Goal: Task Accomplishment & Management: Manage account settings

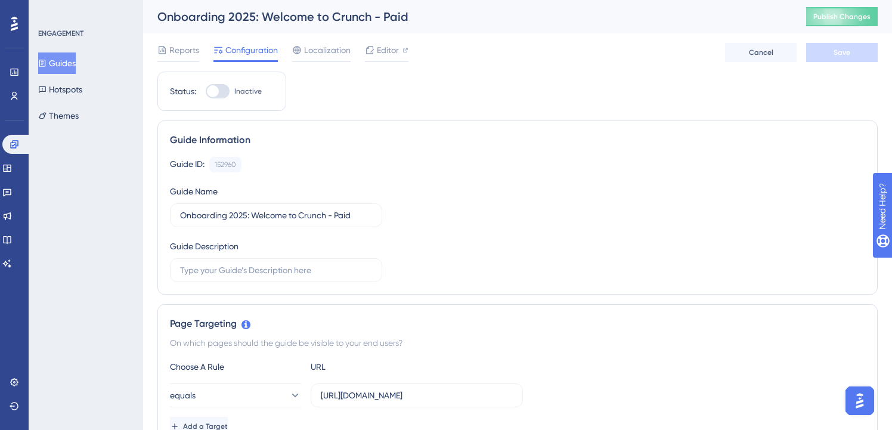
scroll to position [407, 0]
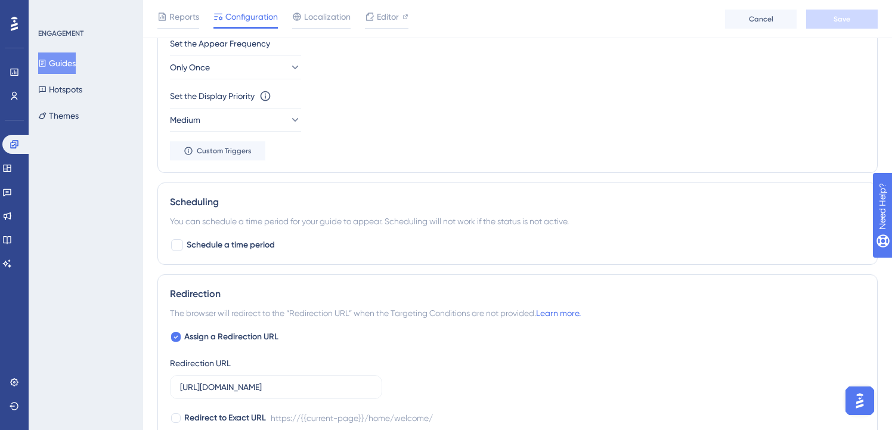
click at [59, 57] on button "Guides" at bounding box center [57, 62] width 38 height 21
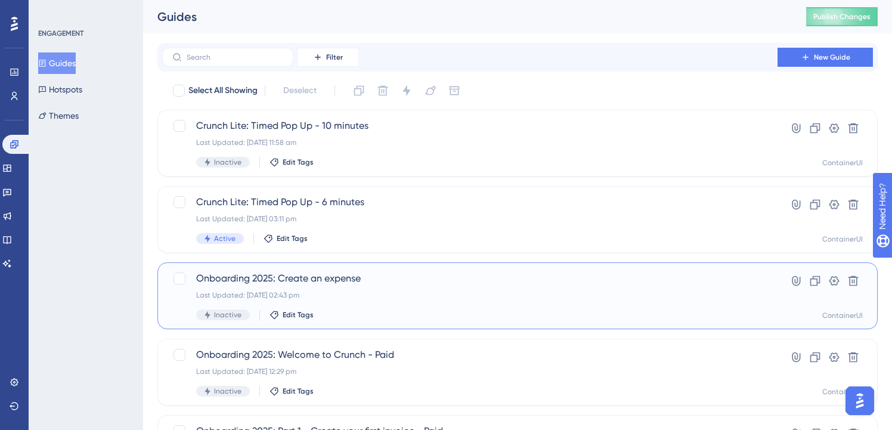
click at [367, 264] on div "Onboarding 2025: Create an expense Last Updated: [DATE] 02:43 pm Inactive Edit …" at bounding box center [517, 295] width 720 height 67
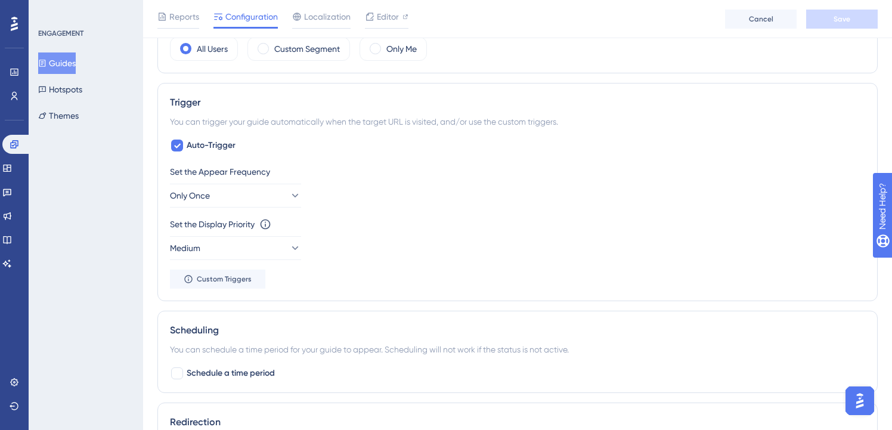
scroll to position [512, 0]
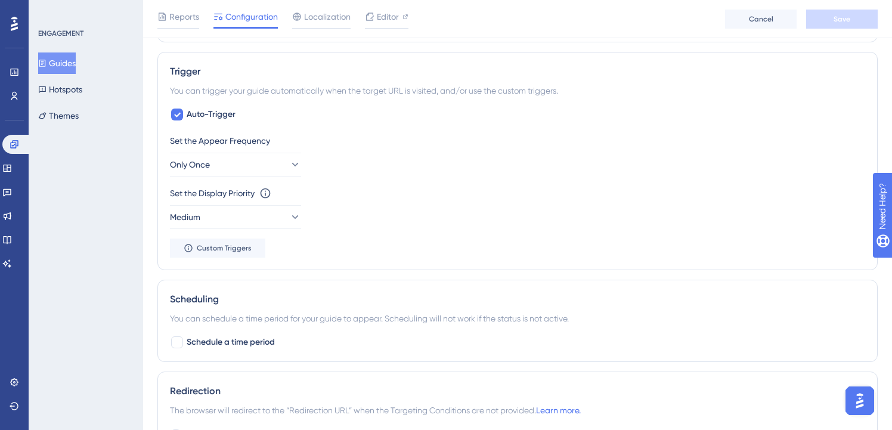
click at [93, 58] on div "Guides Hotspots Themes" at bounding box center [86, 89] width 97 height 74
click at [76, 58] on button "Guides" at bounding box center [57, 62] width 38 height 21
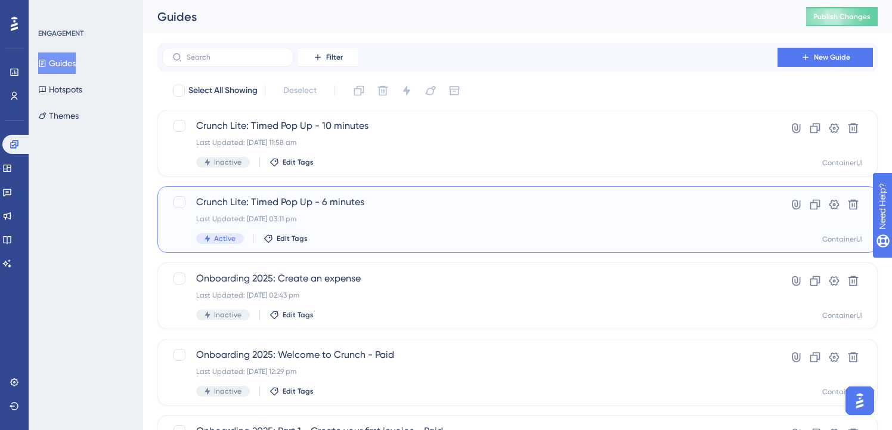
click at [332, 200] on span "Crunch Lite: Timed Pop Up - 6 minutes" at bounding box center [469, 202] width 547 height 14
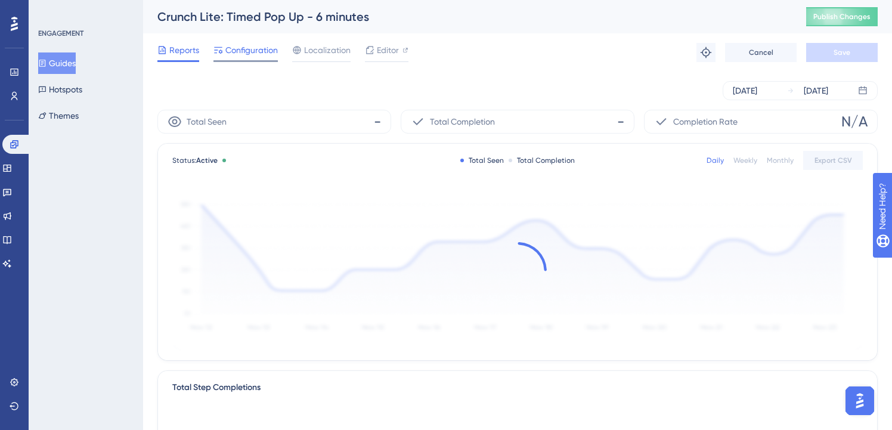
click at [261, 47] on span "Configuration" at bounding box center [251, 50] width 52 height 14
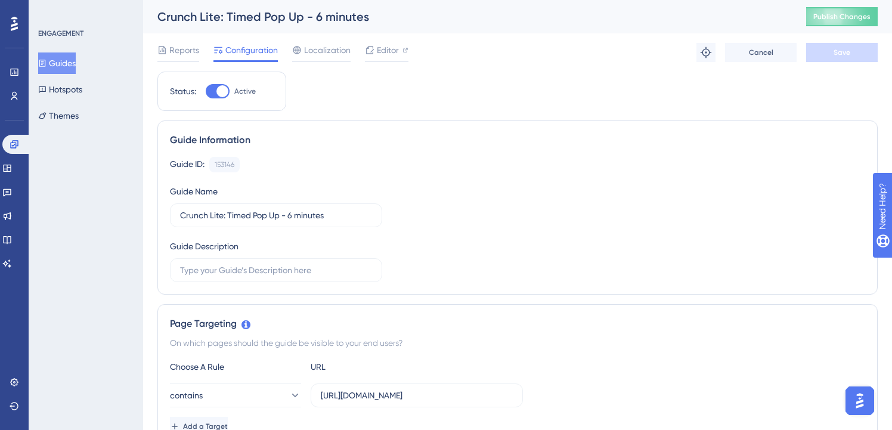
click at [60, 71] on button "Guides" at bounding box center [57, 62] width 38 height 21
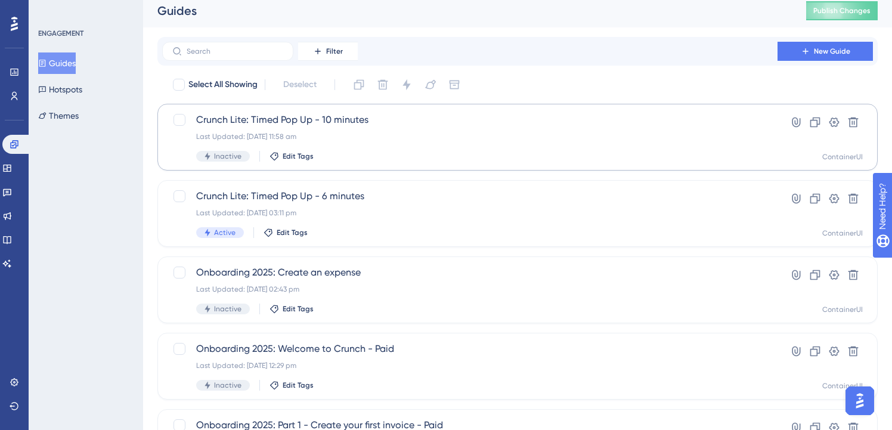
scroll to position [7, 0]
click at [249, 52] on input "text" at bounding box center [235, 50] width 97 height 8
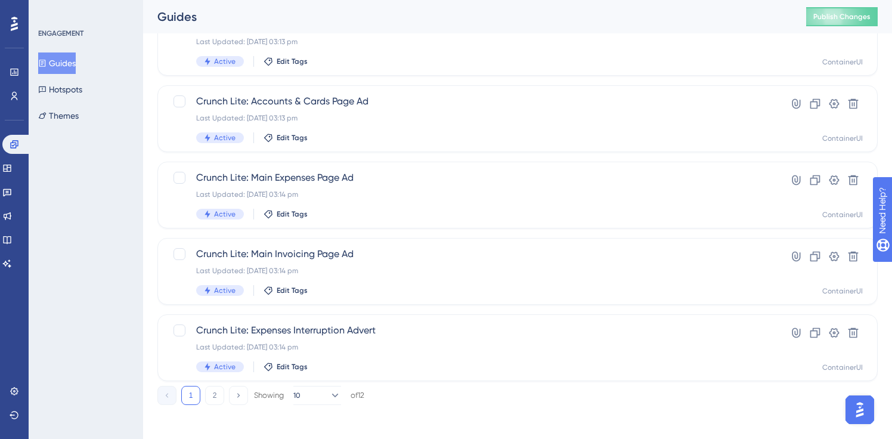
scroll to position [487, 0]
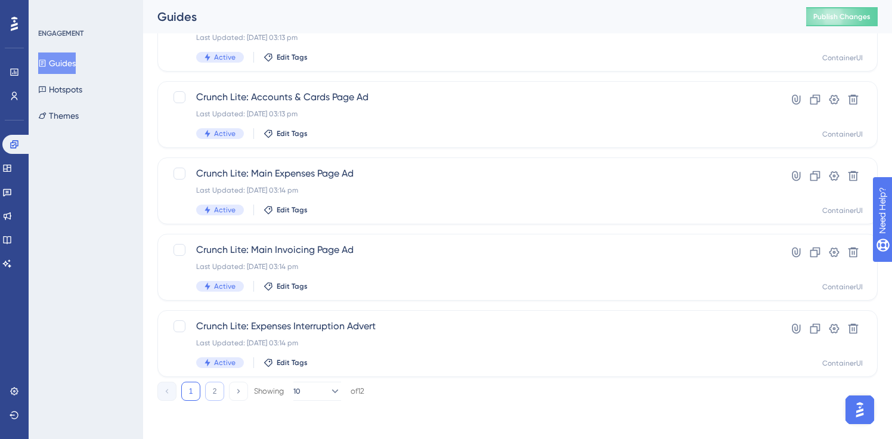
type input "lite"
click at [217, 386] on button "2" at bounding box center [214, 391] width 19 height 19
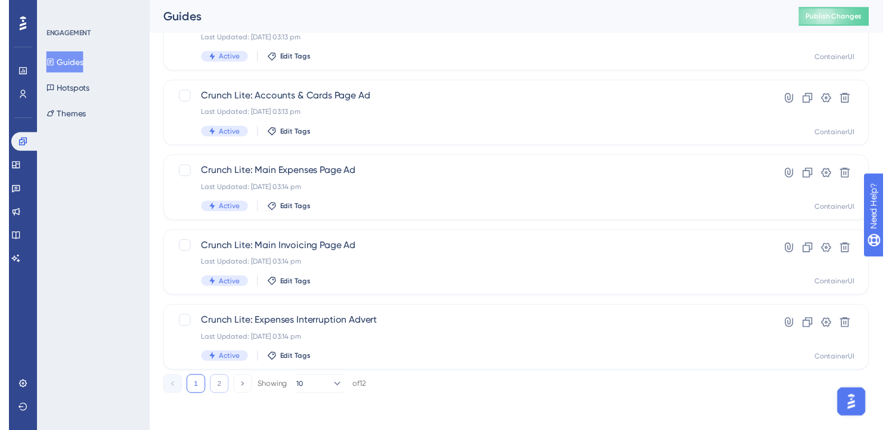
scroll to position [0, 0]
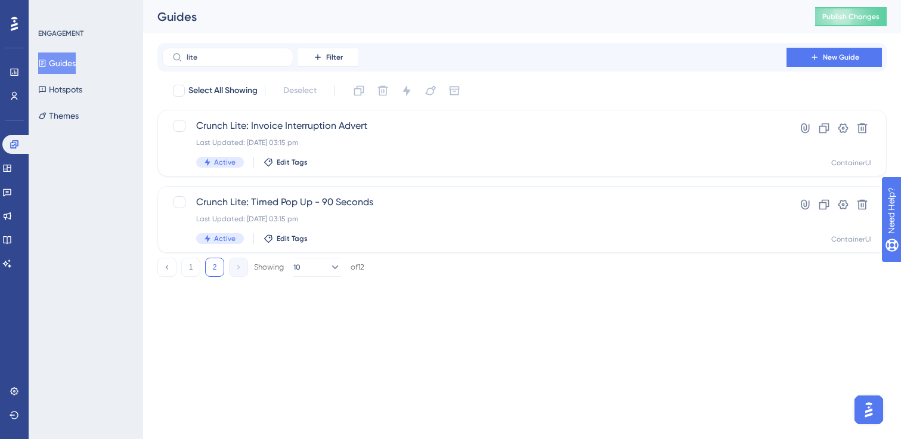
click at [185, 277] on div "Performance Users Engagement Widgets Feedback Product Updates Knowledge Base AI…" at bounding box center [522, 148] width 758 height 296
click at [195, 262] on button "1" at bounding box center [190, 267] width 19 height 19
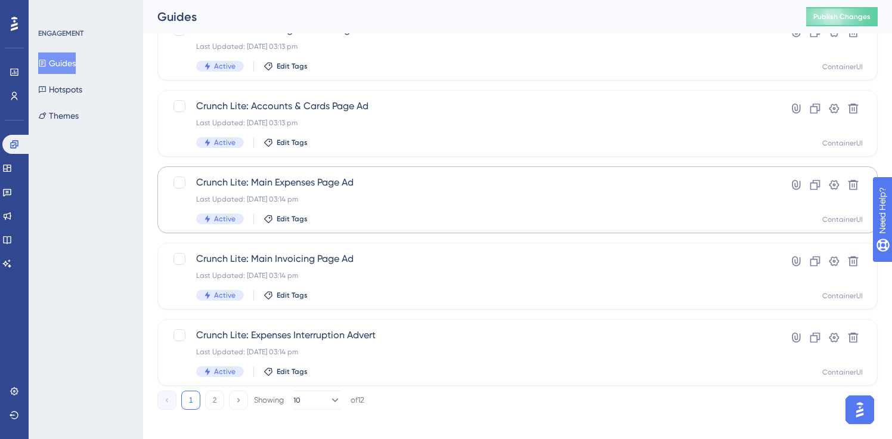
scroll to position [487, 0]
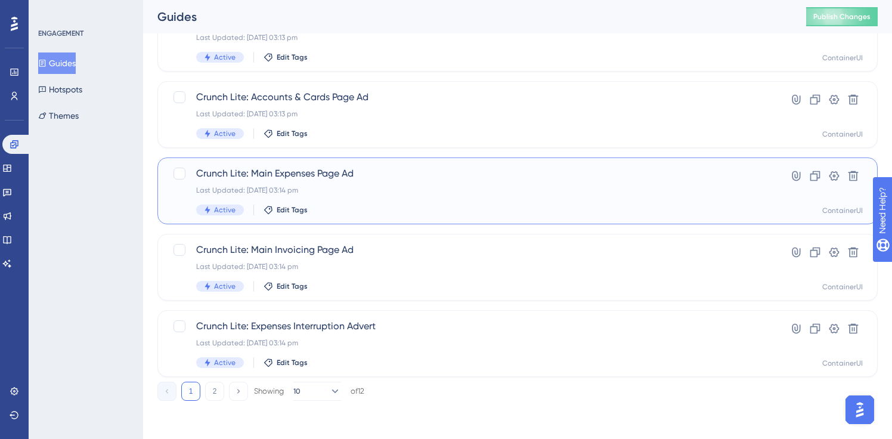
click at [382, 195] on div "Crunch Lite: Main Expenses Page Ad Last Updated: [DATE] 03:14 pm Active Edit Ta…" at bounding box center [469, 190] width 547 height 49
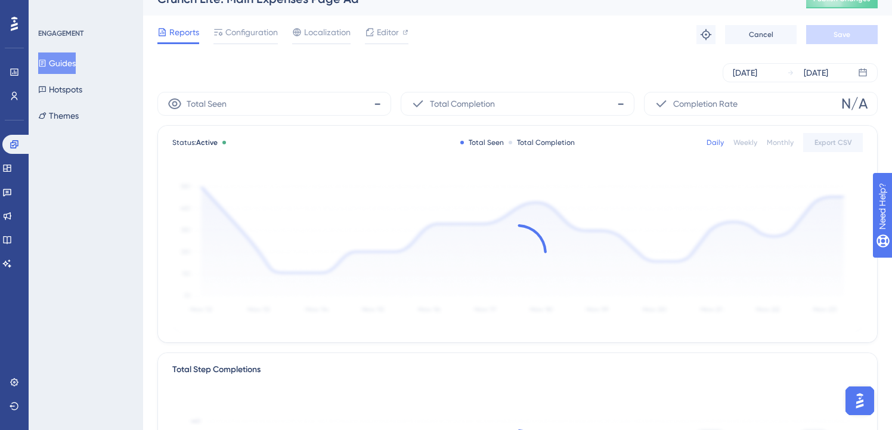
scroll to position [19, 0]
click at [237, 33] on span "Configuration" at bounding box center [251, 31] width 52 height 14
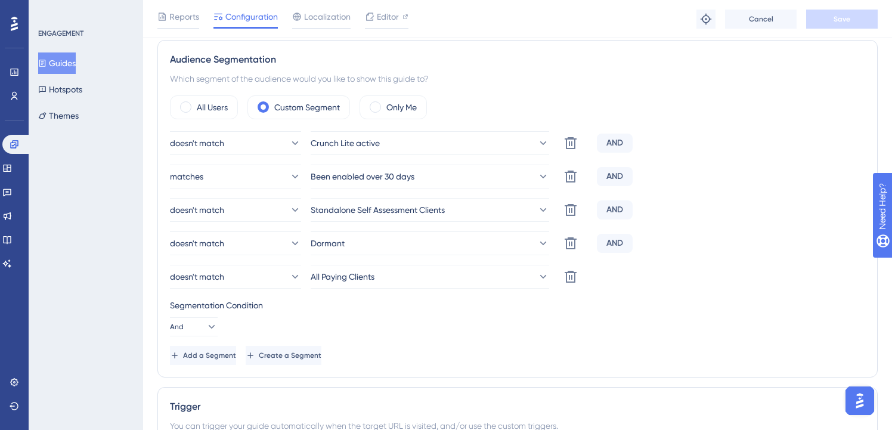
scroll to position [417, 0]
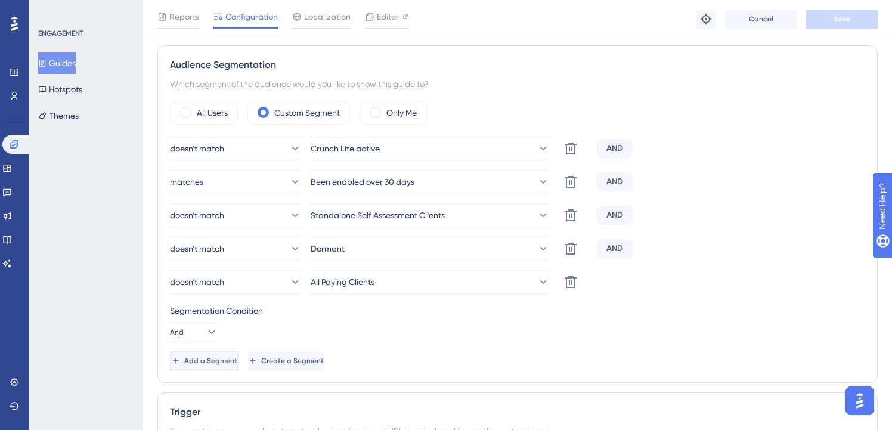
click at [237, 357] on span "Add a Segment" at bounding box center [210, 361] width 53 height 10
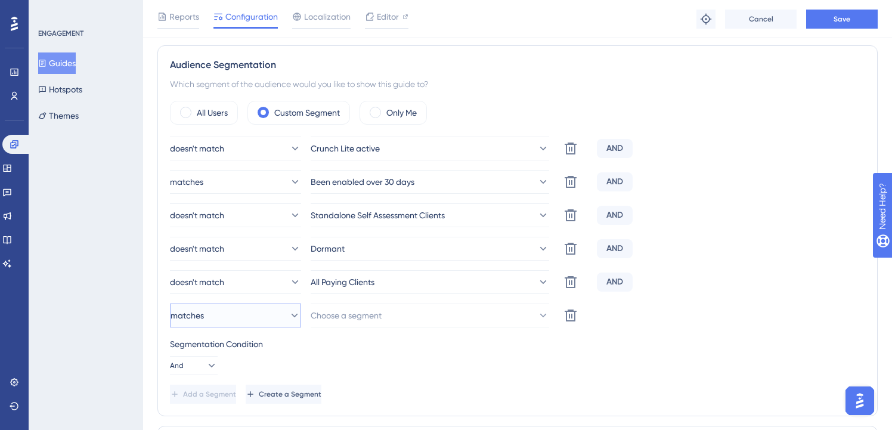
click at [235, 323] on button "matches" at bounding box center [235, 316] width 131 height 24
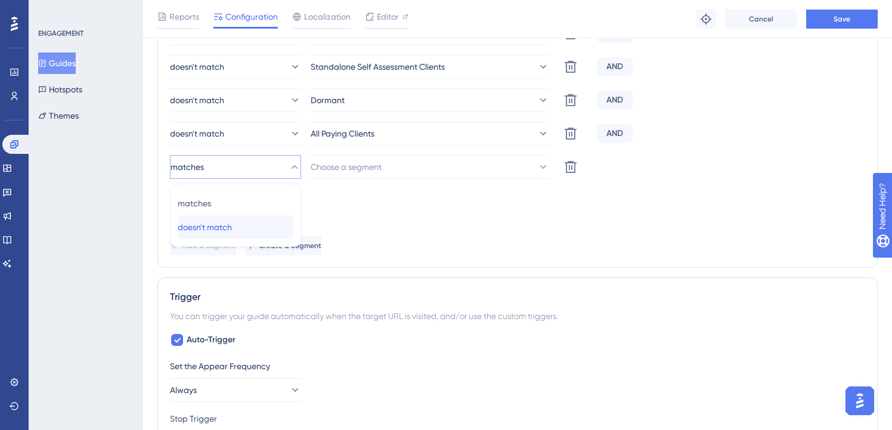
click at [252, 224] on div "doesn't match doesn't match" at bounding box center [236, 227] width 116 height 24
click at [366, 176] on button "Choose a segment" at bounding box center [430, 167] width 239 height 24
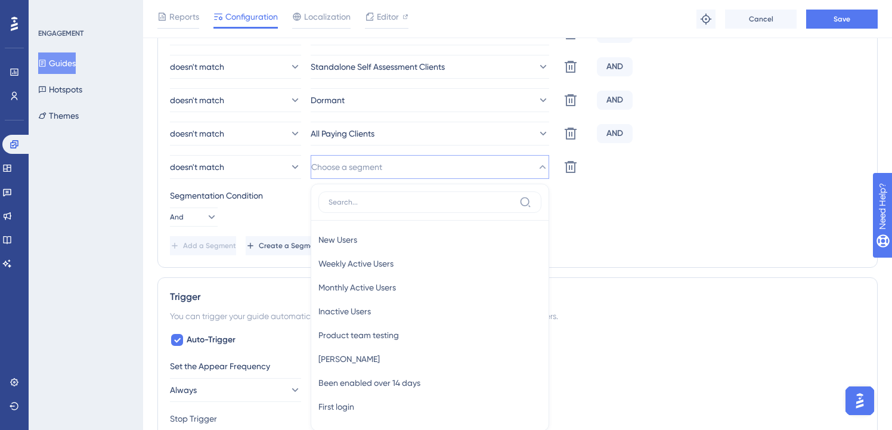
scroll to position [640, 0]
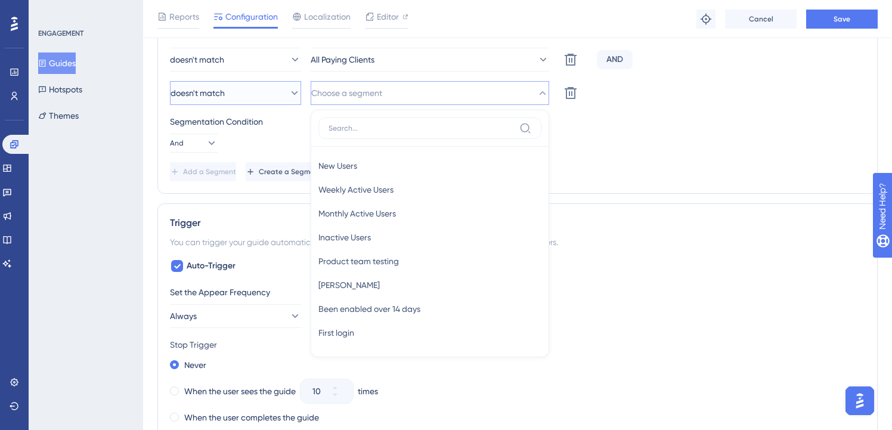
click at [292, 92] on icon at bounding box center [295, 93] width 7 height 4
click at [271, 127] on div "matches matches" at bounding box center [236, 129] width 116 height 24
click at [345, 96] on span "Choose a segment" at bounding box center [346, 93] width 71 height 14
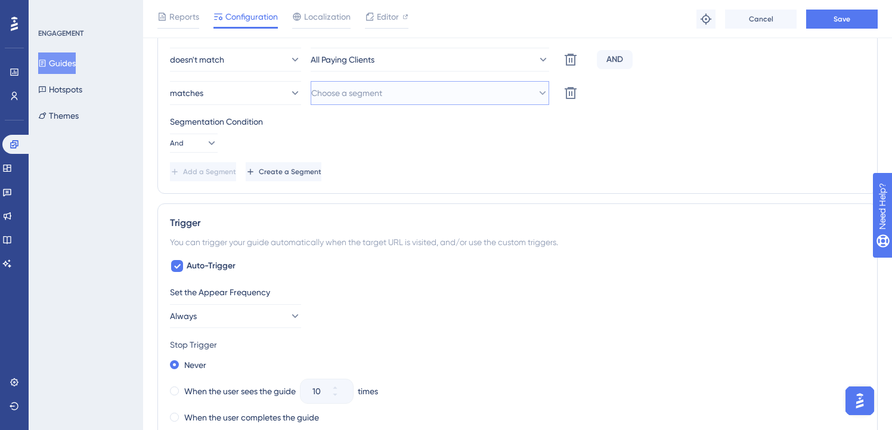
click at [346, 95] on span "Choose a segment" at bounding box center [346, 93] width 71 height 14
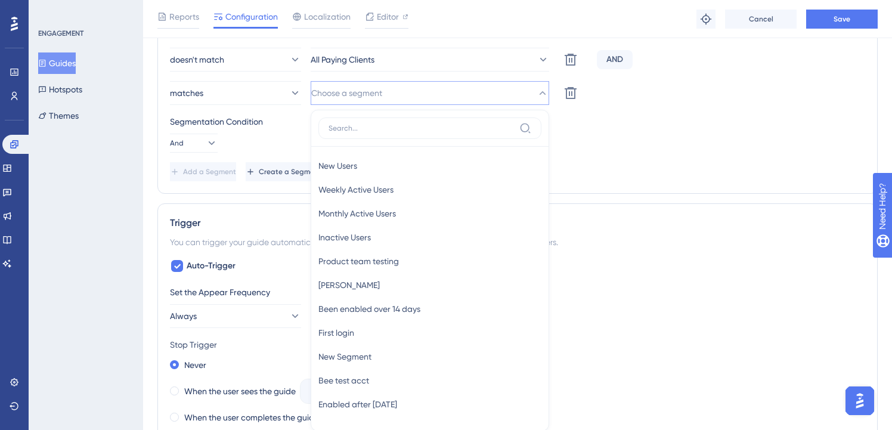
scroll to position [680, 0]
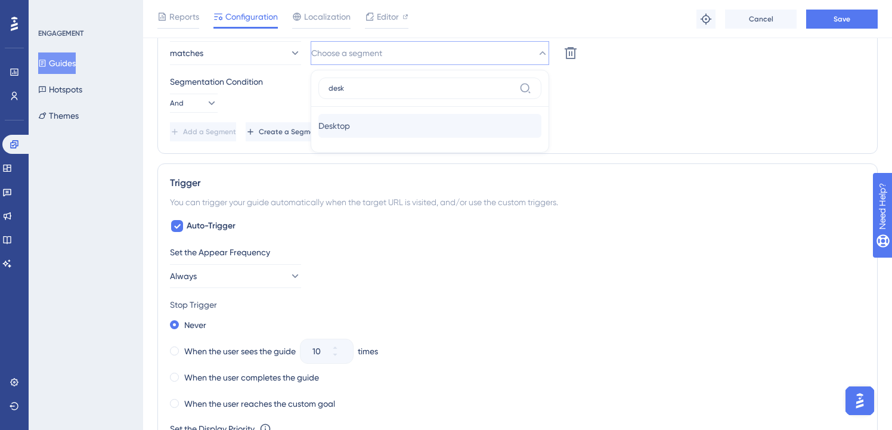
type input "desk"
click at [375, 122] on div "Desktop Desktop" at bounding box center [429, 126] width 223 height 24
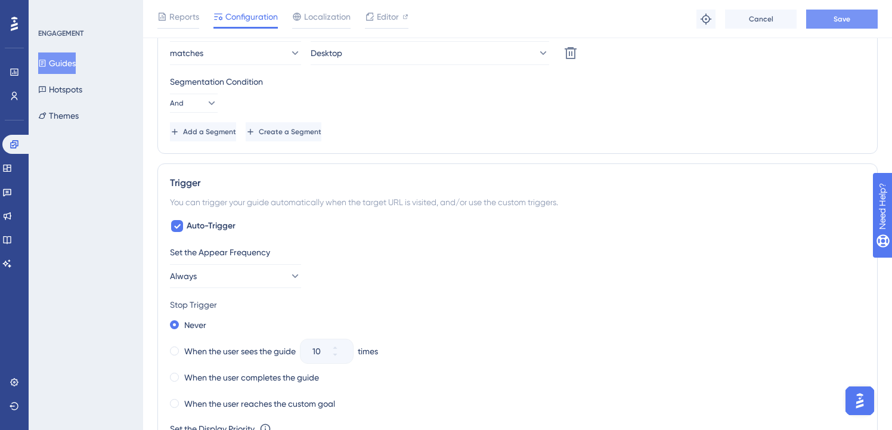
click at [839, 23] on span "Save" at bounding box center [842, 19] width 17 height 10
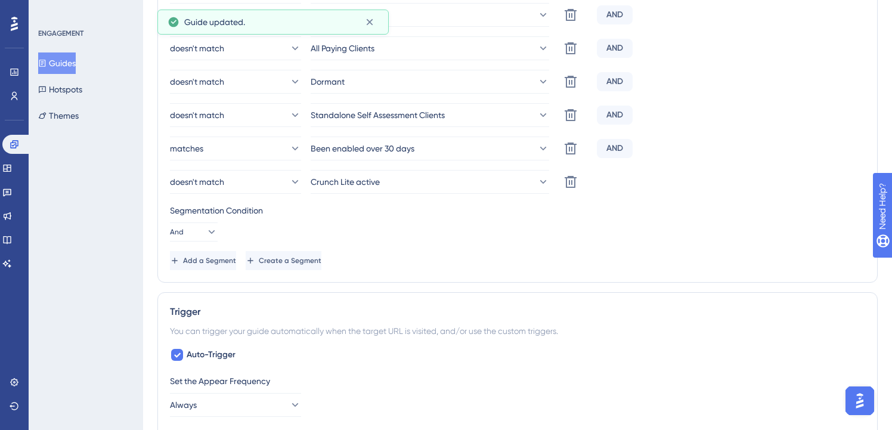
scroll to position [0, 0]
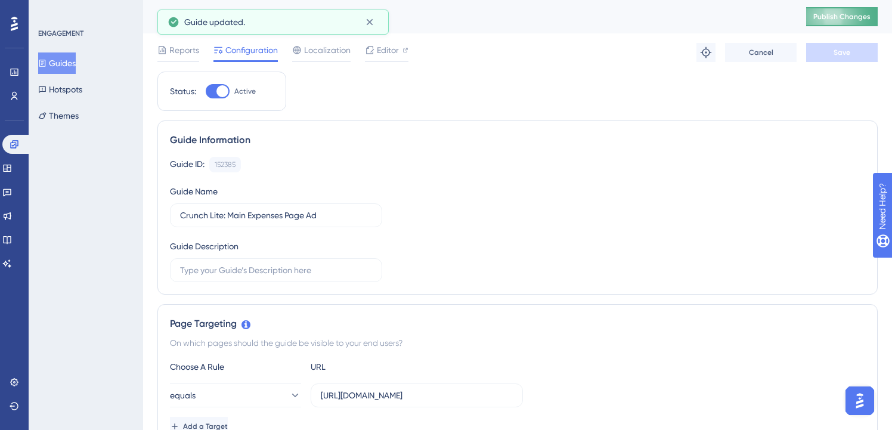
click at [821, 8] on button "Publish Changes" at bounding box center [842, 16] width 72 height 19
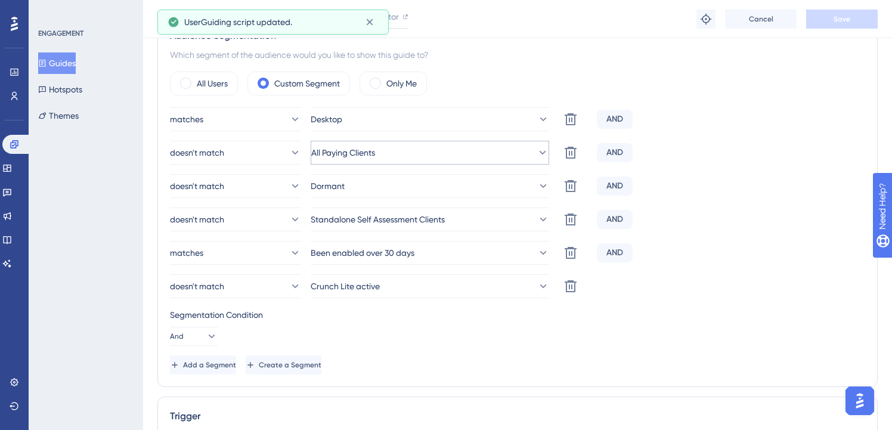
scroll to position [404, 0]
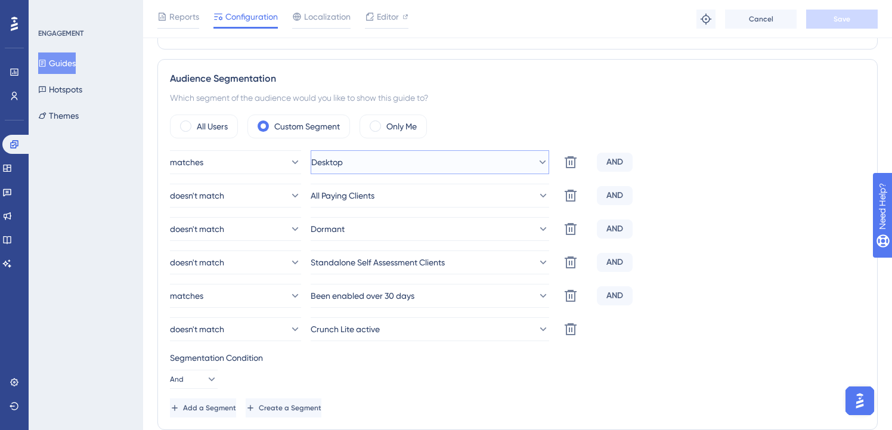
click at [407, 167] on button "Desktop" at bounding box center [430, 162] width 239 height 24
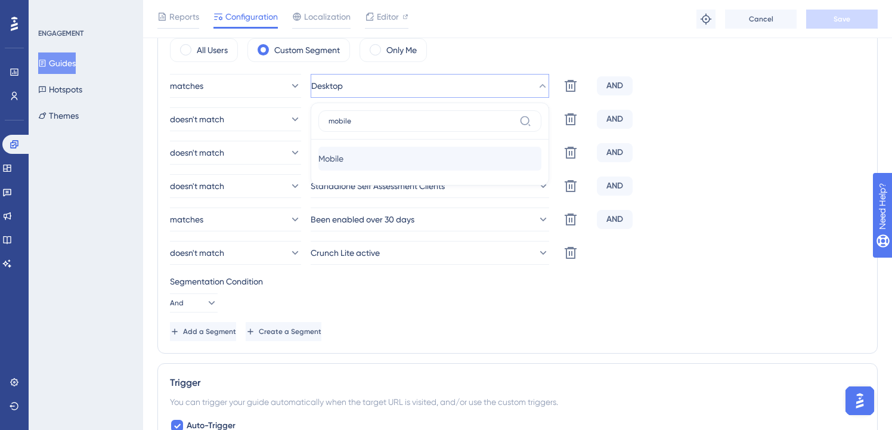
type input "mobile"
click at [343, 166] on div "Mobile Mobile" at bounding box center [429, 159] width 223 height 24
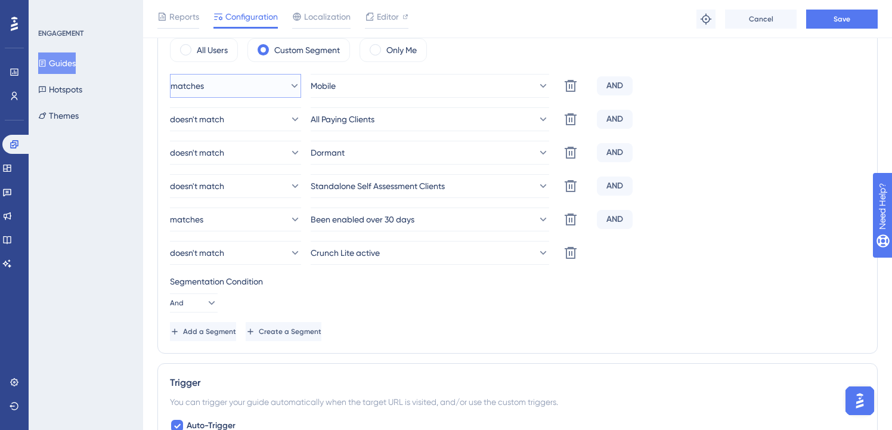
click at [290, 88] on icon at bounding box center [295, 86] width 12 height 12
click at [271, 146] on div "doesn't match doesn't match" at bounding box center [236, 146] width 116 height 24
click at [840, 16] on span "Save" at bounding box center [842, 19] width 17 height 10
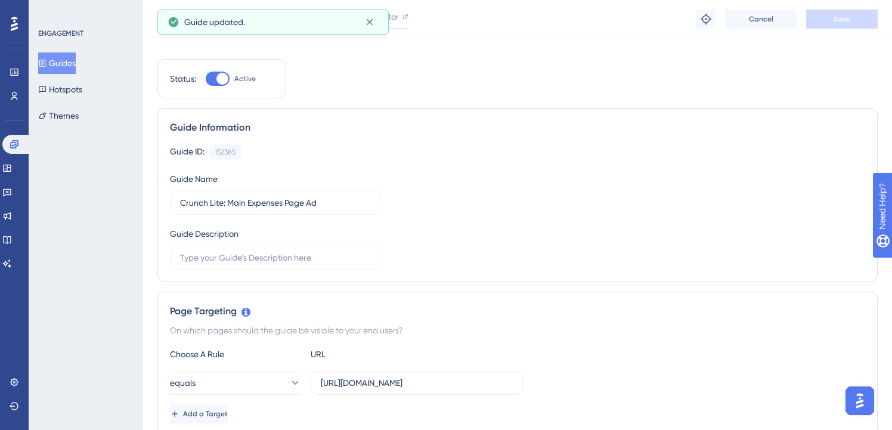
scroll to position [0, 0]
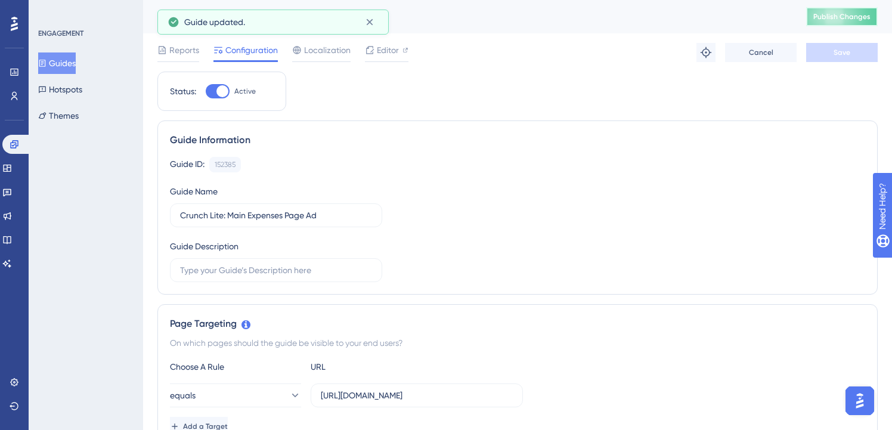
click at [837, 17] on span "Publish Changes" at bounding box center [841, 17] width 57 height 10
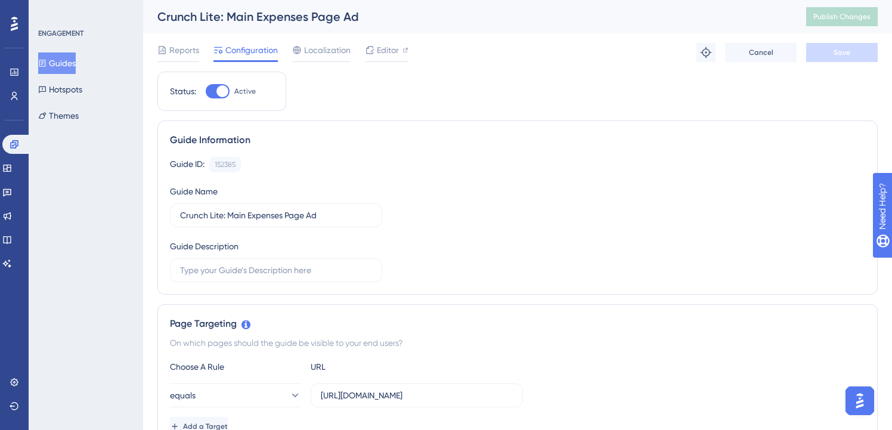
click at [67, 65] on button "Guides" at bounding box center [57, 62] width 38 height 21
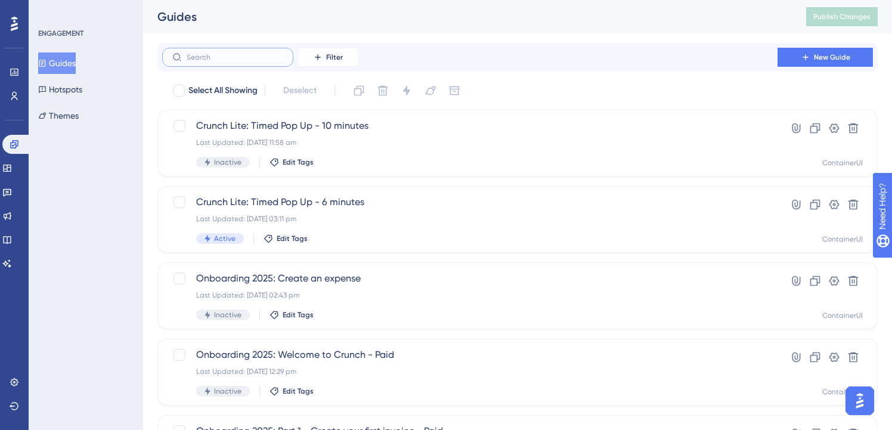
click at [206, 57] on input "text" at bounding box center [235, 57] width 97 height 8
type input "lite"
click at [335, 197] on span "Crunch Lite: Timed Pop Up - 6 minutes" at bounding box center [469, 202] width 547 height 14
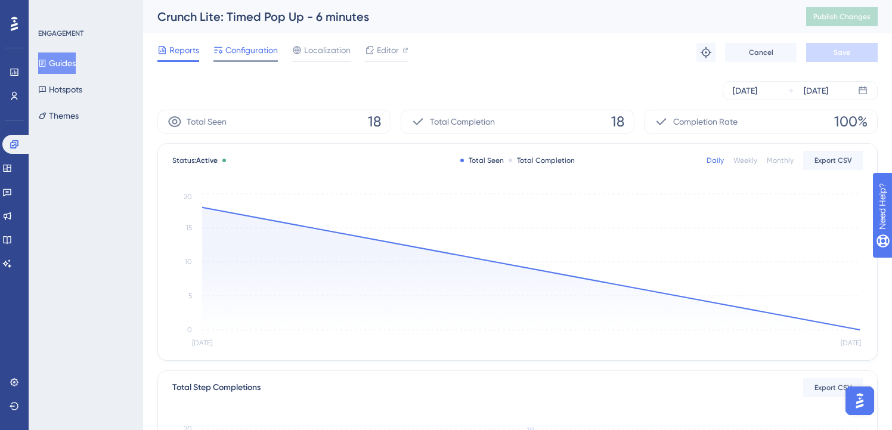
click at [252, 47] on span "Configuration" at bounding box center [251, 50] width 52 height 14
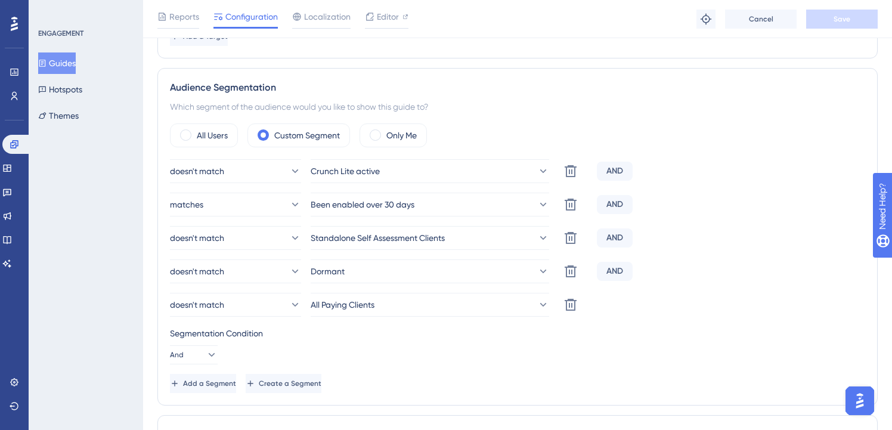
scroll to position [508, 0]
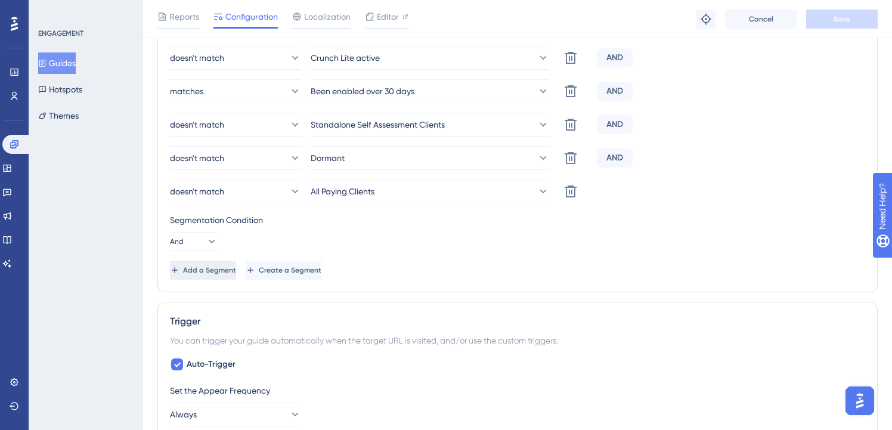
click at [221, 267] on span "Add a Segment" at bounding box center [209, 270] width 53 height 10
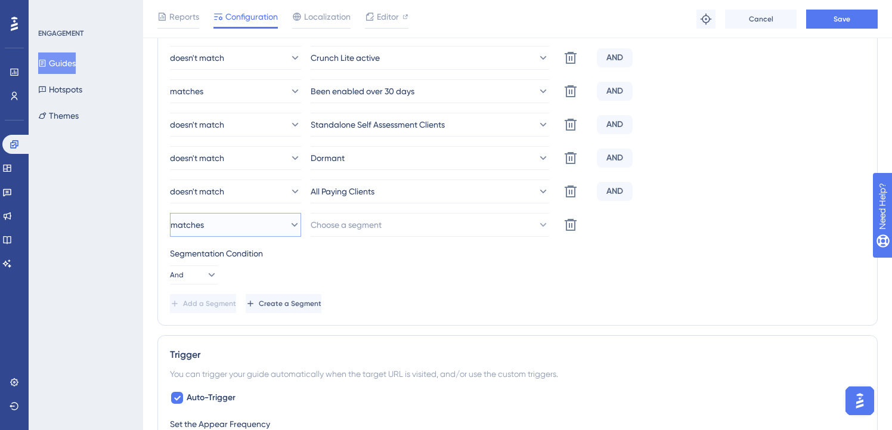
click at [252, 225] on button "matches" at bounding box center [235, 225] width 131 height 24
click at [232, 287] on span "doesn't match" at bounding box center [205, 285] width 54 height 14
click at [336, 223] on span "Choose a segment" at bounding box center [346, 225] width 71 height 14
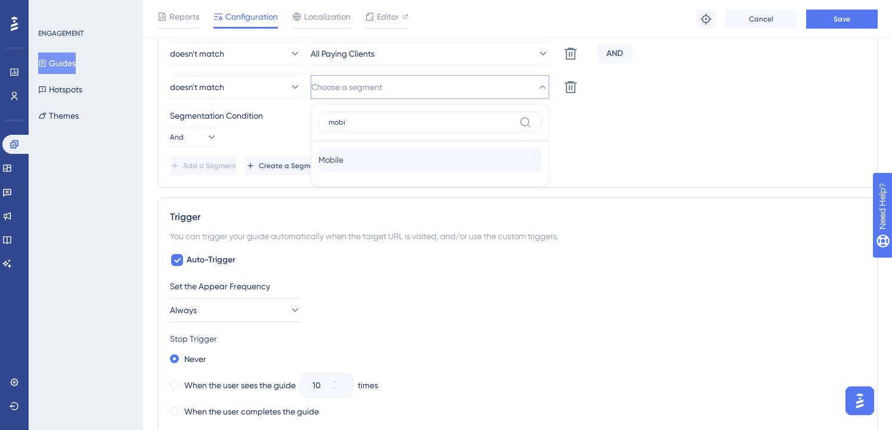
type input "mobi"
click at [354, 166] on div "Mobile Mobile" at bounding box center [429, 160] width 223 height 24
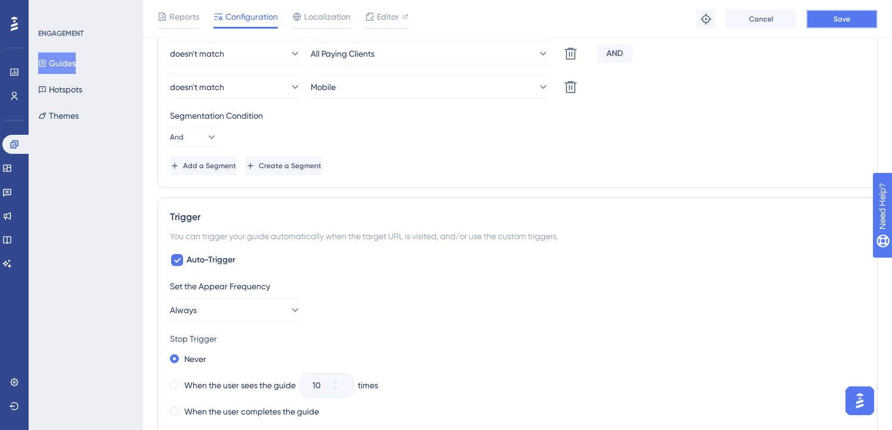
click at [822, 14] on button "Save" at bounding box center [842, 19] width 72 height 19
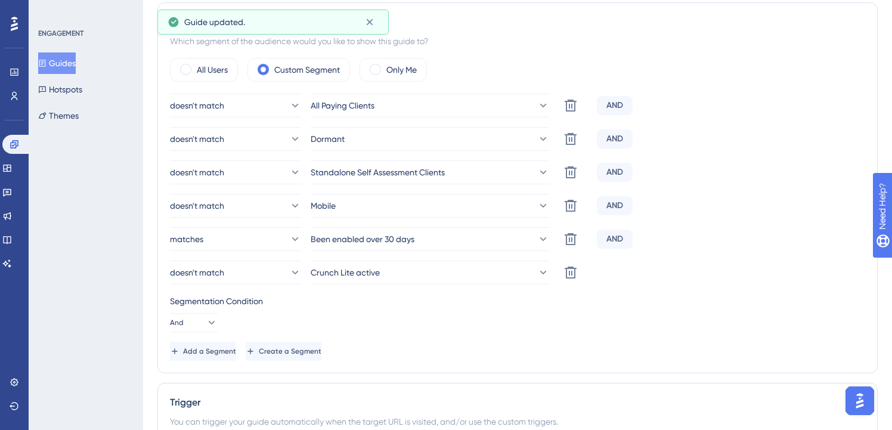
scroll to position [0, 0]
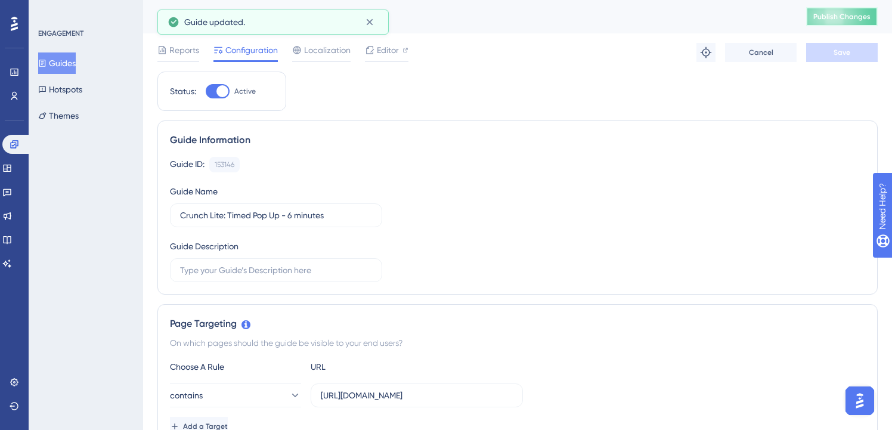
click at [844, 18] on span "Publish Changes" at bounding box center [841, 17] width 57 height 10
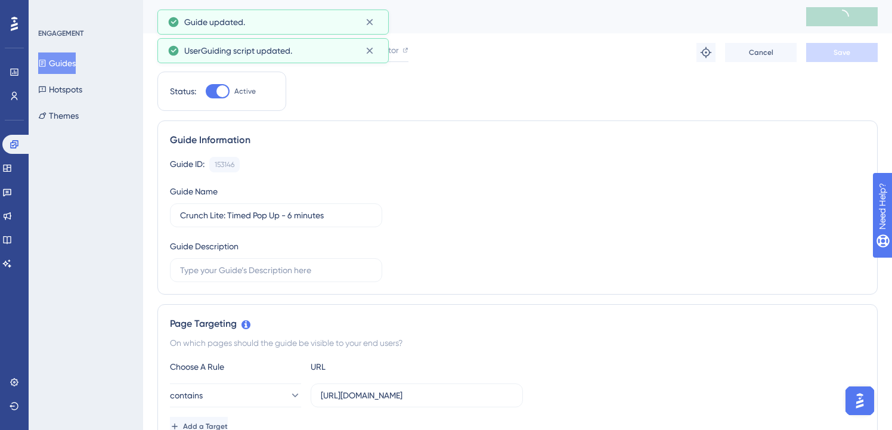
click at [64, 66] on button "Guides" at bounding box center [57, 62] width 38 height 21
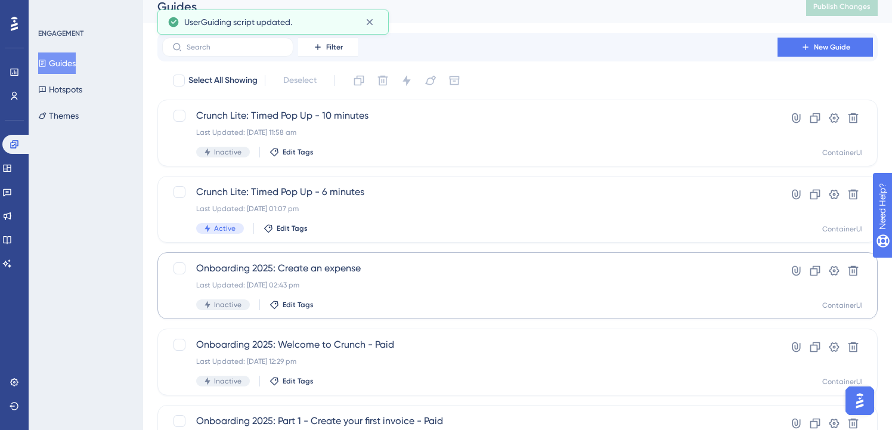
scroll to position [12, 0]
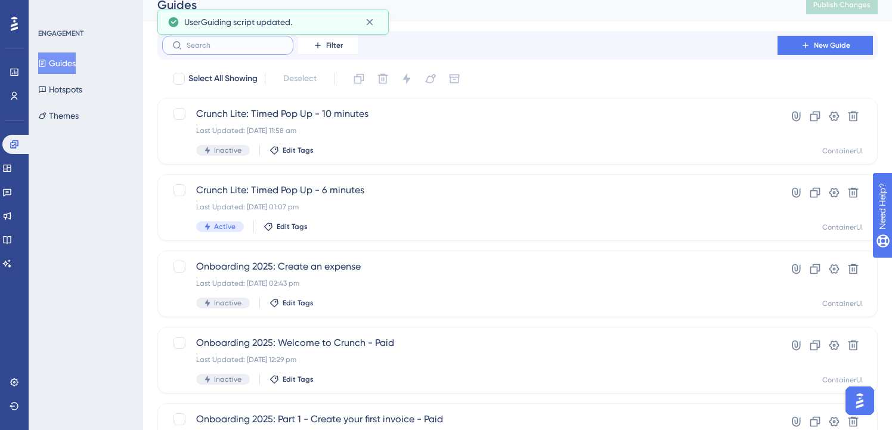
click at [225, 45] on input "text" at bounding box center [235, 45] width 97 height 8
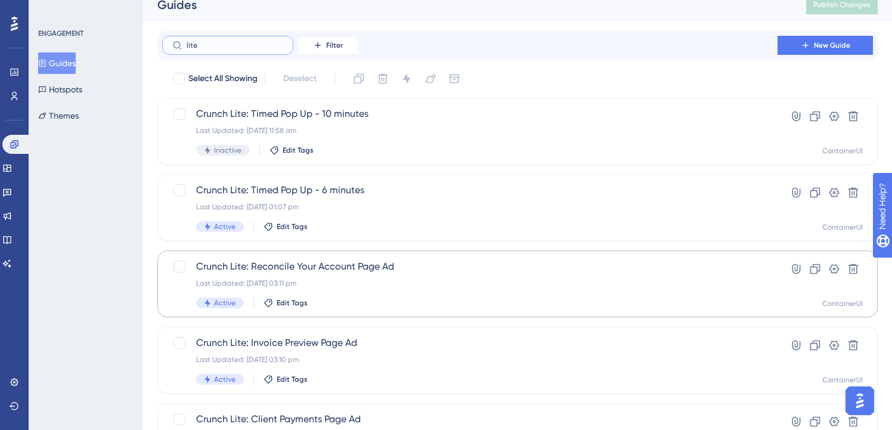
type input "lite"
click at [329, 268] on span "Crunch Lite: Reconcile Your Account Page Ad" at bounding box center [469, 266] width 547 height 14
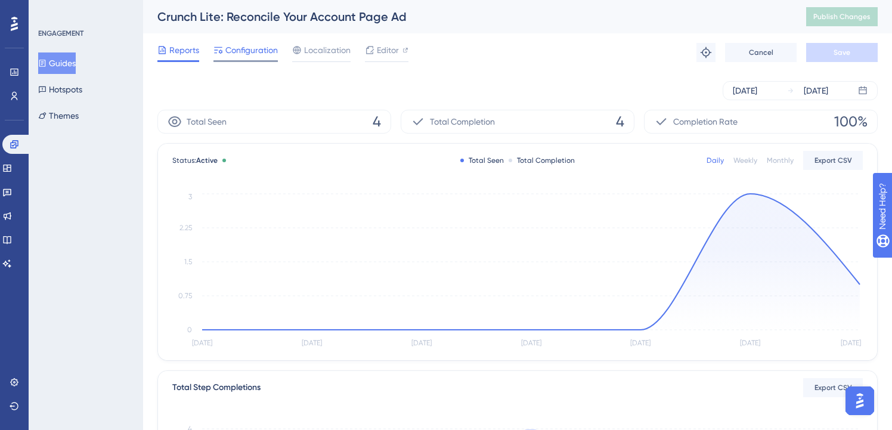
click at [268, 51] on span "Configuration" at bounding box center [251, 50] width 52 height 14
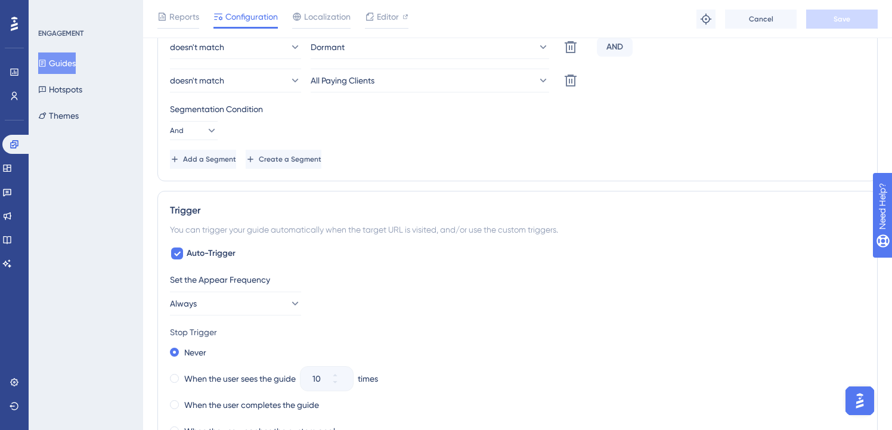
scroll to position [602, 0]
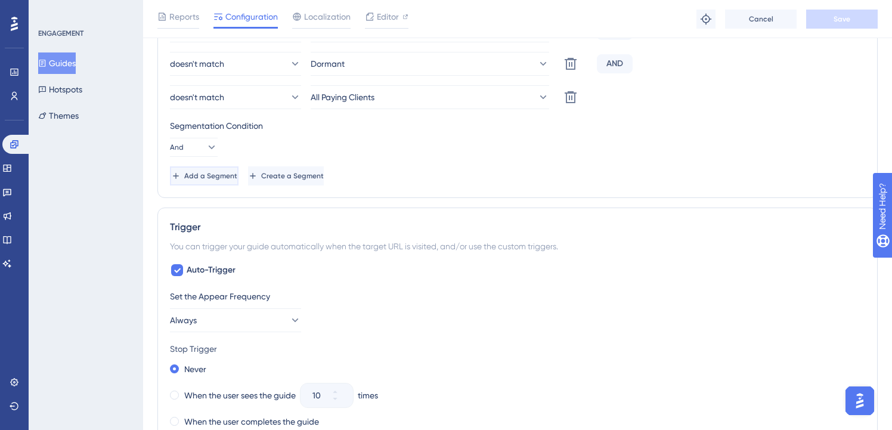
click at [236, 174] on span "Add a Segment" at bounding box center [210, 176] width 53 height 10
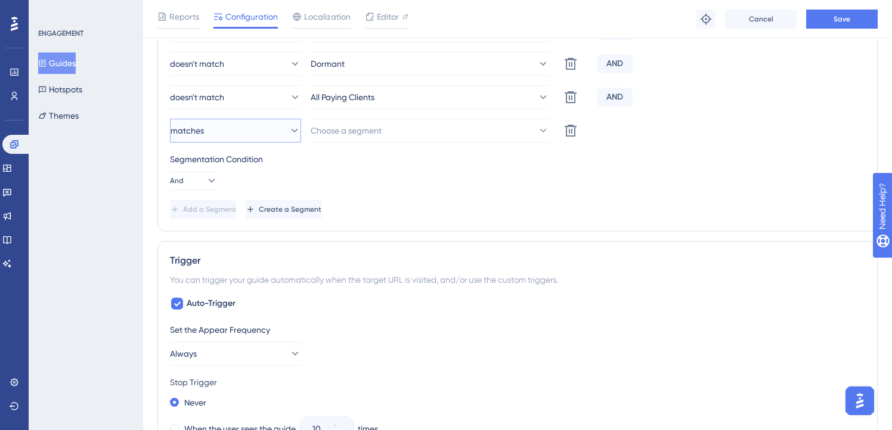
click at [240, 140] on button "matches" at bounding box center [235, 131] width 131 height 24
click at [247, 182] on div "doesn't match doesn't match" at bounding box center [236, 191] width 116 height 24
click at [367, 135] on span "Choose a segment" at bounding box center [346, 130] width 71 height 14
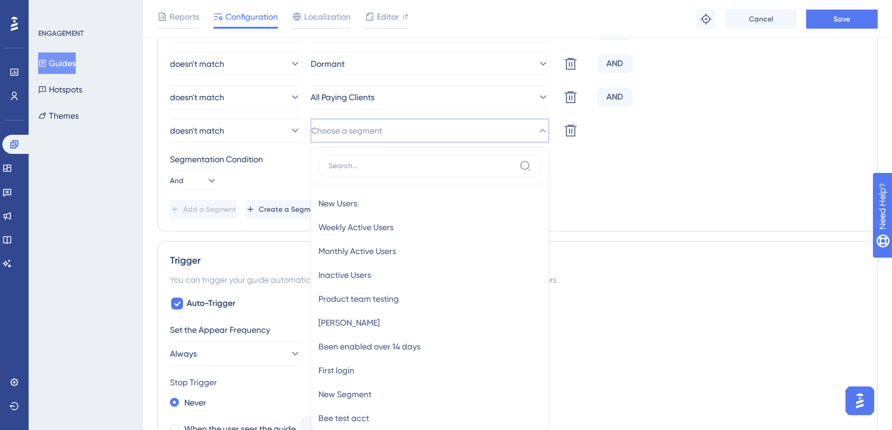
scroll to position [664, 0]
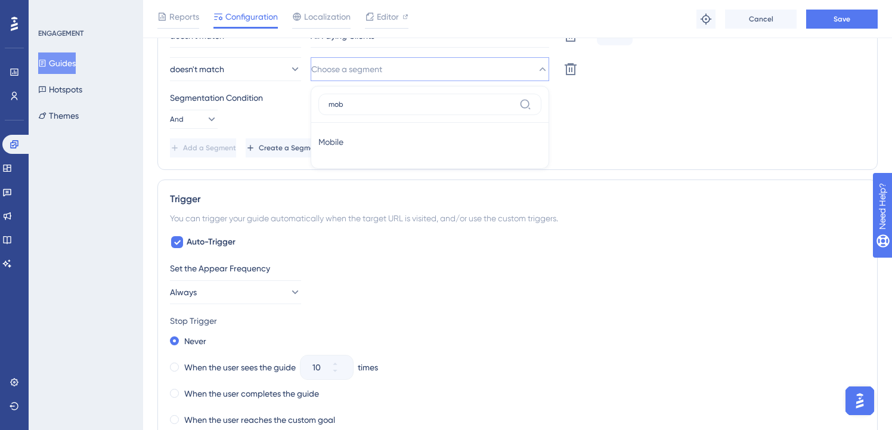
type input "mob"
click at [368, 141] on div "Mobile Mobile" at bounding box center [429, 142] width 223 height 24
click at [821, 24] on button "Save" at bounding box center [842, 19] width 72 height 19
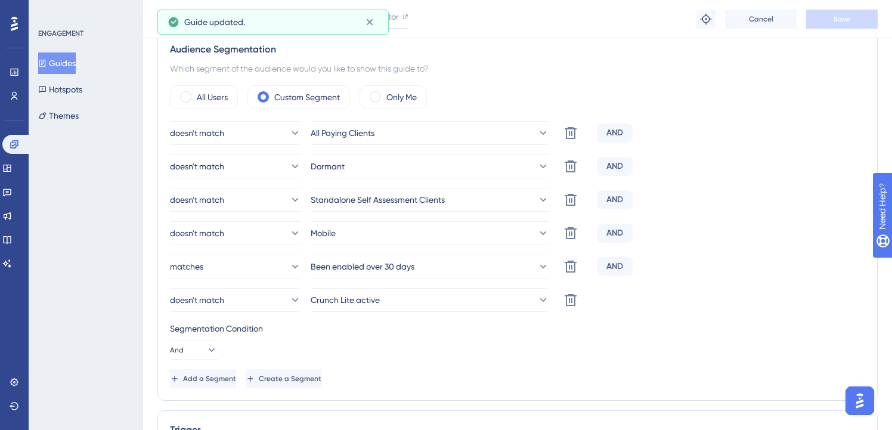
scroll to position [0, 0]
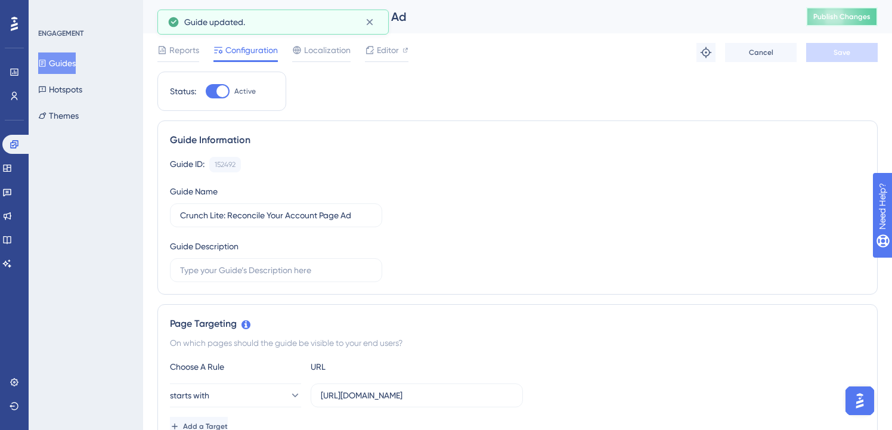
click at [840, 24] on button "Publish Changes" at bounding box center [842, 16] width 72 height 19
click at [76, 68] on button "Guides" at bounding box center [57, 62] width 38 height 21
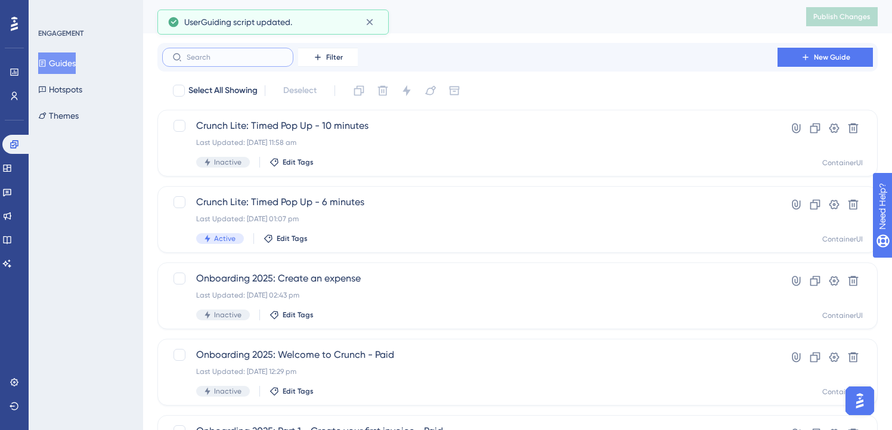
click at [262, 57] on input "text" at bounding box center [235, 57] width 97 height 8
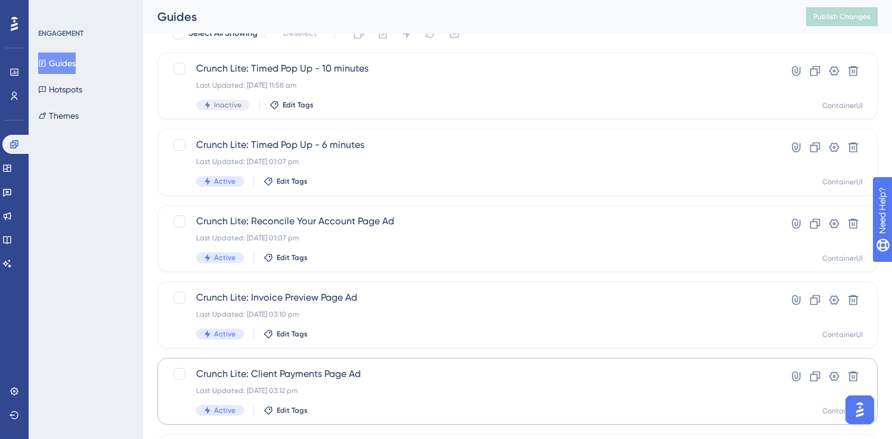
scroll to position [58, 0]
type input "lite"
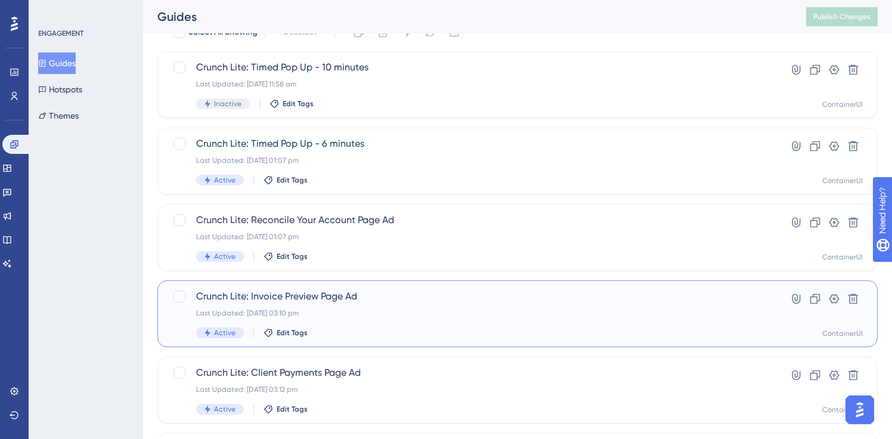
click at [395, 297] on span "Crunch Lite: Invoice Preview Page Ad" at bounding box center [469, 296] width 547 height 14
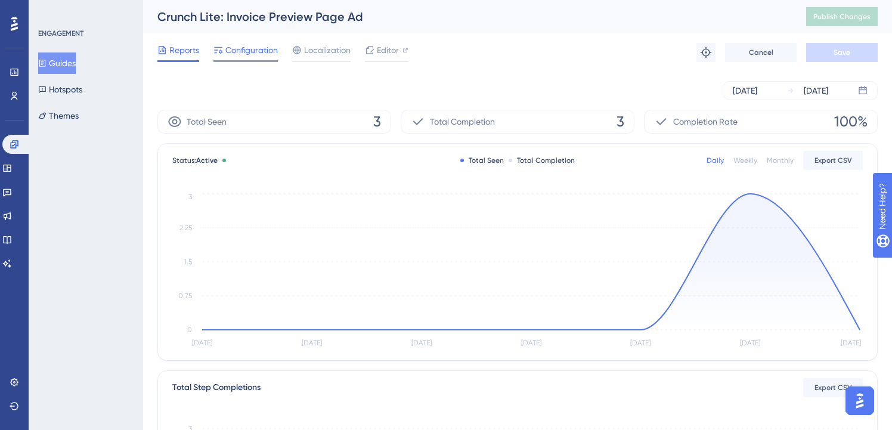
click at [256, 51] on span "Configuration" at bounding box center [251, 50] width 52 height 14
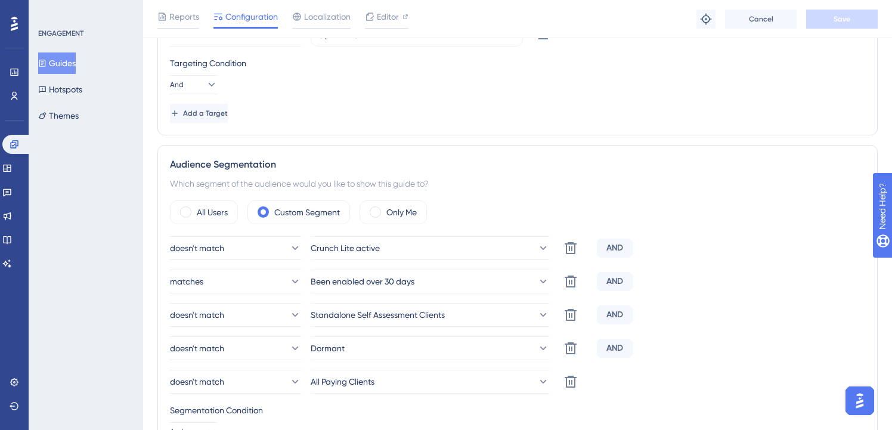
scroll to position [531, 0]
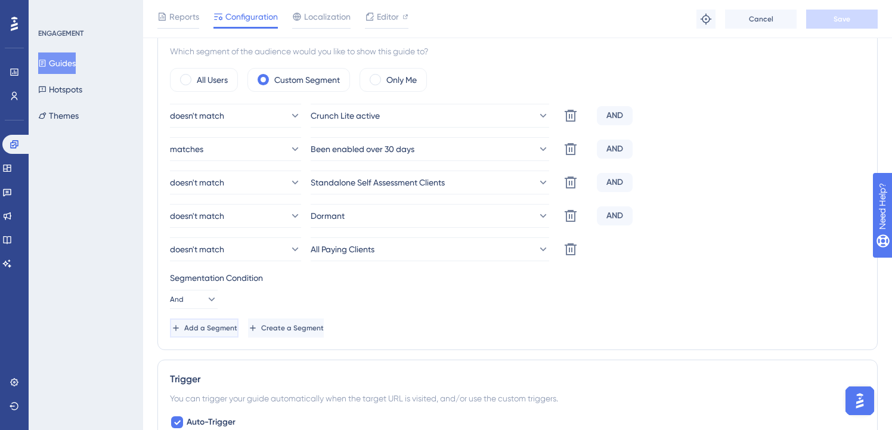
click at [225, 326] on span "Add a Segment" at bounding box center [210, 328] width 53 height 10
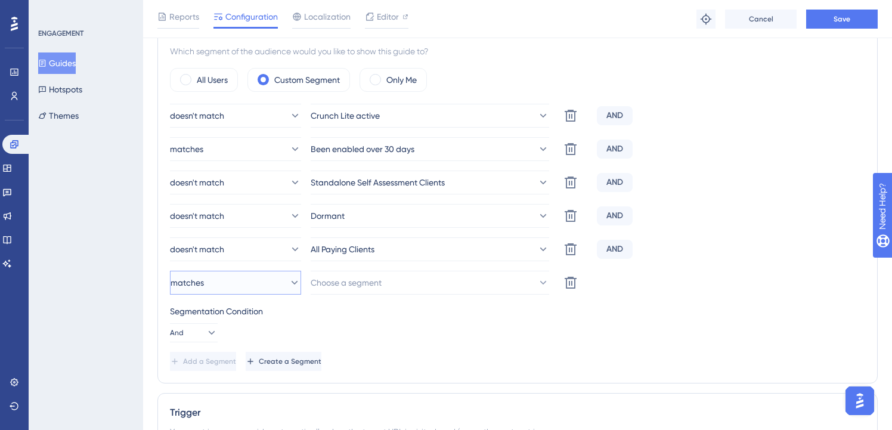
click at [258, 283] on button "matches" at bounding box center [235, 283] width 131 height 24
click at [232, 338] on span "doesn't match" at bounding box center [205, 343] width 54 height 14
click at [378, 280] on span "Choose a segment" at bounding box center [346, 283] width 71 height 14
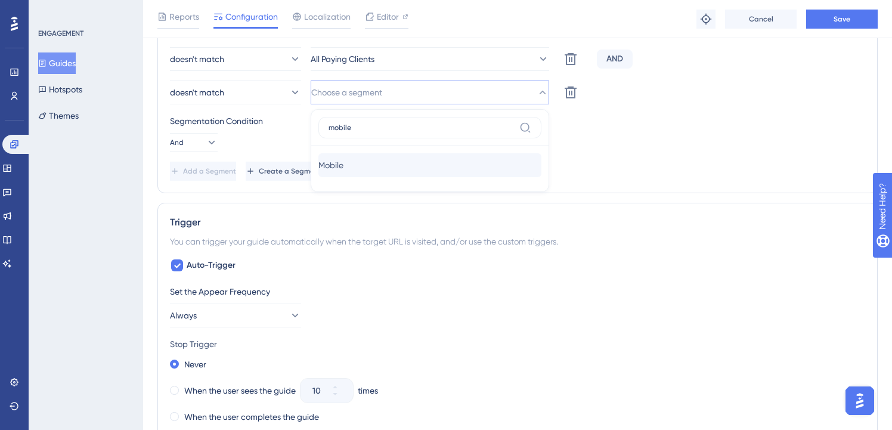
type input "mobile"
click at [397, 174] on div "Mobile Mobile" at bounding box center [429, 165] width 223 height 24
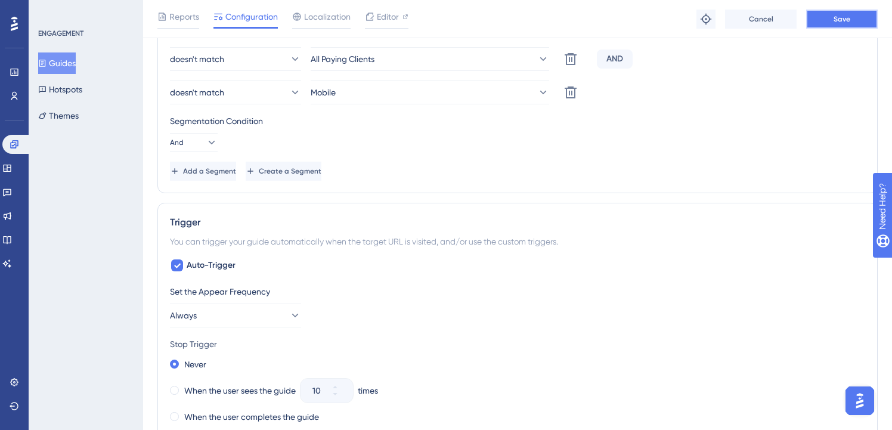
click at [853, 13] on button "Save" at bounding box center [842, 19] width 72 height 19
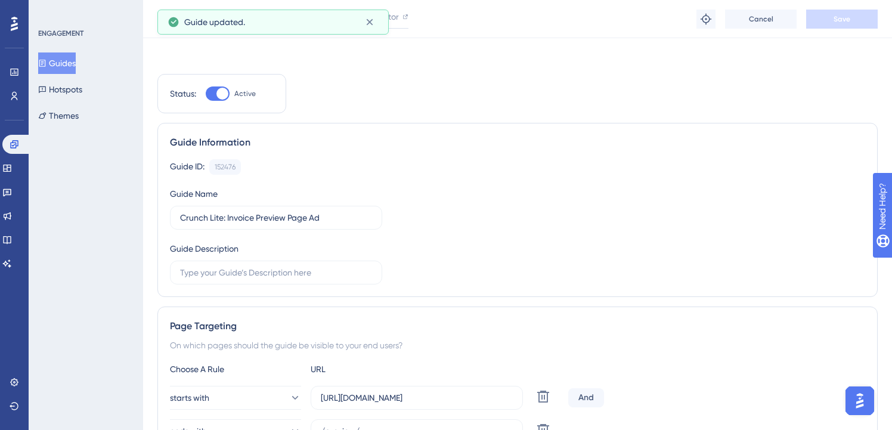
scroll to position [0, 0]
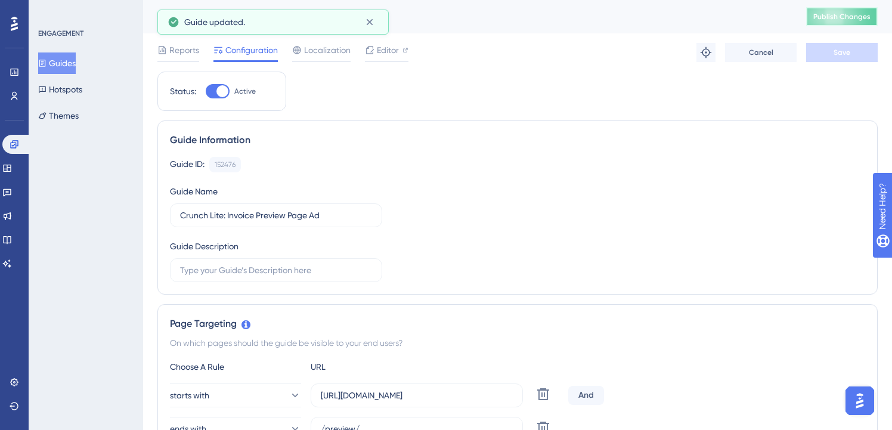
click at [847, 12] on span "Publish Changes" at bounding box center [841, 17] width 57 height 10
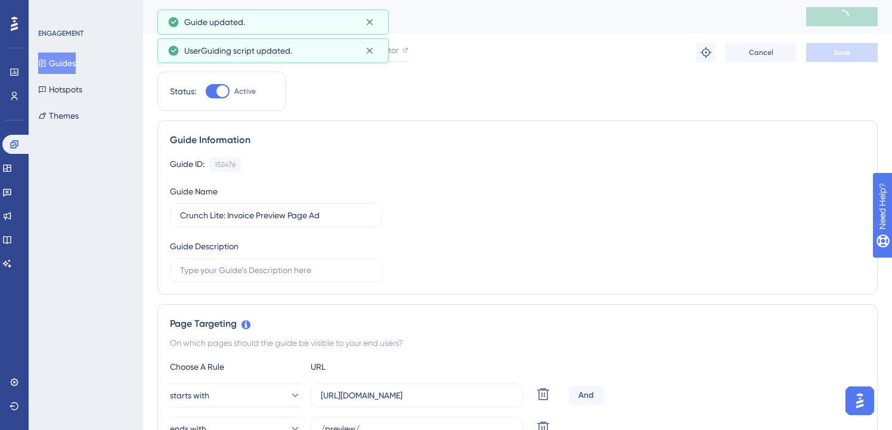
click at [67, 63] on button "Guides" at bounding box center [57, 62] width 38 height 21
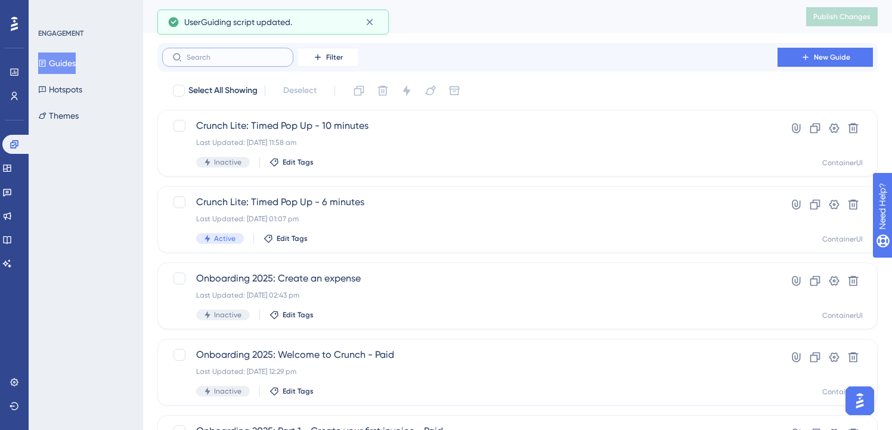
click at [265, 53] on input "text" at bounding box center [235, 57] width 97 height 8
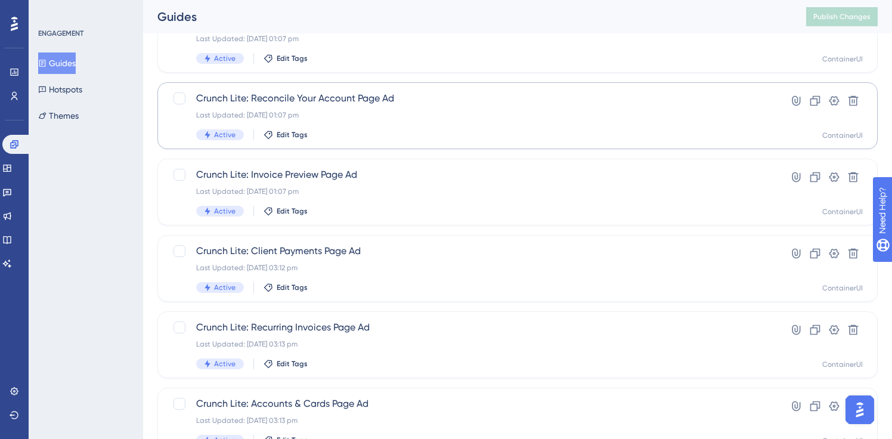
scroll to position [184, 0]
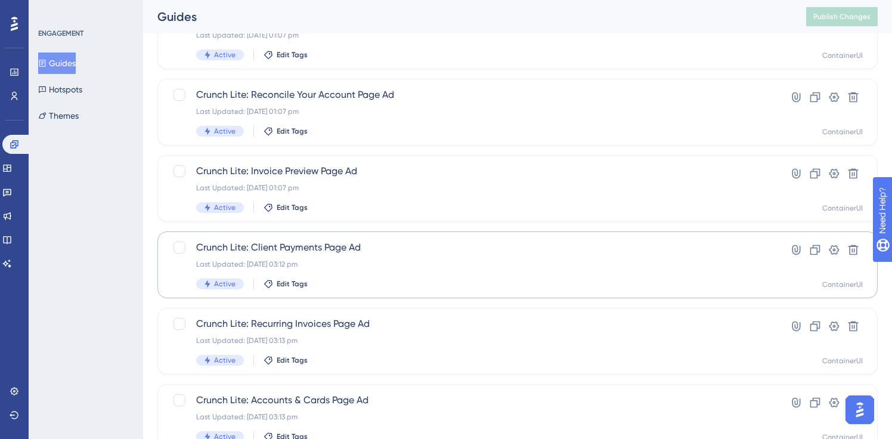
type input "lite"
click at [335, 260] on div "Last Updated: [DATE] 03:12 pm" at bounding box center [469, 264] width 547 height 10
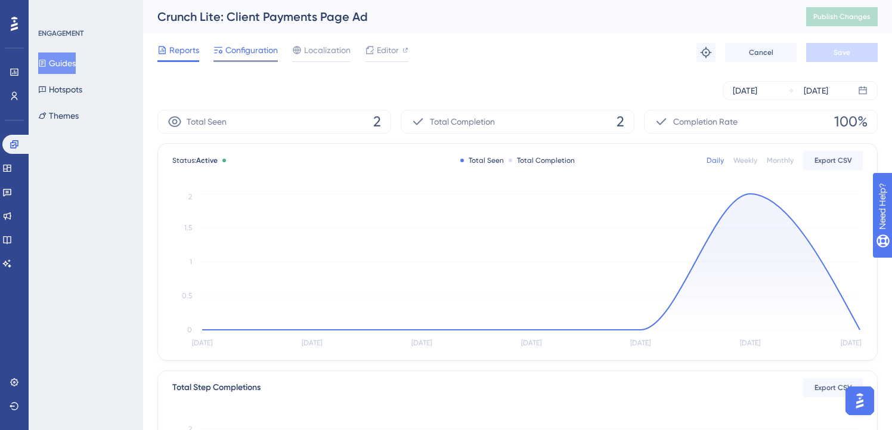
click at [228, 59] on div "Configuration" at bounding box center [246, 52] width 64 height 19
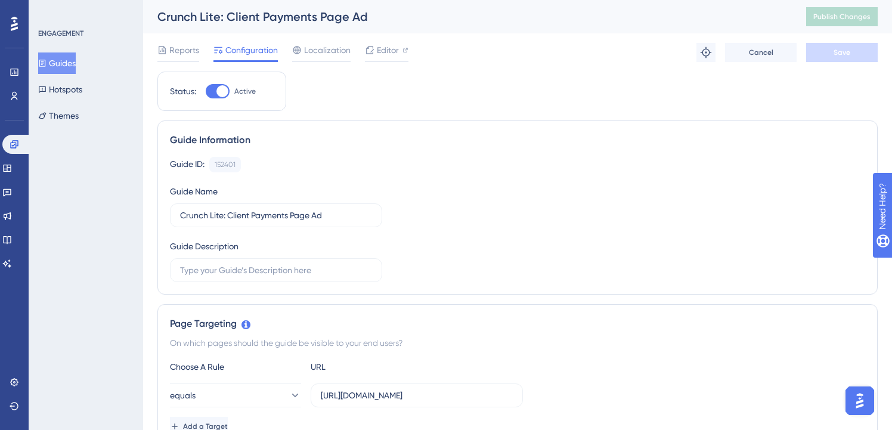
scroll to position [394, 0]
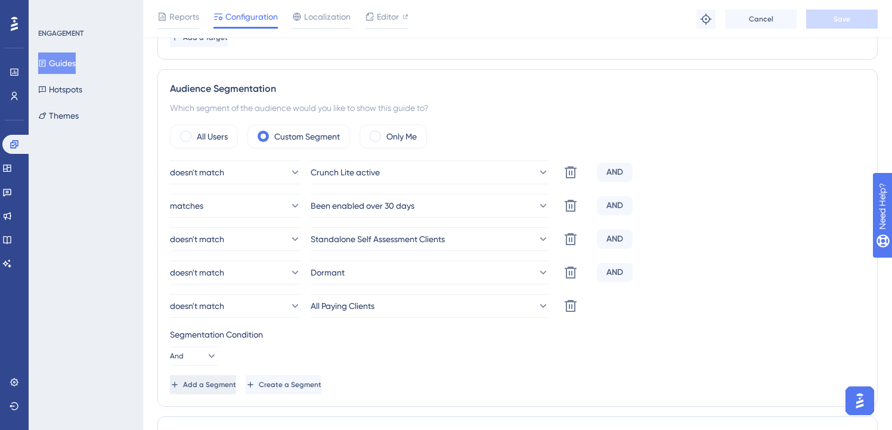
click at [228, 386] on span "Add a Segment" at bounding box center [209, 385] width 53 height 10
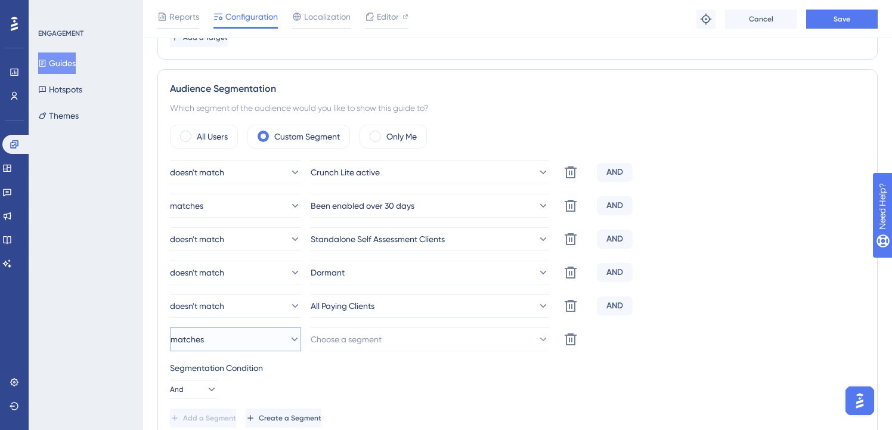
click at [289, 341] on icon at bounding box center [295, 339] width 12 height 12
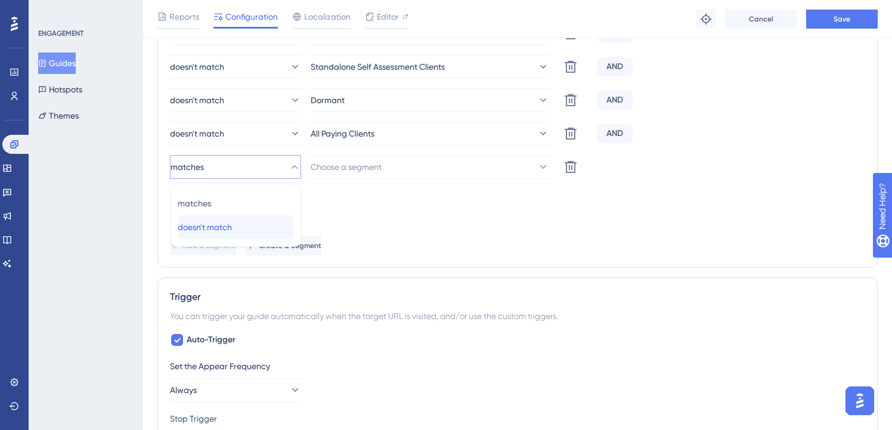
click at [232, 221] on span "doesn't match" at bounding box center [205, 227] width 54 height 14
click at [410, 169] on button "Choose a segment" at bounding box center [430, 167] width 239 height 24
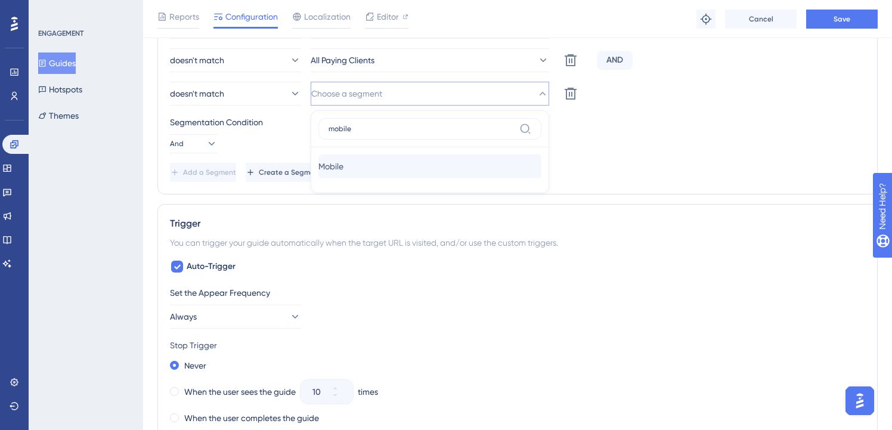
type input "mobile"
click at [397, 172] on div "Mobile Mobile" at bounding box center [429, 166] width 223 height 24
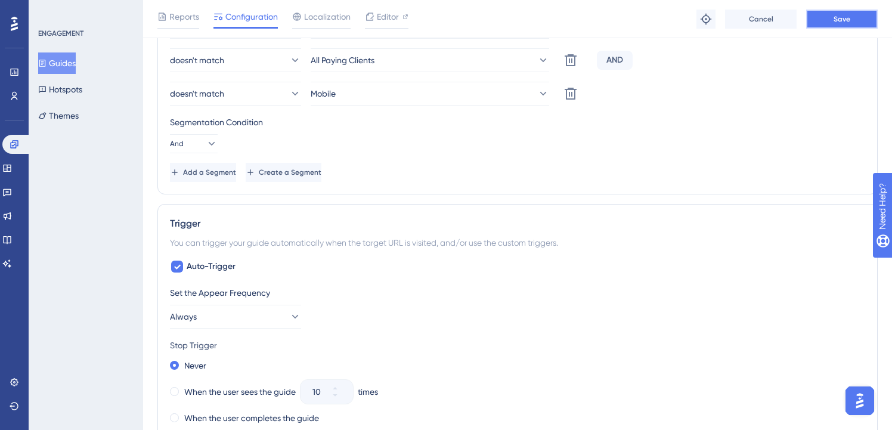
click at [827, 26] on button "Save" at bounding box center [842, 19] width 72 height 19
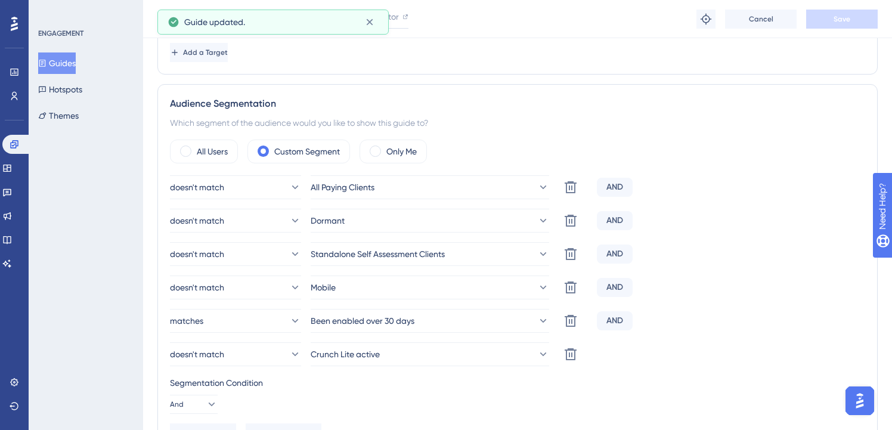
scroll to position [0, 0]
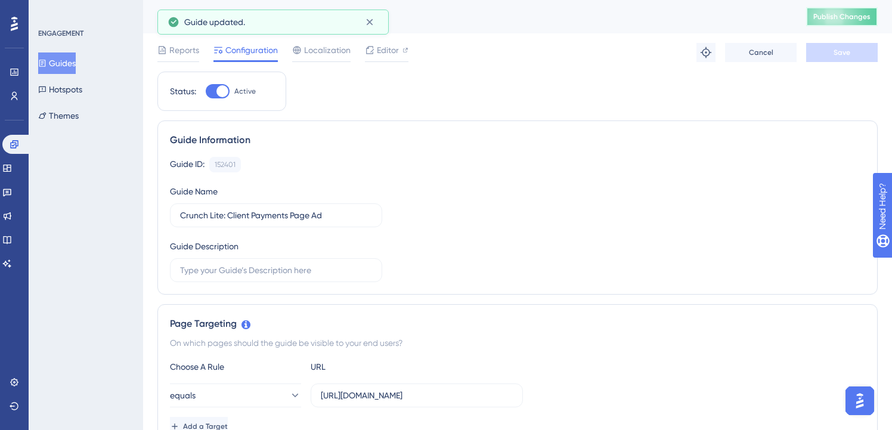
click at [841, 11] on button "Publish Changes" at bounding box center [842, 16] width 72 height 19
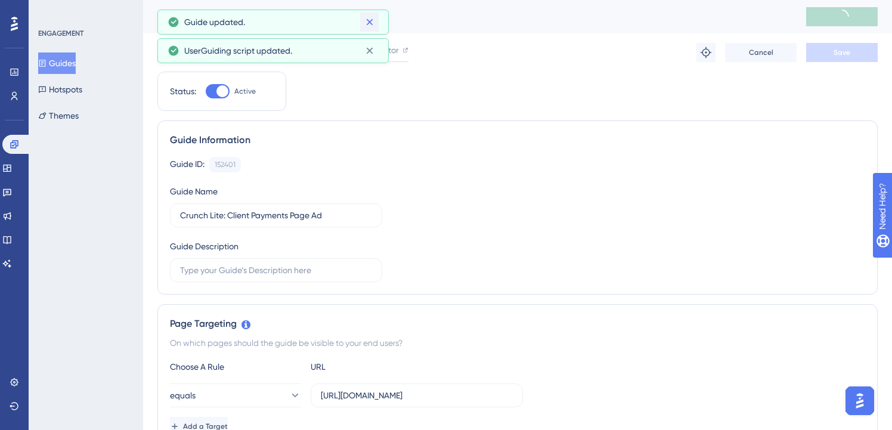
click at [370, 18] on icon at bounding box center [370, 22] width 12 height 12
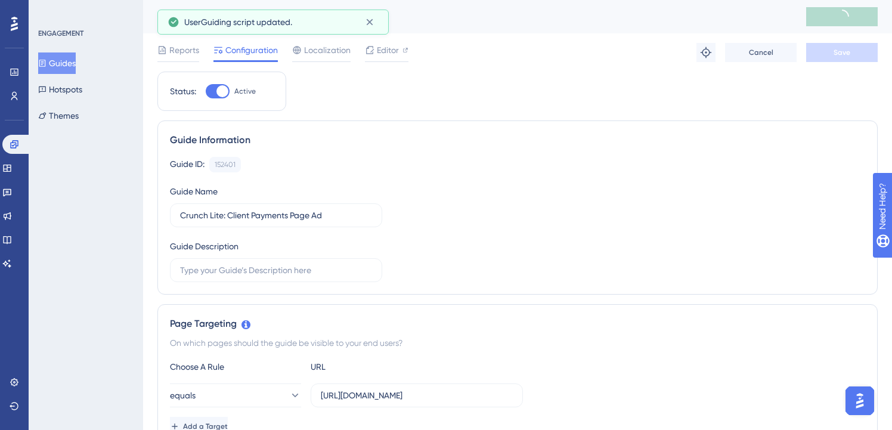
click at [370, 18] on icon at bounding box center [370, 22] width 12 height 12
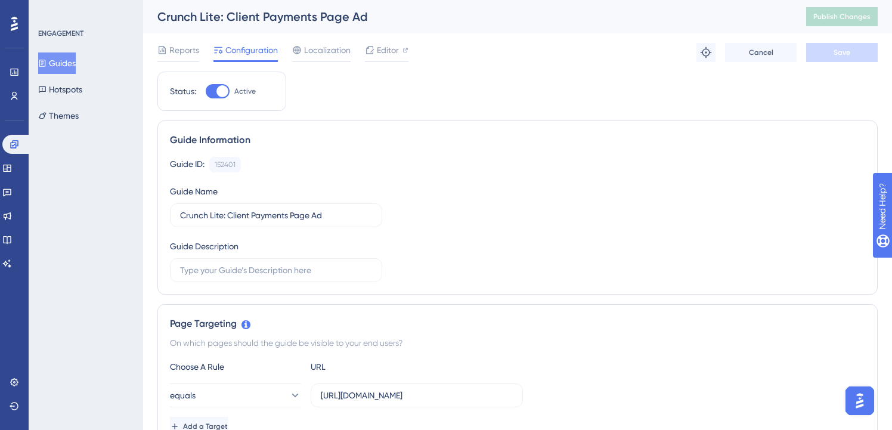
click at [66, 58] on button "Guides" at bounding box center [57, 62] width 38 height 21
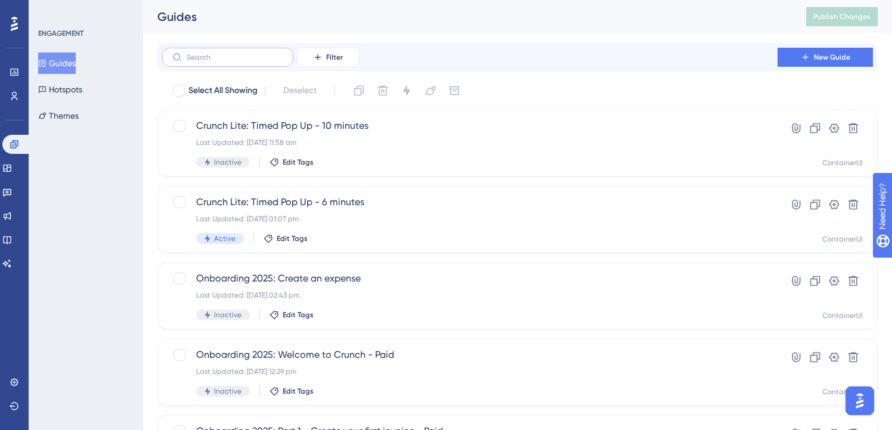
click at [245, 50] on label at bounding box center [227, 57] width 131 height 19
click at [245, 53] on input "text" at bounding box center [235, 57] width 97 height 8
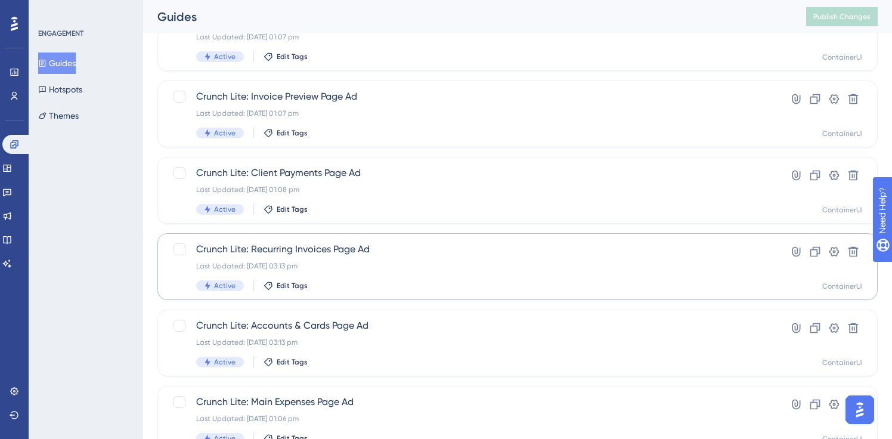
scroll to position [259, 0]
type input "lite"
click at [311, 247] on span "Crunch Lite: Recurring Invoices Page Ad" at bounding box center [469, 249] width 547 height 14
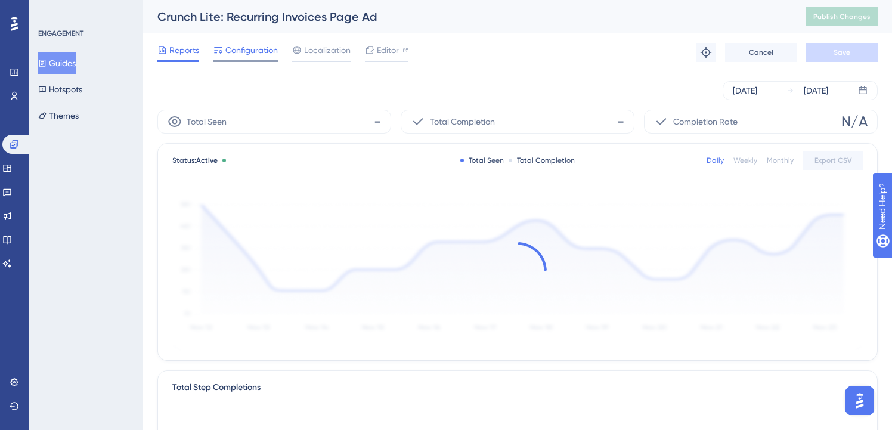
click at [250, 57] on span "Configuration" at bounding box center [251, 50] width 52 height 14
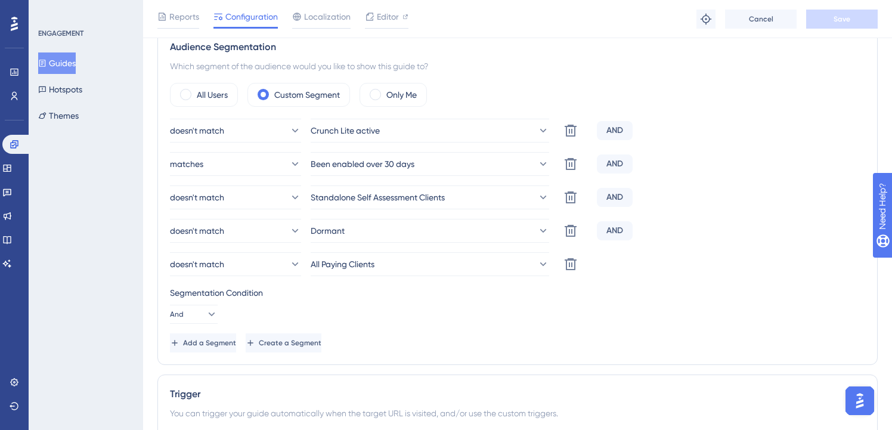
scroll to position [448, 0]
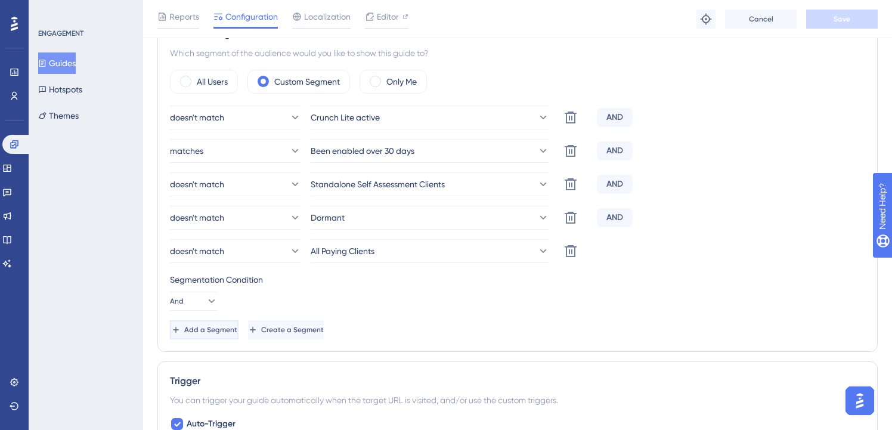
click at [230, 328] on span "Add a Segment" at bounding box center [210, 330] width 53 height 10
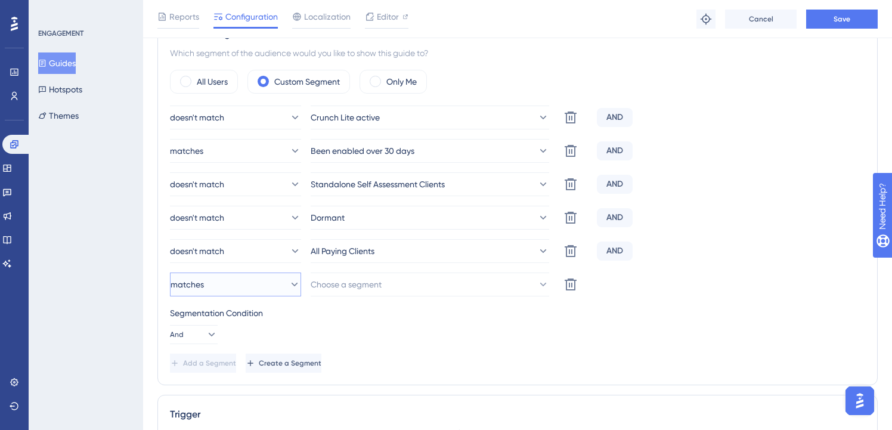
click at [251, 289] on button "matches" at bounding box center [235, 285] width 131 height 24
click at [252, 348] on div "doesn't match doesn't match" at bounding box center [236, 345] width 116 height 24
click at [326, 286] on span "Choose a segment" at bounding box center [346, 284] width 71 height 14
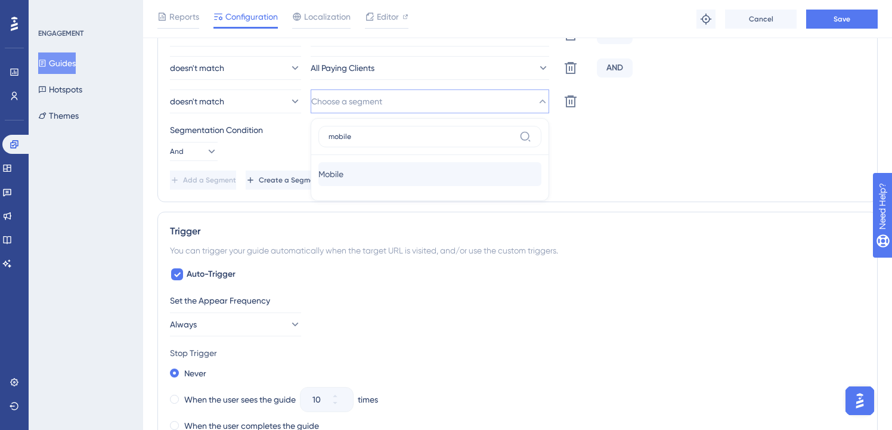
type input "mobile"
click at [391, 181] on div "Mobile Mobile" at bounding box center [429, 174] width 223 height 24
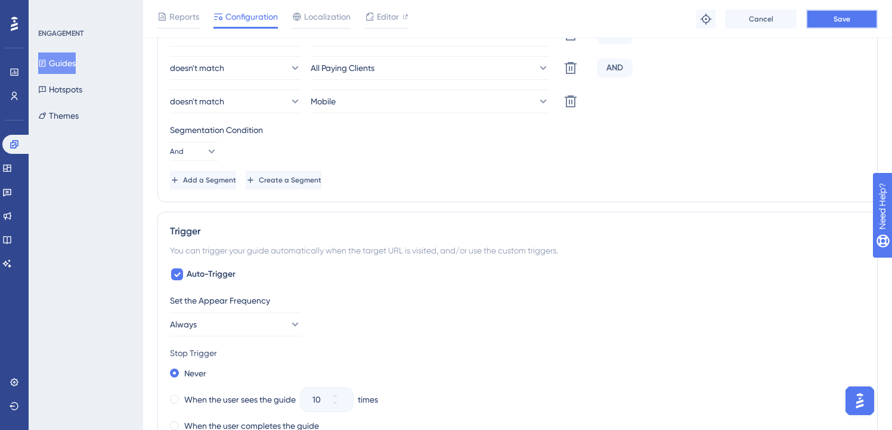
click at [867, 23] on button "Save" at bounding box center [842, 19] width 72 height 19
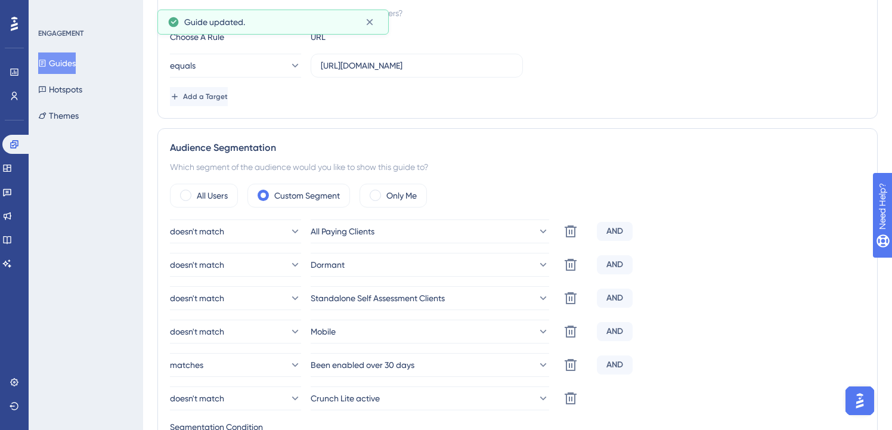
scroll to position [0, 0]
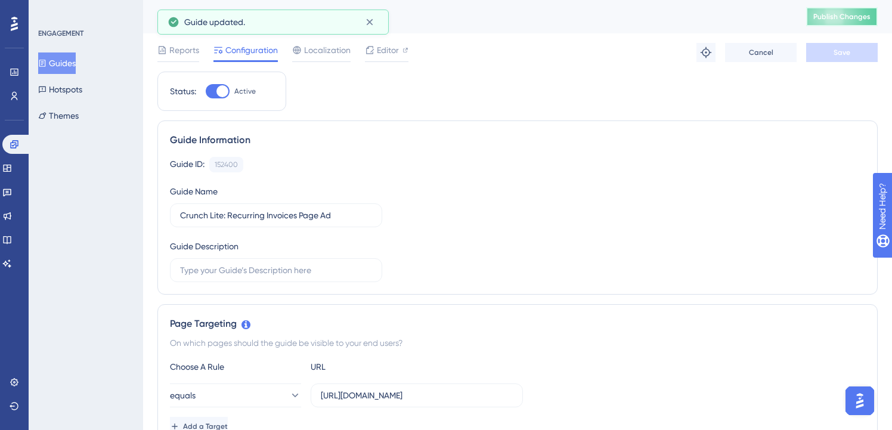
click at [859, 8] on button "Publish Changes" at bounding box center [842, 16] width 72 height 19
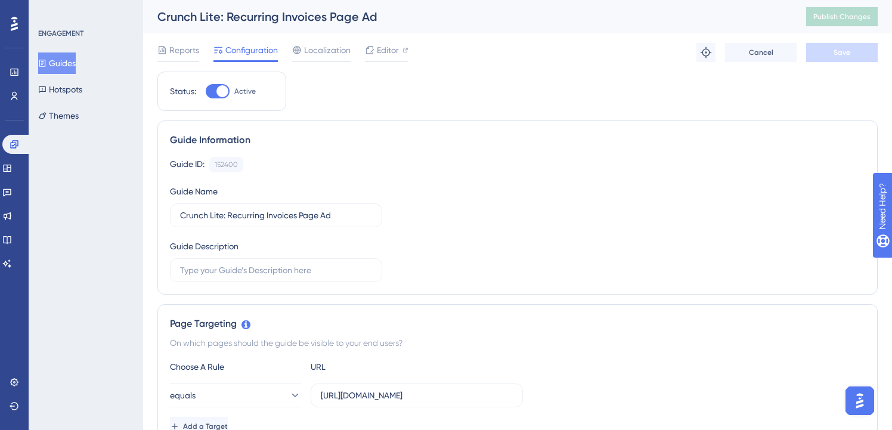
click at [73, 58] on button "Guides" at bounding box center [57, 62] width 38 height 21
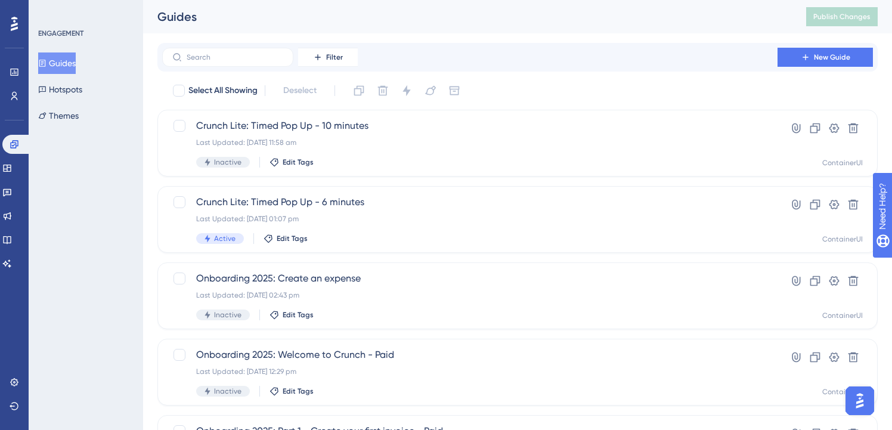
click at [232, 69] on div "Filter New Guide" at bounding box center [517, 57] width 720 height 29
click at [242, 53] on input "text" at bounding box center [235, 57] width 97 height 8
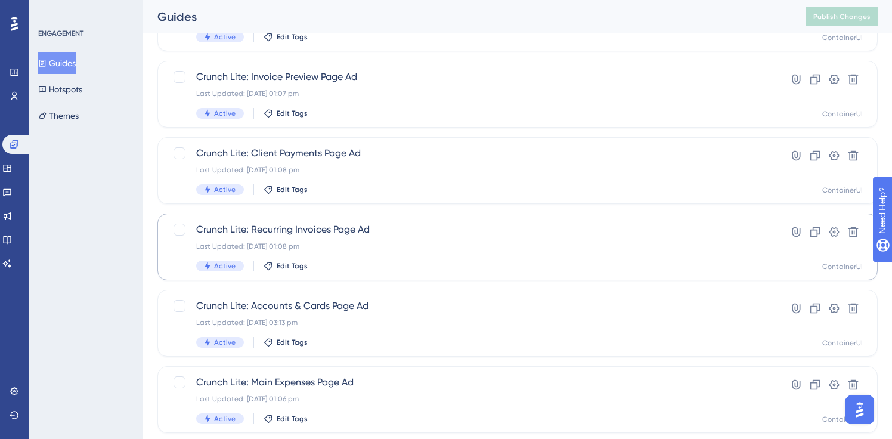
scroll to position [354, 0]
type input "lite"
click at [347, 268] on div "Active Edit Tags" at bounding box center [469, 266] width 547 height 11
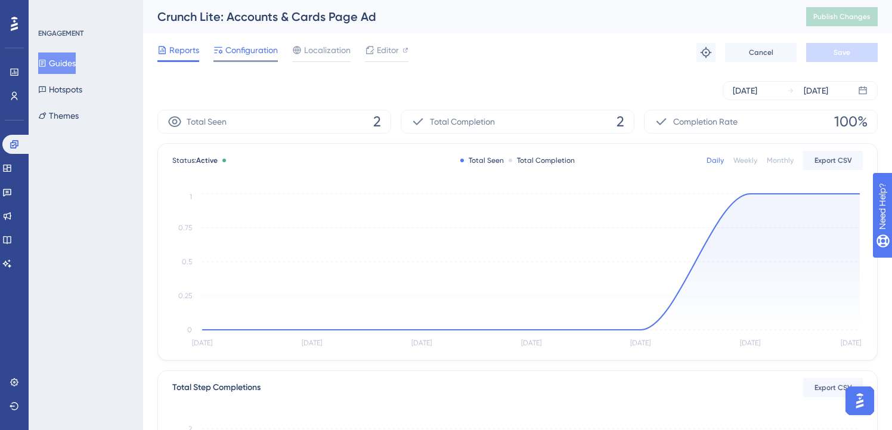
click at [240, 49] on span "Configuration" at bounding box center [251, 50] width 52 height 14
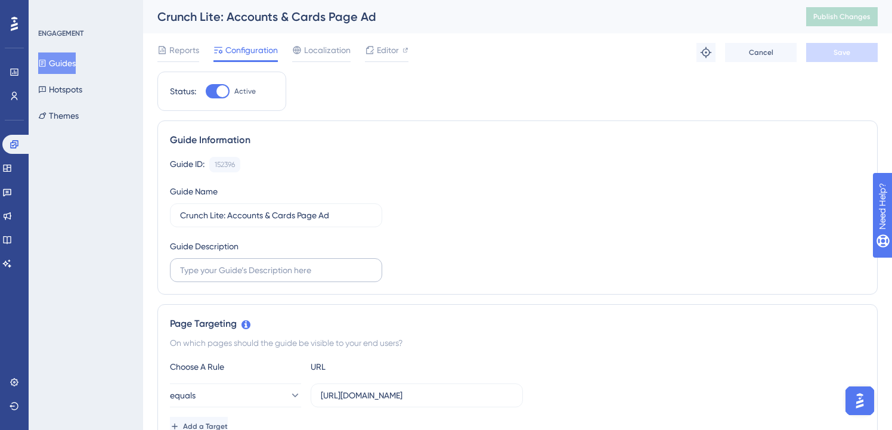
scroll to position [385, 0]
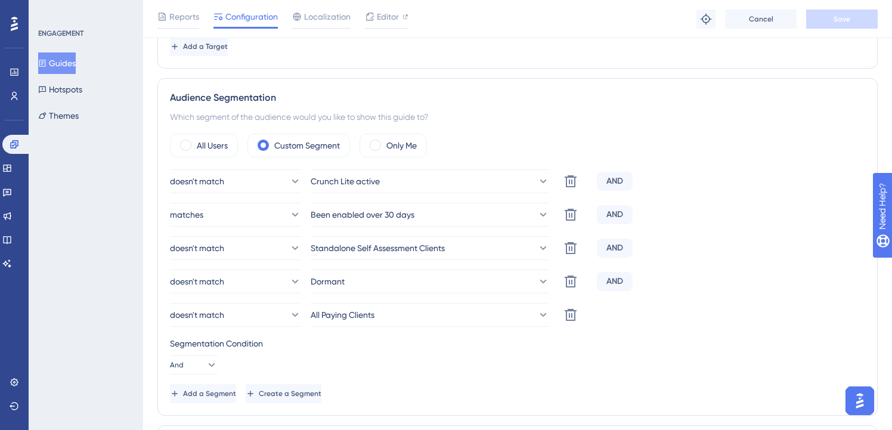
click at [238, 403] on div "Audience Segmentation Which segment of the audience would you like to show this…" at bounding box center [517, 247] width 720 height 338
click at [237, 393] on span "Add a Segment" at bounding box center [210, 394] width 53 height 10
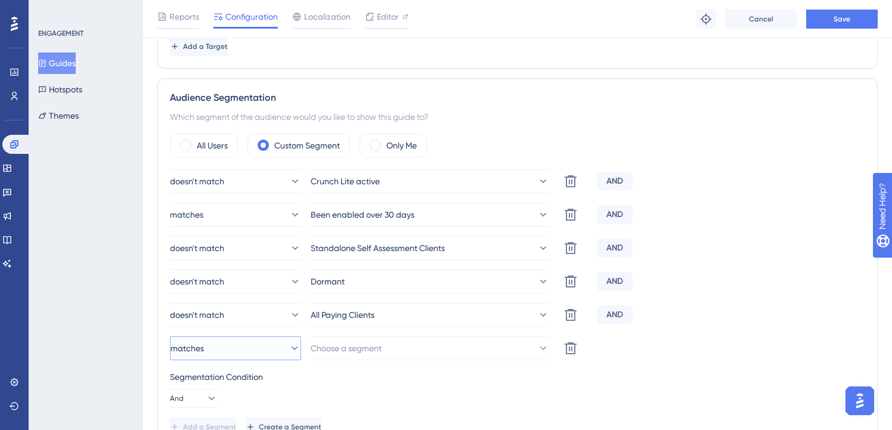
click at [274, 344] on button "matches" at bounding box center [235, 348] width 131 height 24
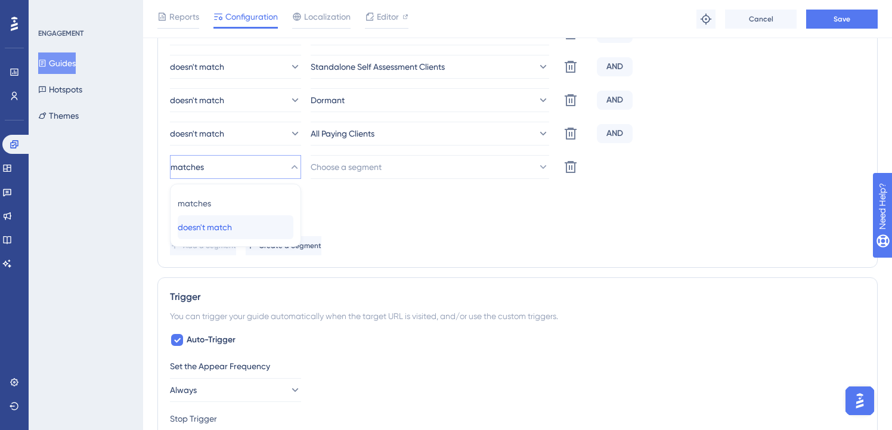
click at [259, 227] on div "doesn't match doesn't match" at bounding box center [236, 227] width 116 height 24
click at [403, 174] on button "Choose a segment" at bounding box center [430, 167] width 239 height 24
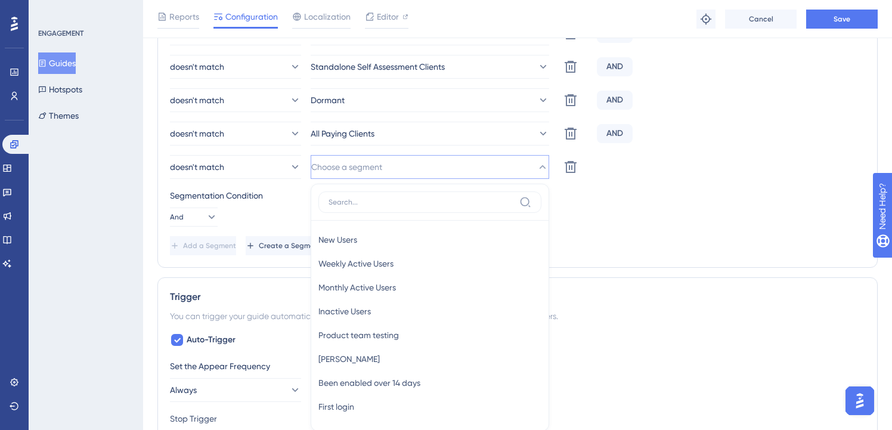
scroll to position [642, 0]
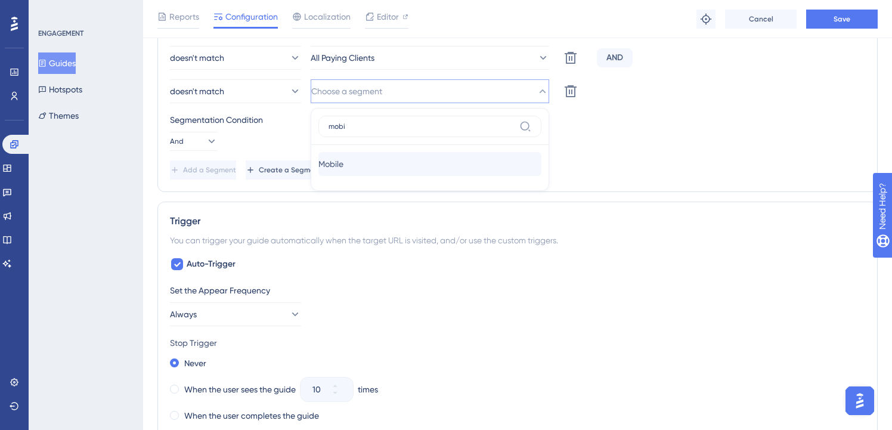
type input "mobi"
click at [472, 169] on div "Mobile Mobile" at bounding box center [429, 164] width 223 height 24
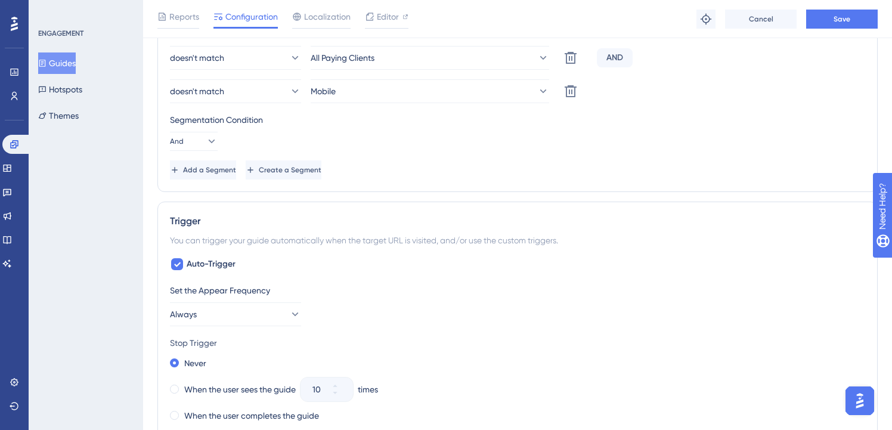
click at [836, 29] on div "Reports Configuration Localization Editor Troubleshoot Cancel Save" at bounding box center [517, 19] width 749 height 38
click at [838, 26] on button "Save" at bounding box center [842, 19] width 72 height 19
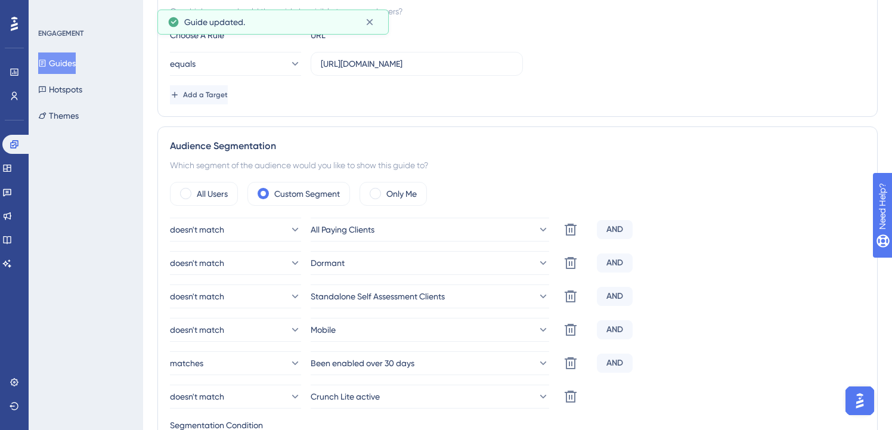
scroll to position [0, 0]
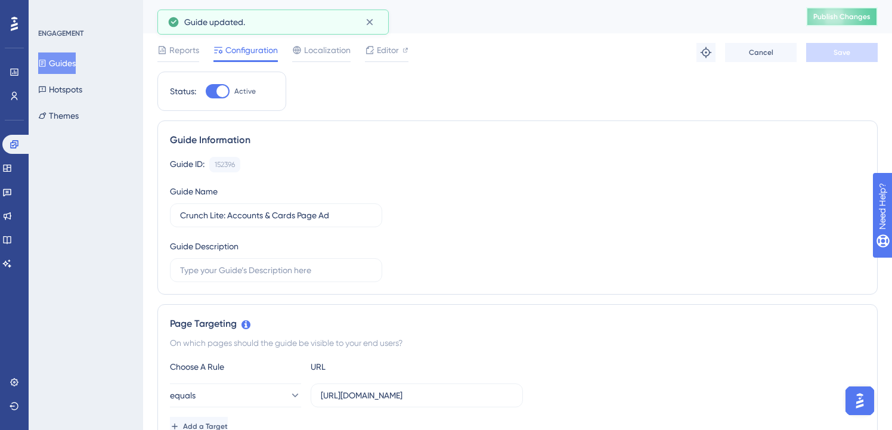
click at [858, 10] on button "Publish Changes" at bounding box center [842, 16] width 72 height 19
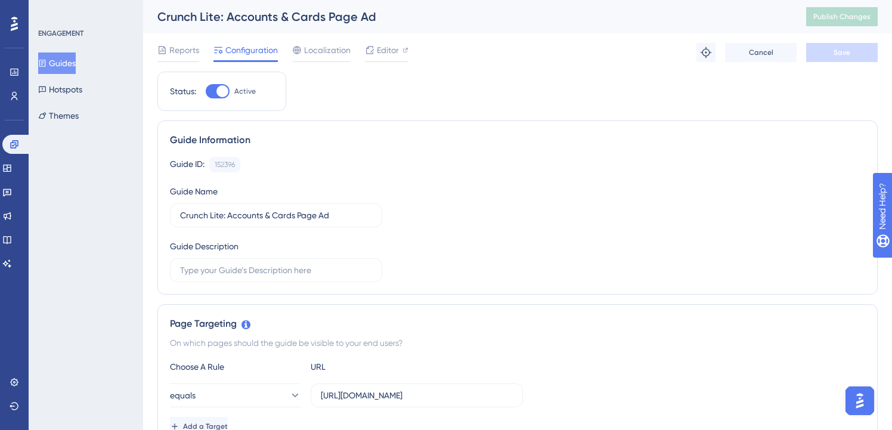
click at [76, 62] on button "Guides" at bounding box center [57, 62] width 38 height 21
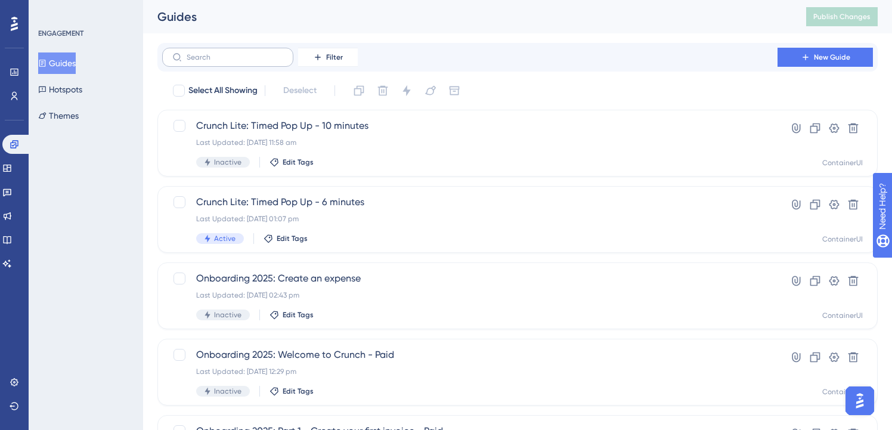
click at [259, 64] on label at bounding box center [227, 57] width 131 height 19
click at [259, 61] on input "text" at bounding box center [235, 57] width 97 height 8
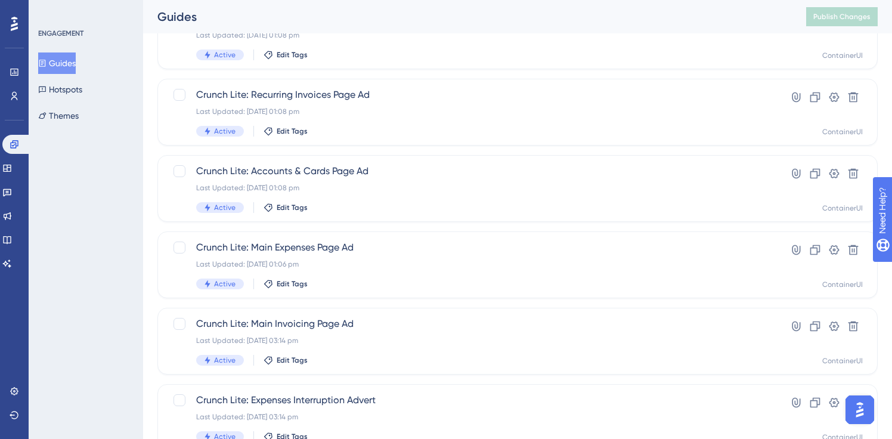
scroll to position [425, 0]
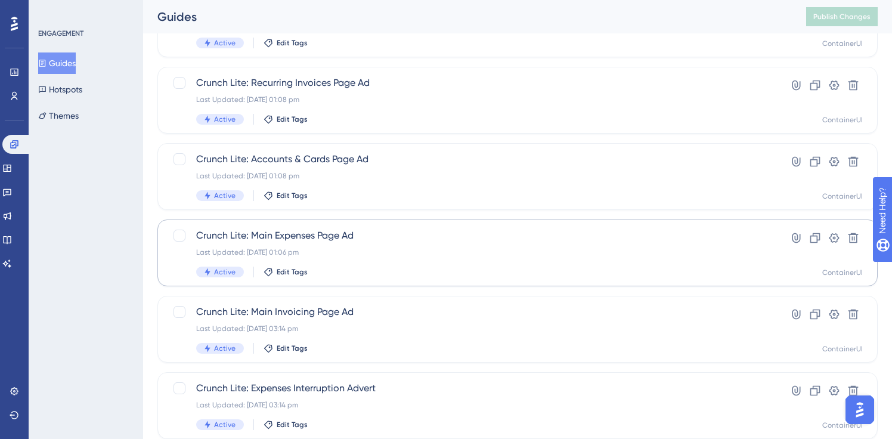
type input "lite"
click at [371, 245] on div "Crunch Lite: Main Expenses Page Ad Last Updated: [DATE] 01:06 pm Active Edit Ta…" at bounding box center [469, 252] width 547 height 49
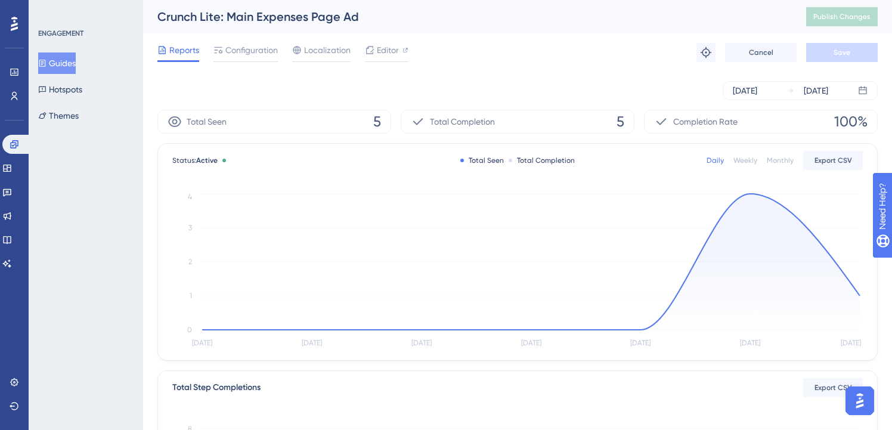
click at [246, 32] on div "Crunch Lite: Main Expenses Page Ad Publish Changes" at bounding box center [517, 16] width 749 height 33
click at [240, 55] on span "Configuration" at bounding box center [251, 50] width 52 height 14
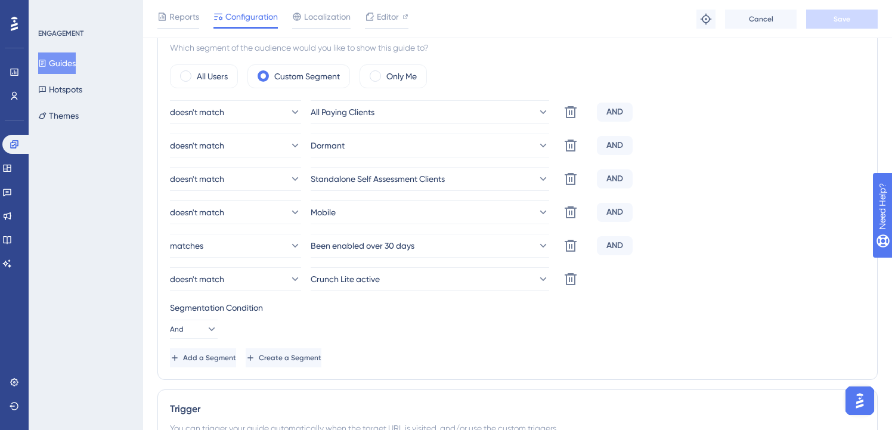
scroll to position [455, 0]
click at [76, 61] on button "Guides" at bounding box center [57, 62] width 38 height 21
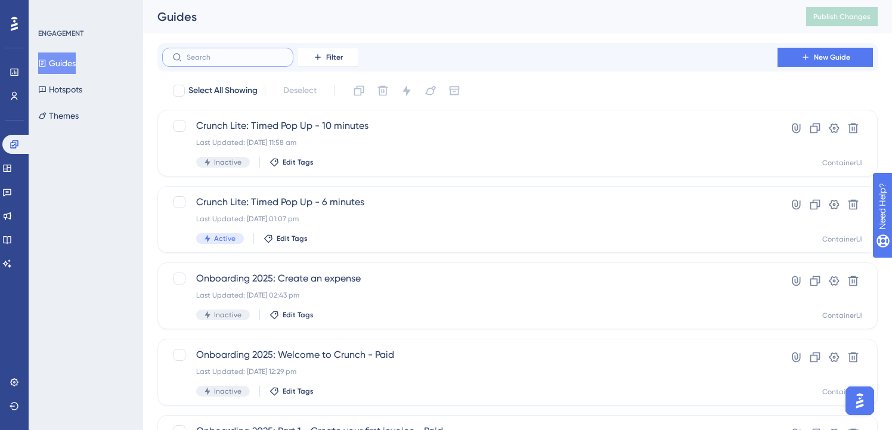
click at [264, 60] on input "text" at bounding box center [235, 57] width 97 height 8
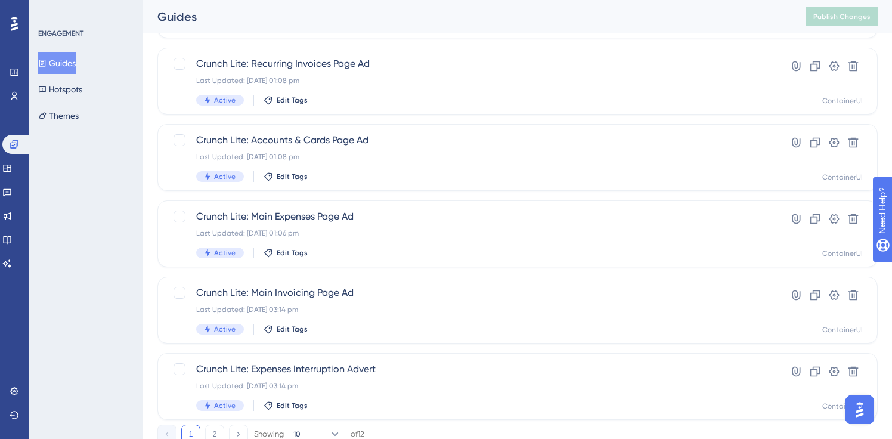
scroll to position [487, 0]
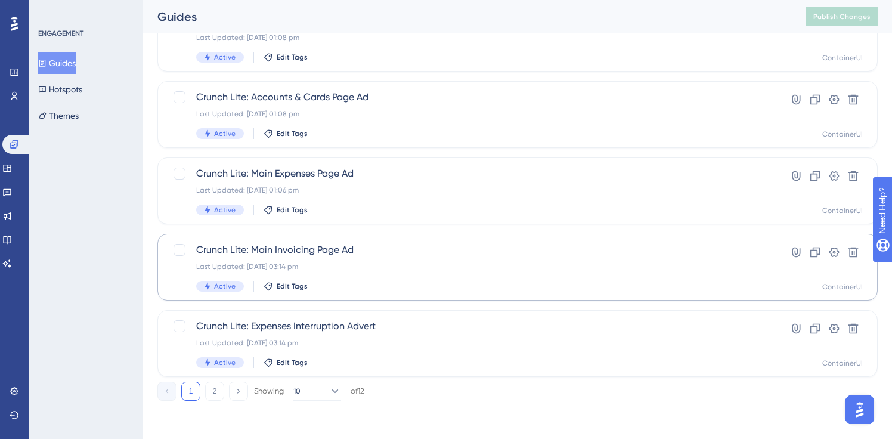
type input "lite"
click at [311, 247] on span "Crunch Lite: Main Invoicing Page Ad" at bounding box center [469, 250] width 547 height 14
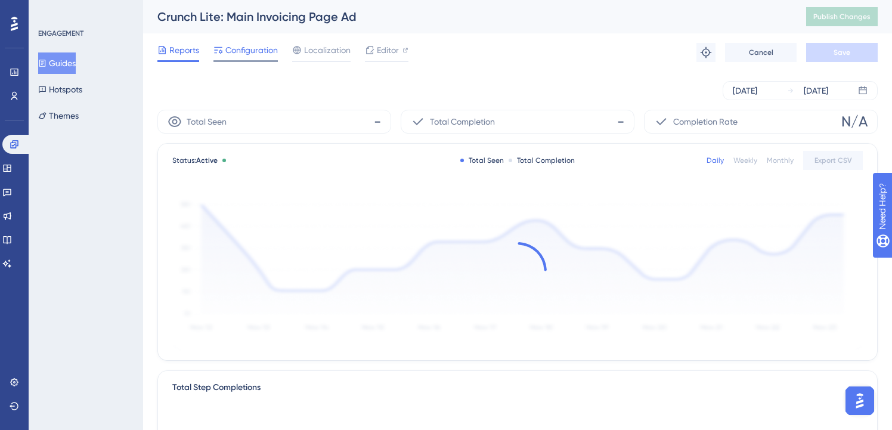
click at [253, 54] on span "Configuration" at bounding box center [251, 50] width 52 height 14
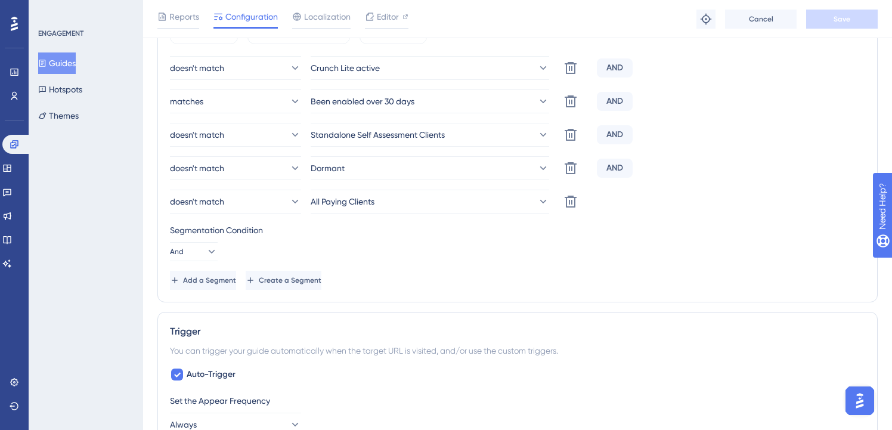
scroll to position [528, 0]
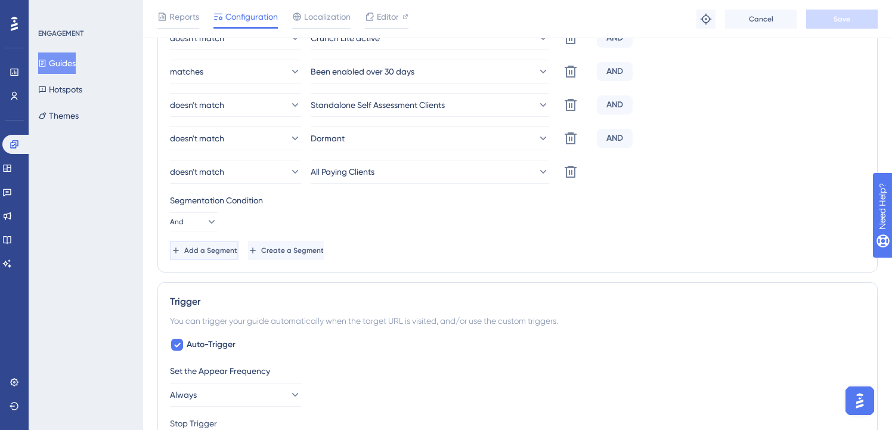
click at [209, 245] on button "Add a Segment" at bounding box center [204, 250] width 69 height 19
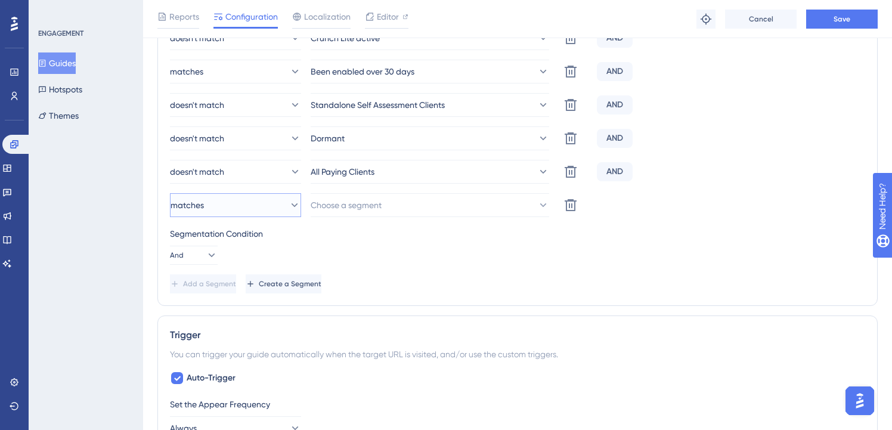
click at [247, 211] on button "matches" at bounding box center [235, 205] width 131 height 24
click at [232, 269] on span "doesn't match" at bounding box center [205, 265] width 54 height 14
click at [348, 216] on button "Choose a segment" at bounding box center [430, 205] width 239 height 24
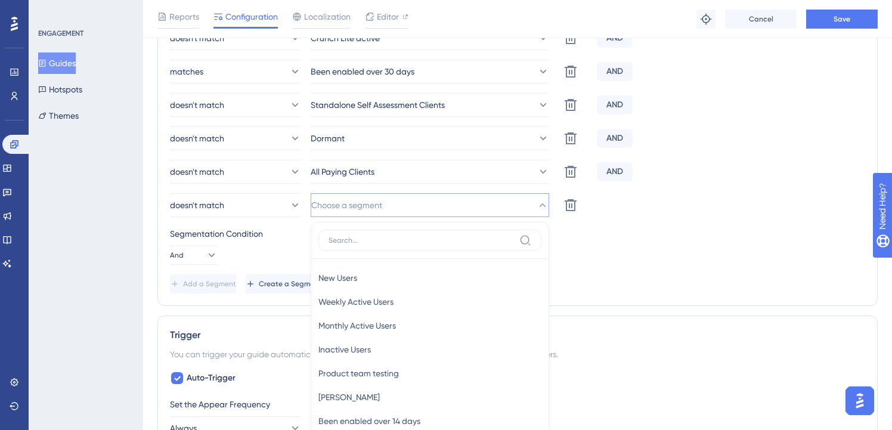
scroll to position [638, 0]
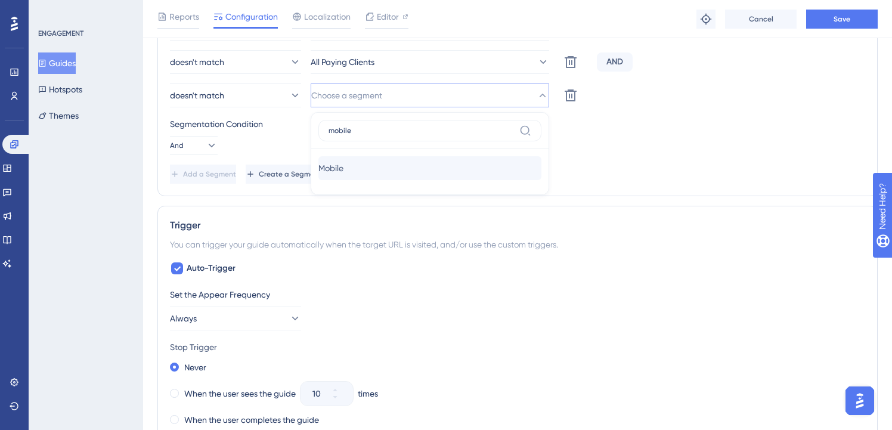
type input "mobile"
click at [457, 160] on div "Mobile Mobile" at bounding box center [429, 168] width 223 height 24
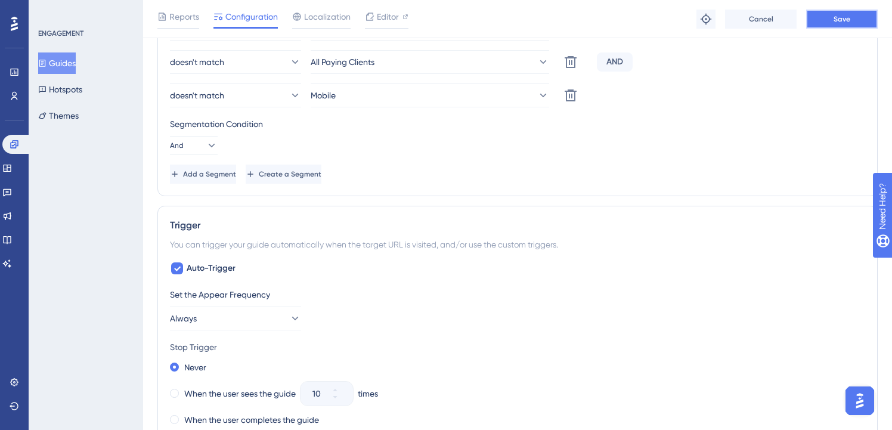
click at [864, 22] on button "Save" at bounding box center [842, 19] width 72 height 19
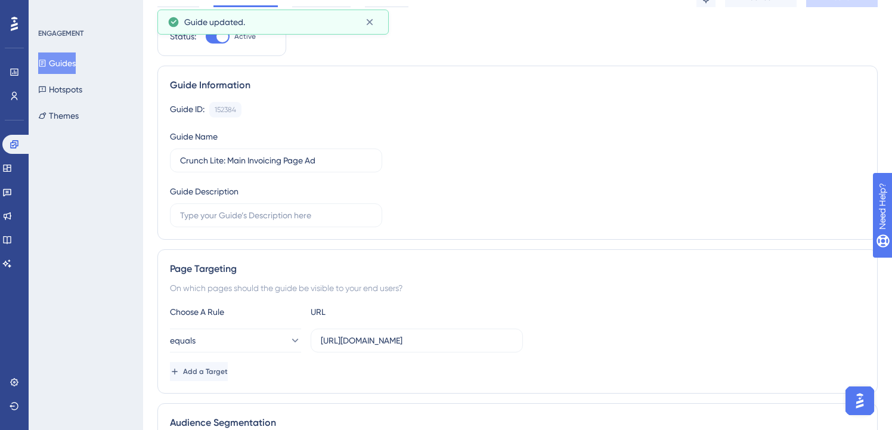
scroll to position [0, 0]
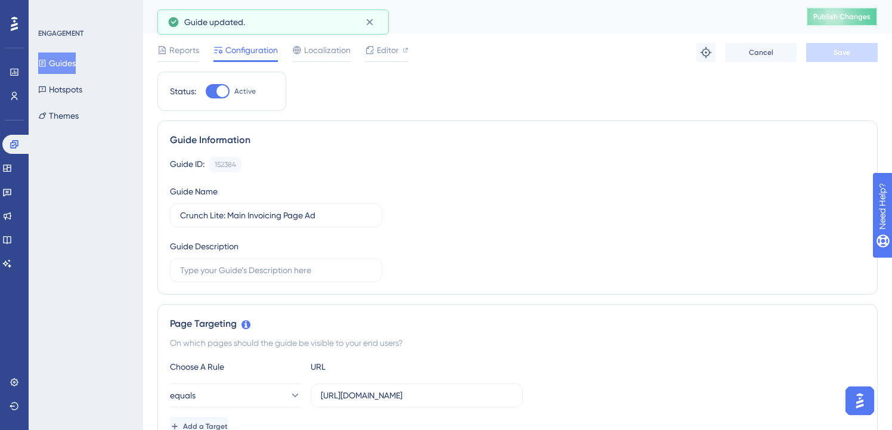
click at [829, 17] on span "Publish Changes" at bounding box center [841, 17] width 57 height 10
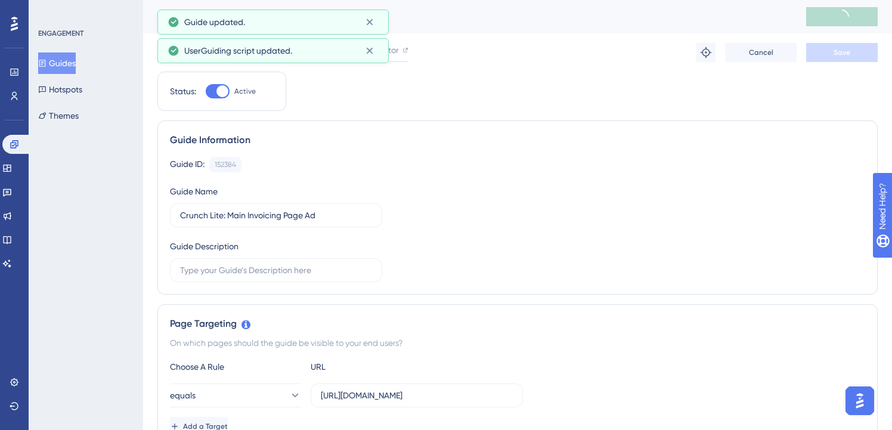
click at [70, 63] on button "Guides" at bounding box center [57, 62] width 38 height 21
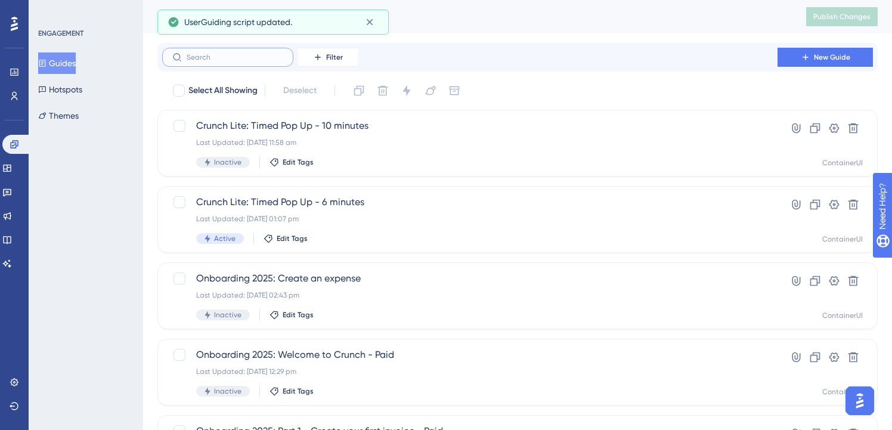
click at [240, 55] on input "text" at bounding box center [235, 57] width 97 height 8
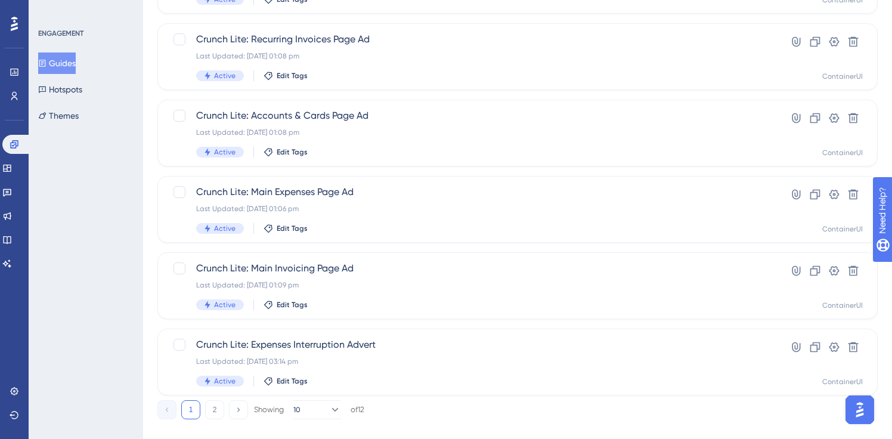
scroll to position [487, 0]
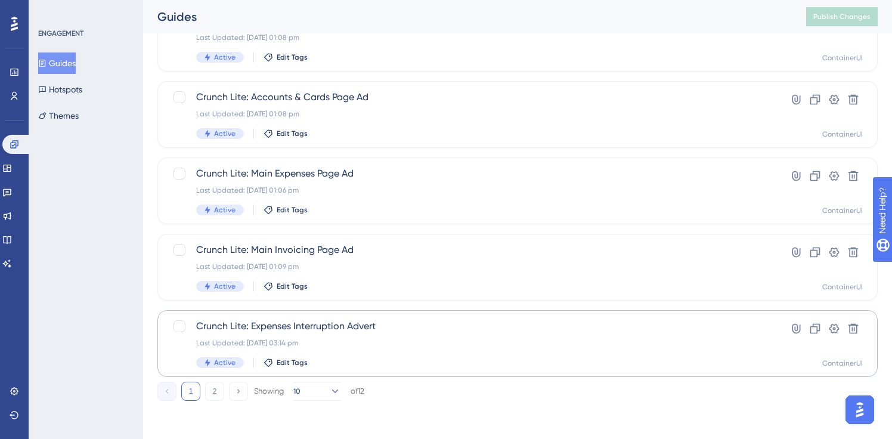
type input "lite"
click at [356, 330] on span "Crunch Lite: Expenses Interruption Advert" at bounding box center [469, 326] width 547 height 14
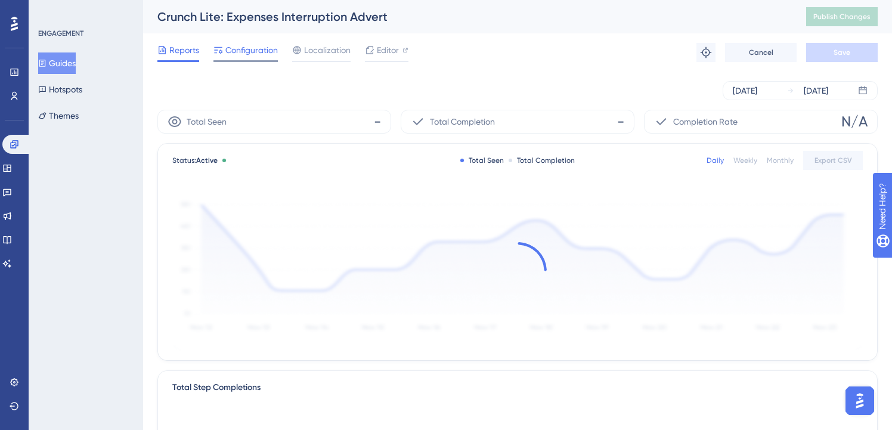
click at [245, 46] on span "Configuration" at bounding box center [251, 50] width 52 height 14
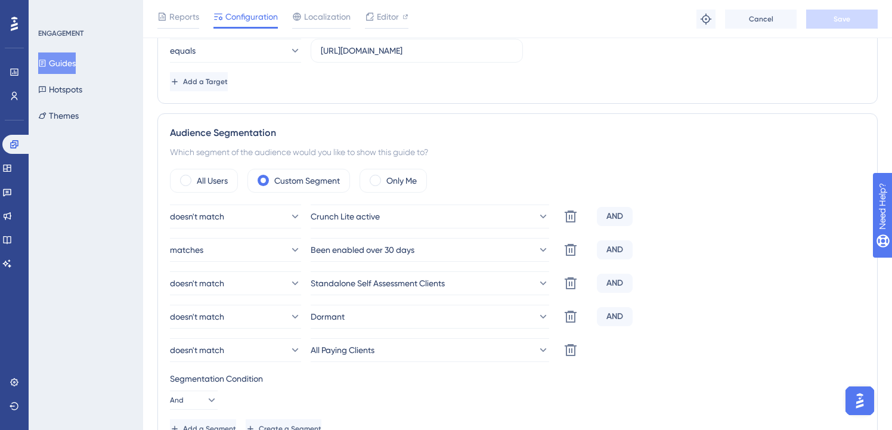
scroll to position [456, 0]
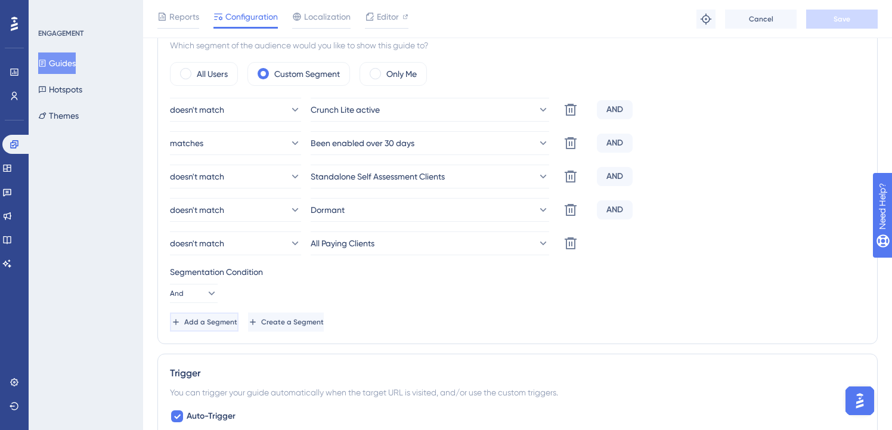
click at [237, 323] on span "Add a Segment" at bounding box center [210, 322] width 53 height 10
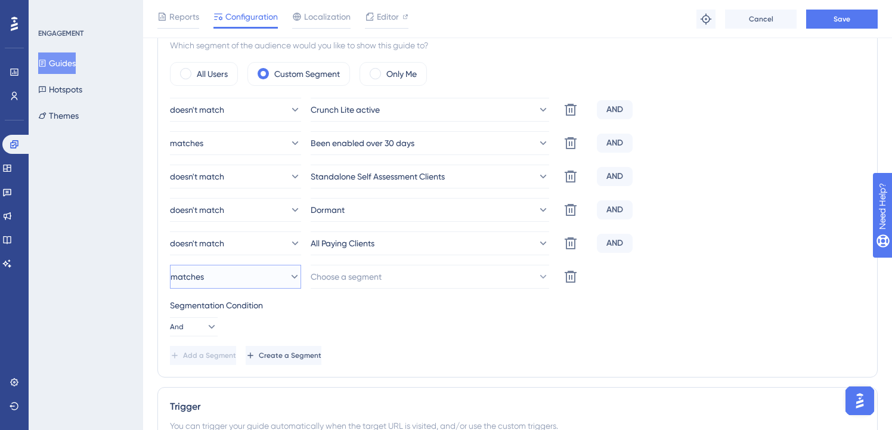
click at [263, 274] on button "matches" at bounding box center [235, 277] width 131 height 24
click at [250, 330] on div "doesn't match doesn't match" at bounding box center [236, 337] width 116 height 24
click at [333, 267] on button "Choose a segment" at bounding box center [430, 277] width 239 height 24
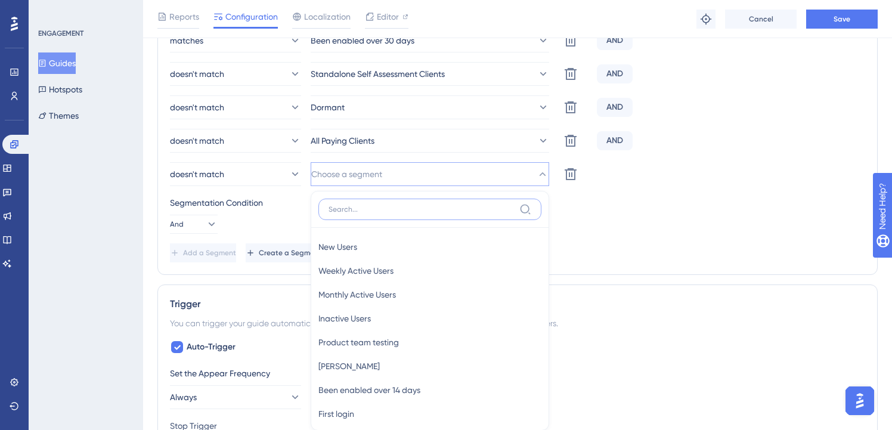
scroll to position [634, 0]
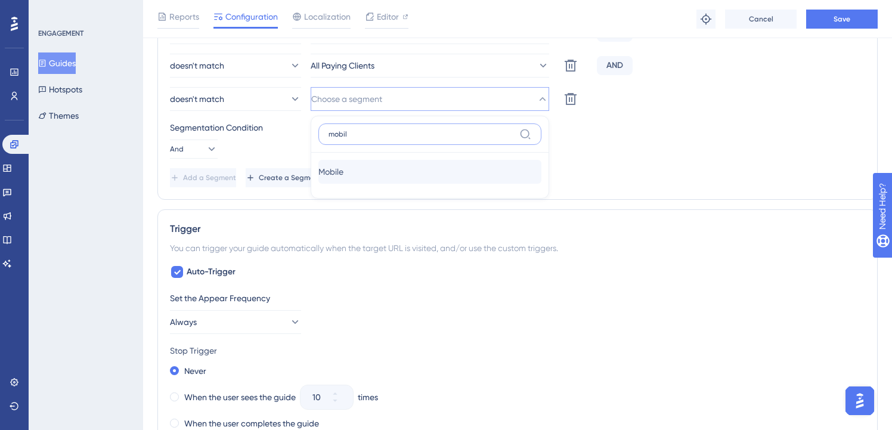
type input "mobil"
click at [406, 169] on div "Mobile Mobile" at bounding box center [429, 172] width 223 height 24
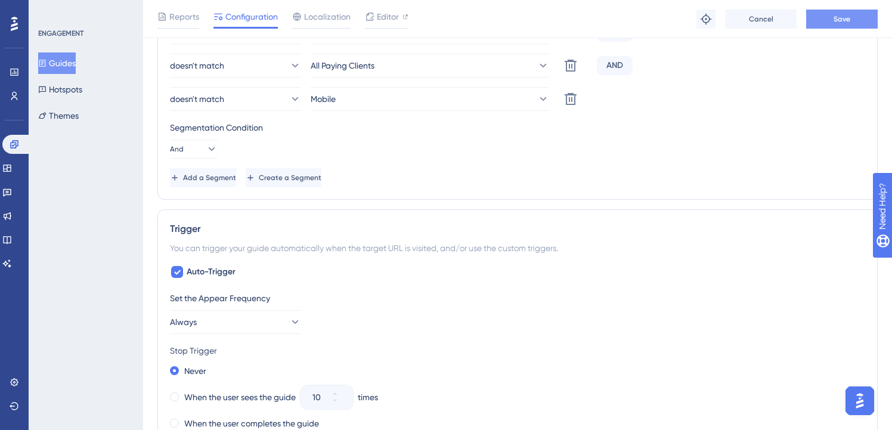
click at [849, 20] on span "Save" at bounding box center [842, 19] width 17 height 10
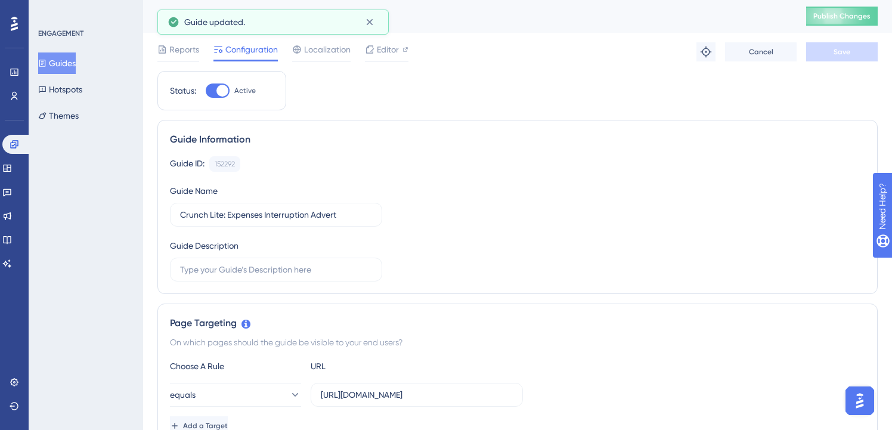
scroll to position [0, 0]
click at [864, 24] on button "Publish Changes" at bounding box center [842, 16] width 72 height 19
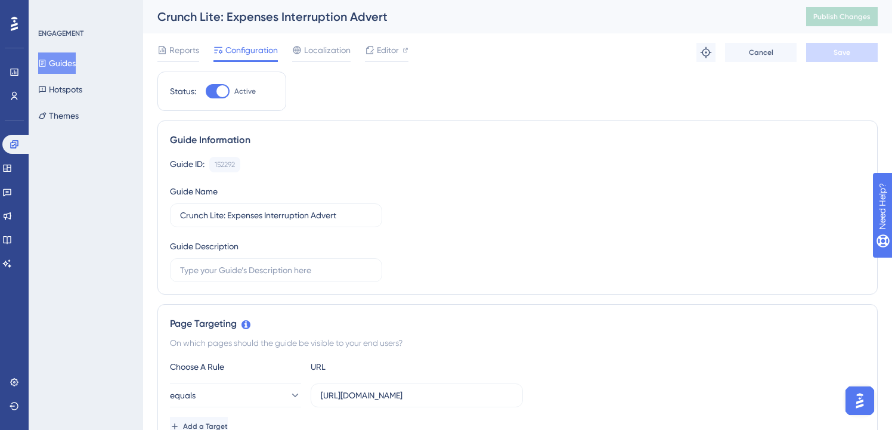
click at [73, 64] on button "Guides" at bounding box center [57, 62] width 38 height 21
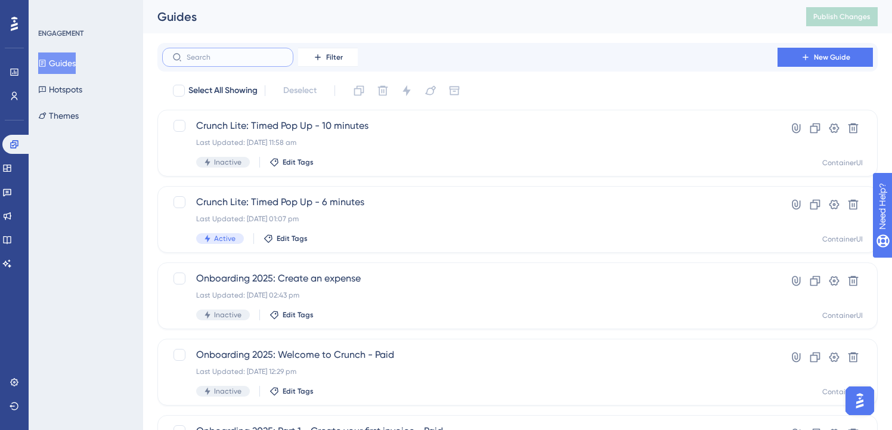
click at [245, 60] on input "text" at bounding box center [235, 57] width 97 height 8
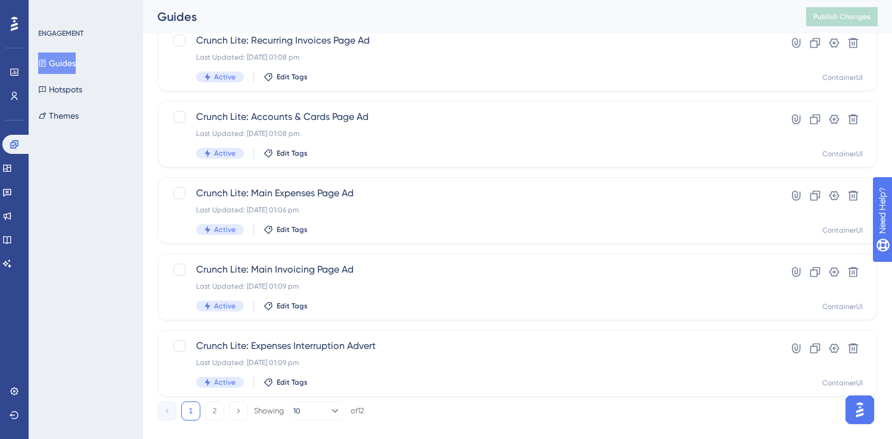
scroll to position [487, 0]
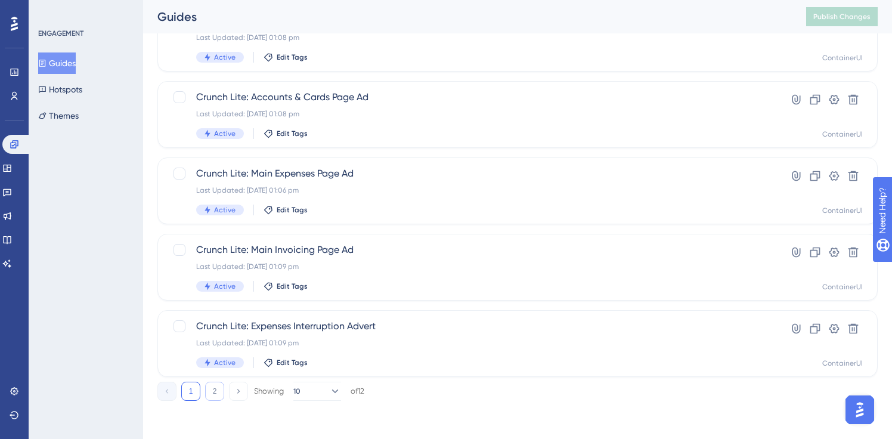
type input "lite"
click at [214, 391] on button "2" at bounding box center [214, 391] width 19 height 19
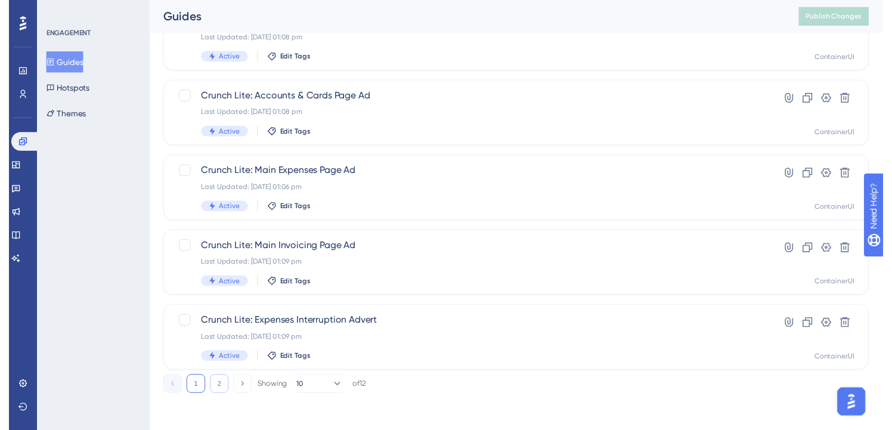
scroll to position [0, 0]
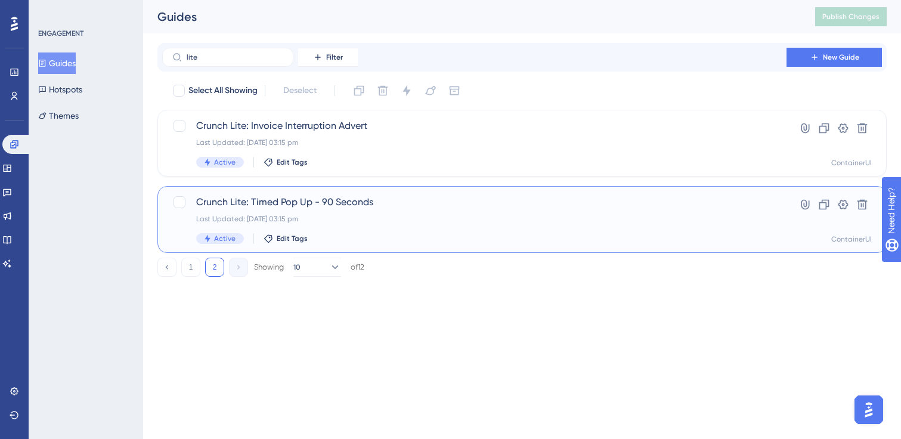
click at [289, 197] on span "Crunch Lite: Timed Pop Up - 90 Seconds" at bounding box center [474, 202] width 556 height 14
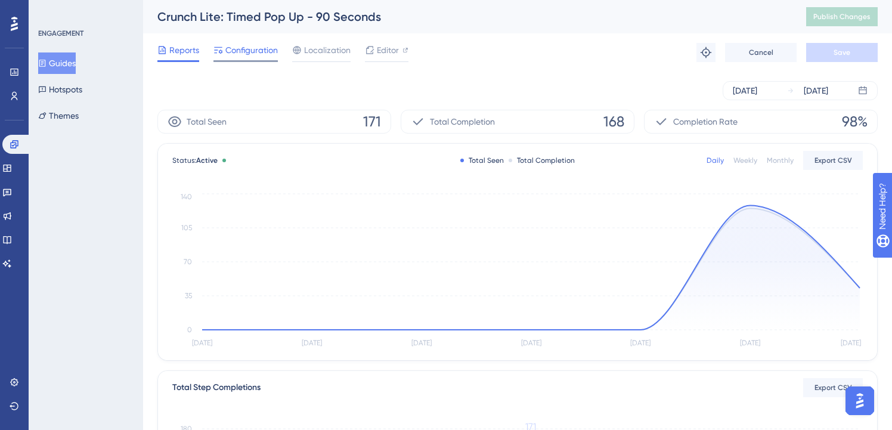
click at [240, 48] on span "Configuration" at bounding box center [251, 50] width 52 height 14
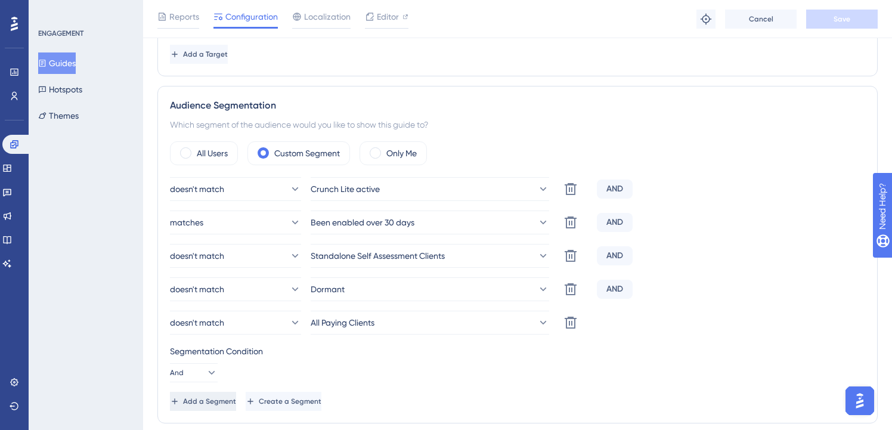
scroll to position [378, 0]
click at [236, 403] on span "Add a Segment" at bounding box center [209, 401] width 53 height 10
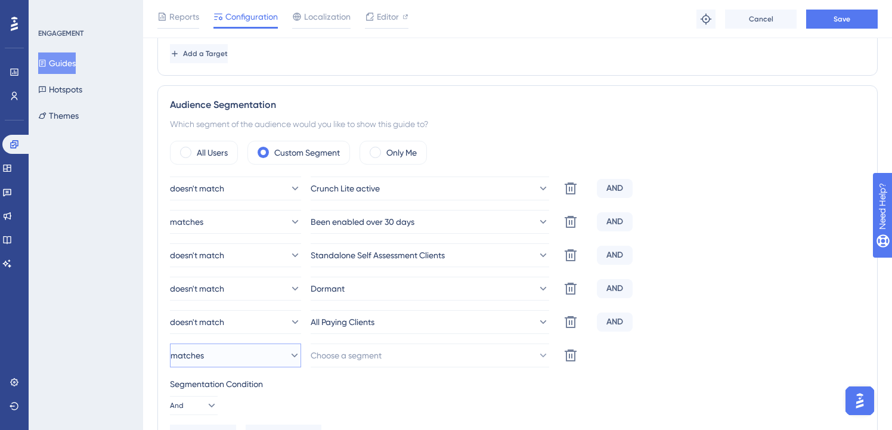
click at [271, 359] on button "matches" at bounding box center [235, 356] width 131 height 24
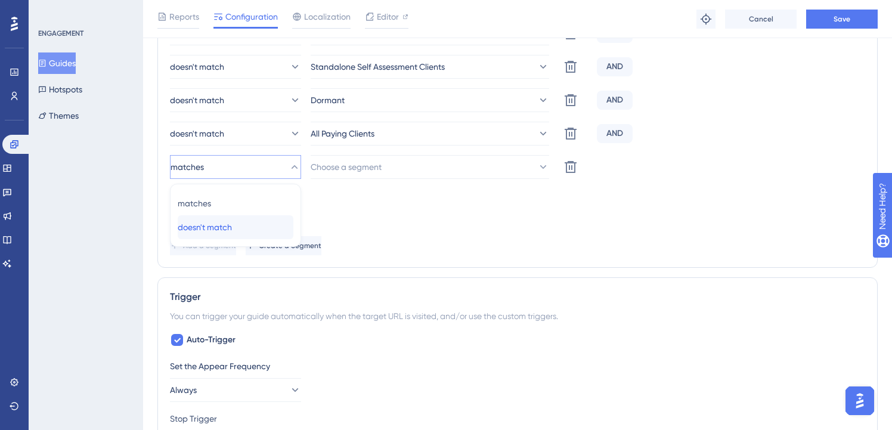
click at [273, 220] on div "doesn't match doesn't match" at bounding box center [236, 227] width 116 height 24
click at [372, 166] on span "Choose a segment" at bounding box center [346, 167] width 71 height 14
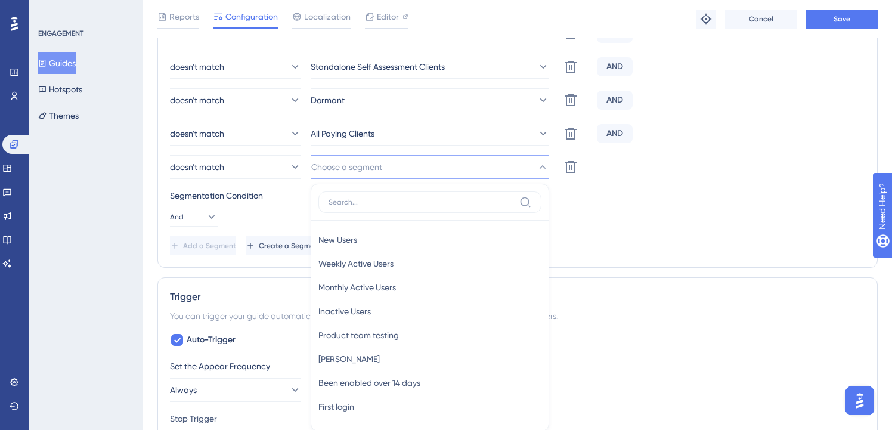
scroll to position [643, 0]
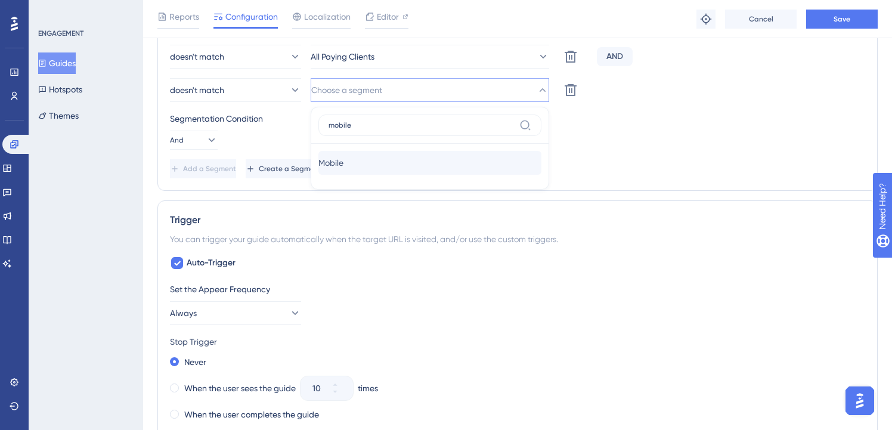
type input "mobile"
click at [458, 155] on div "Mobile Mobile" at bounding box center [429, 163] width 223 height 24
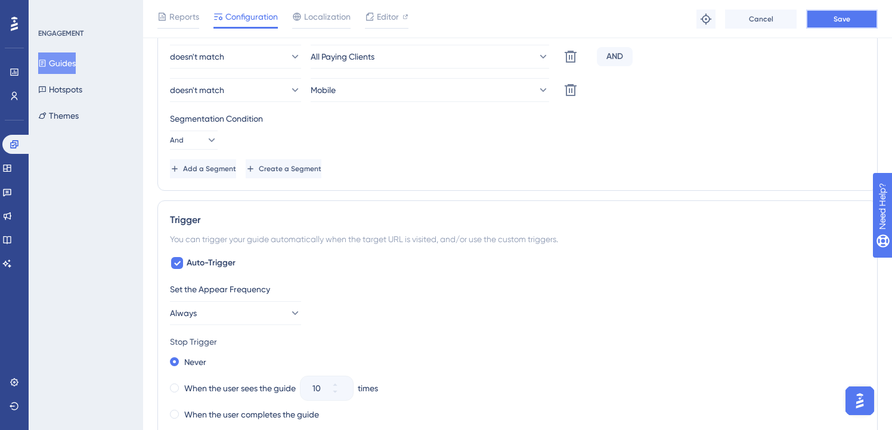
click at [853, 16] on button "Save" at bounding box center [842, 19] width 72 height 19
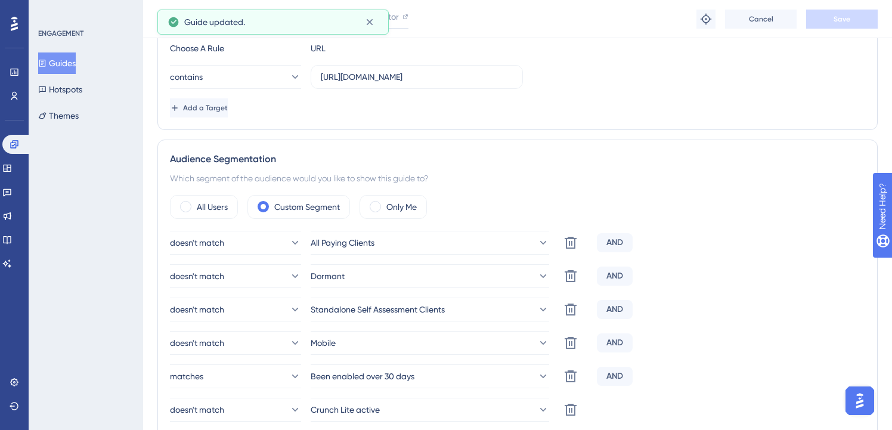
scroll to position [0, 0]
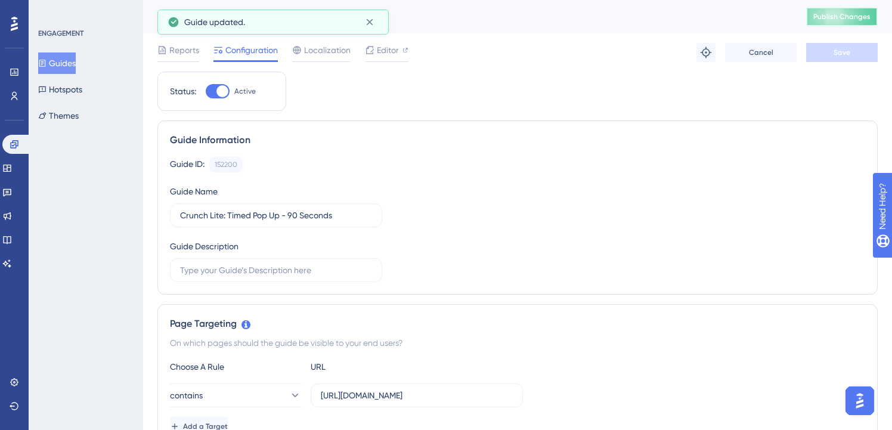
click at [845, 14] on span "Publish Changes" at bounding box center [841, 17] width 57 height 10
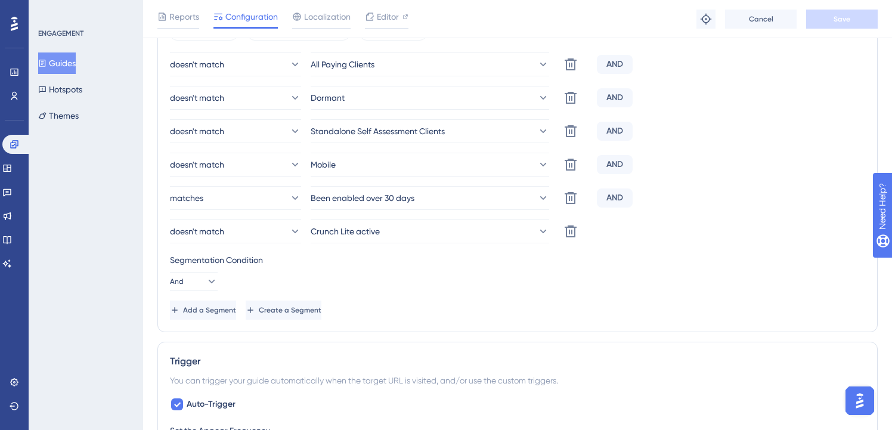
scroll to position [500, 0]
click at [68, 54] on button "Guides" at bounding box center [57, 62] width 38 height 21
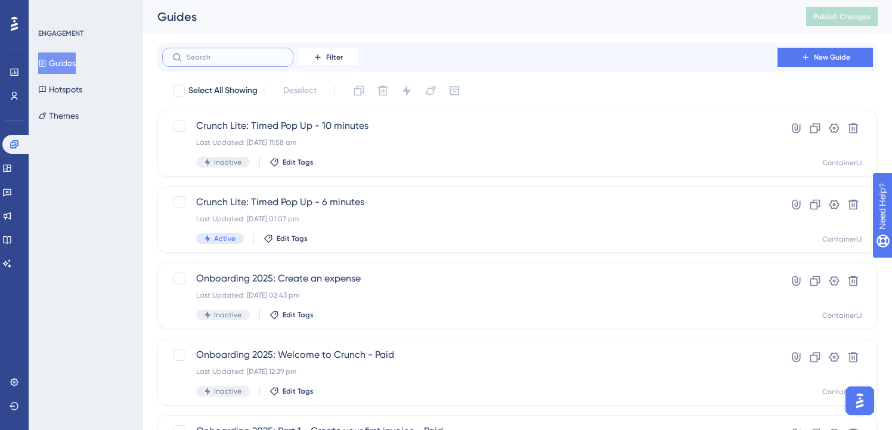
click at [222, 57] on input "text" at bounding box center [235, 57] width 97 height 8
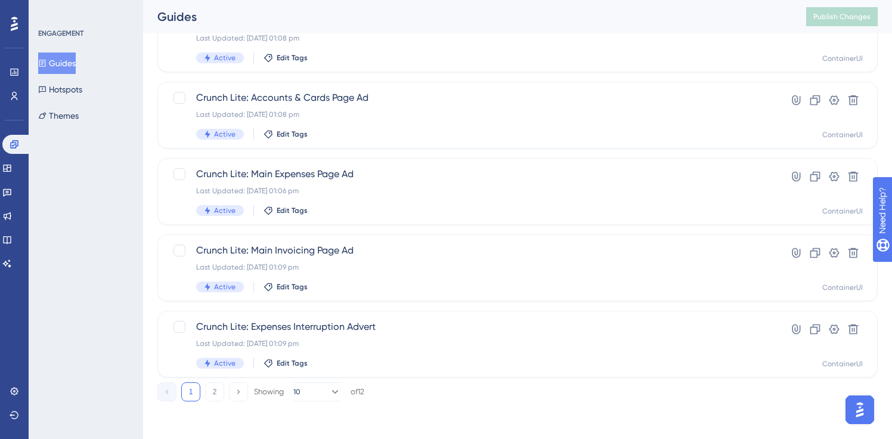
scroll to position [487, 0]
type input "lite"
click at [220, 394] on button "2" at bounding box center [214, 391] width 19 height 19
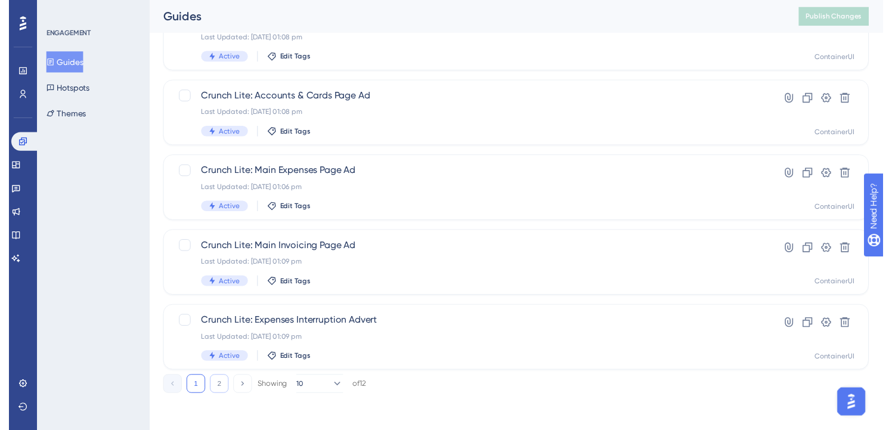
scroll to position [0, 0]
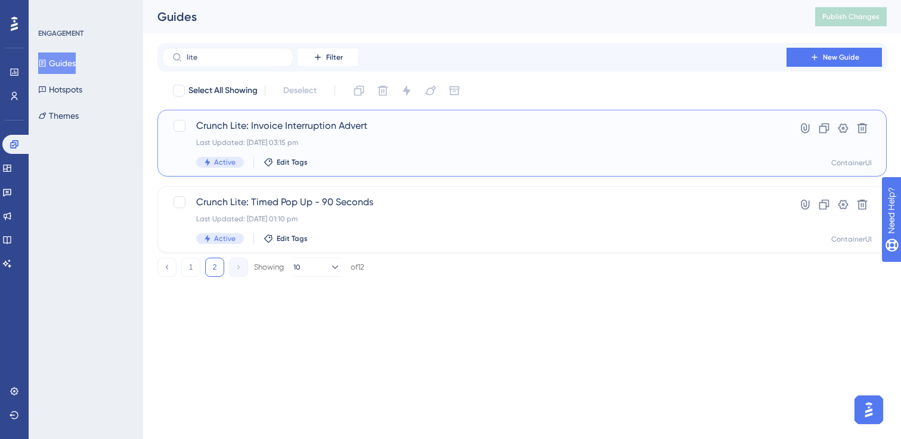
click at [327, 135] on div "Crunch Lite: Invoice Interruption Advert Last Updated: [DATE] 03:15 pm Active E…" at bounding box center [474, 143] width 556 height 49
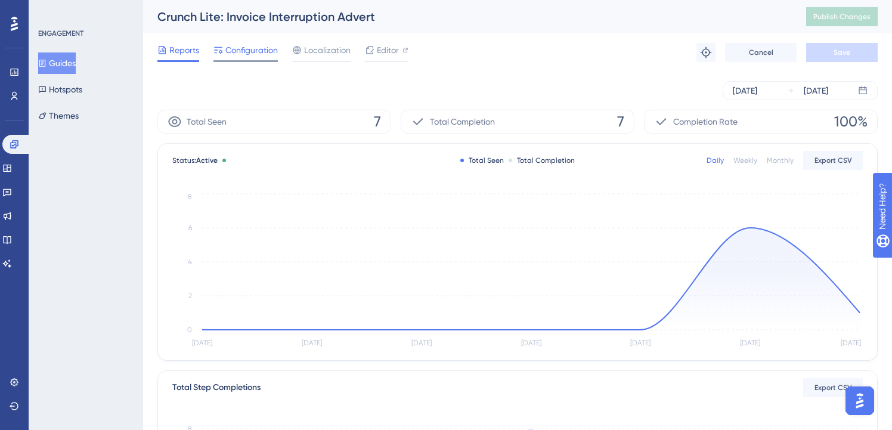
click at [262, 51] on span "Configuration" at bounding box center [251, 50] width 52 height 14
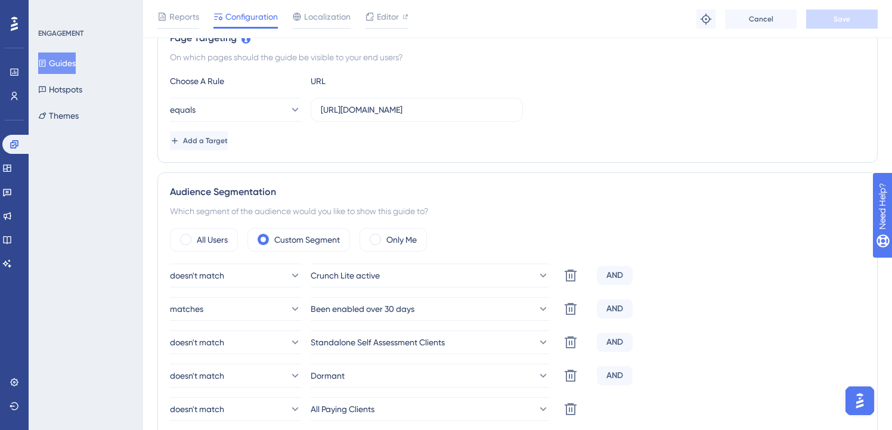
scroll to position [513, 0]
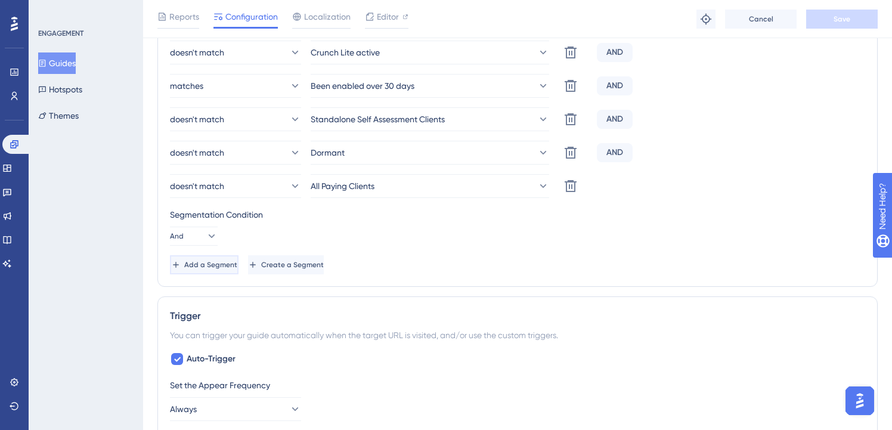
click at [203, 261] on span "Add a Segment" at bounding box center [210, 265] width 53 height 10
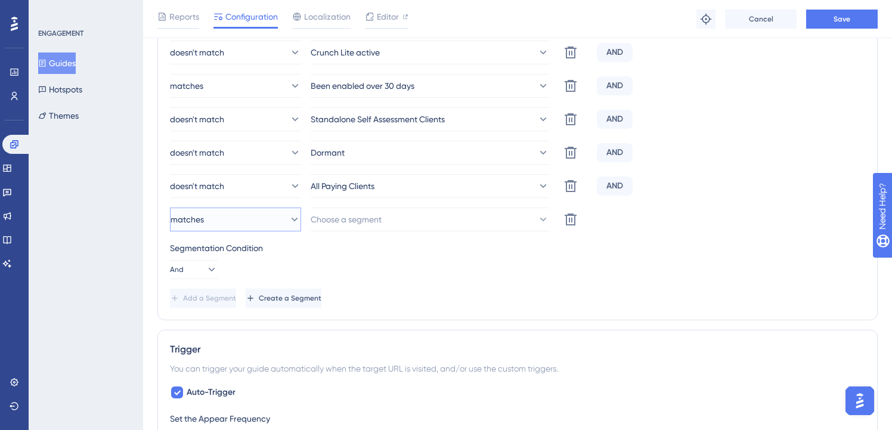
click at [267, 222] on button "matches" at bounding box center [235, 220] width 131 height 24
click at [262, 279] on div "doesn't match doesn't match" at bounding box center [236, 280] width 116 height 24
click at [380, 221] on span "Choose a segment" at bounding box center [346, 219] width 71 height 14
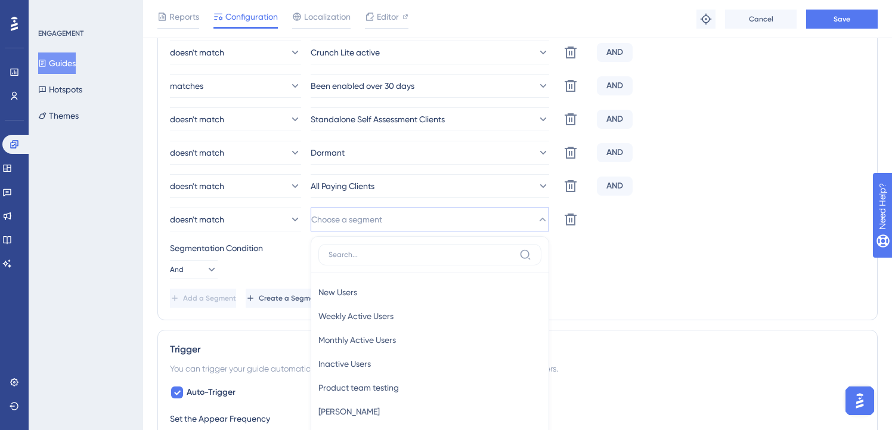
scroll to position [642, 0]
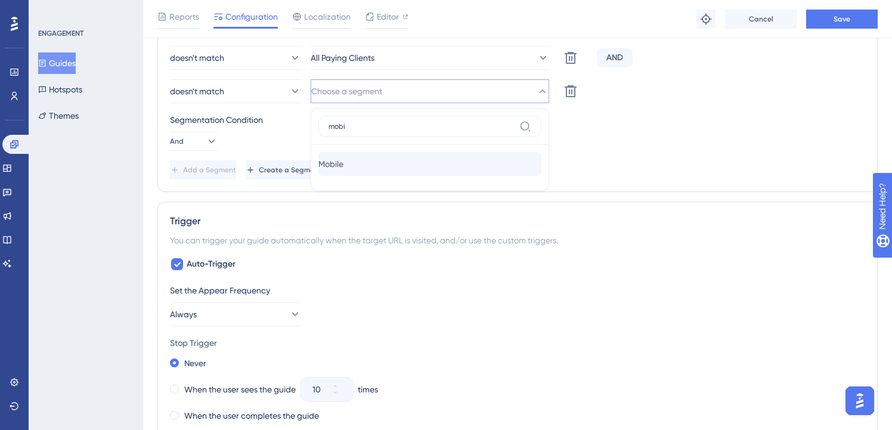
type input "mobi"
click at [467, 160] on div "Mobile Mobile" at bounding box center [429, 164] width 223 height 24
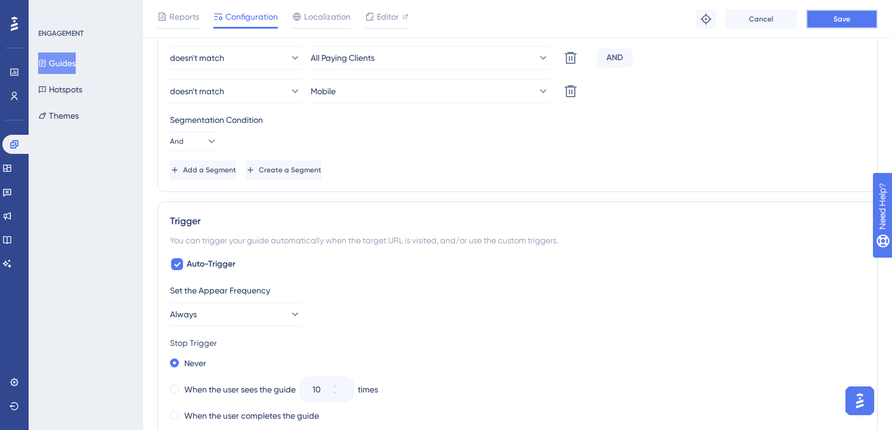
click at [850, 12] on button "Save" at bounding box center [842, 19] width 72 height 19
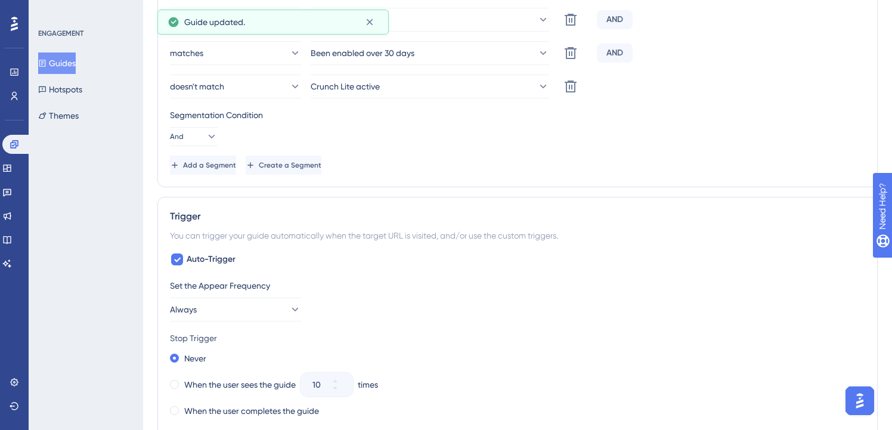
scroll to position [0, 0]
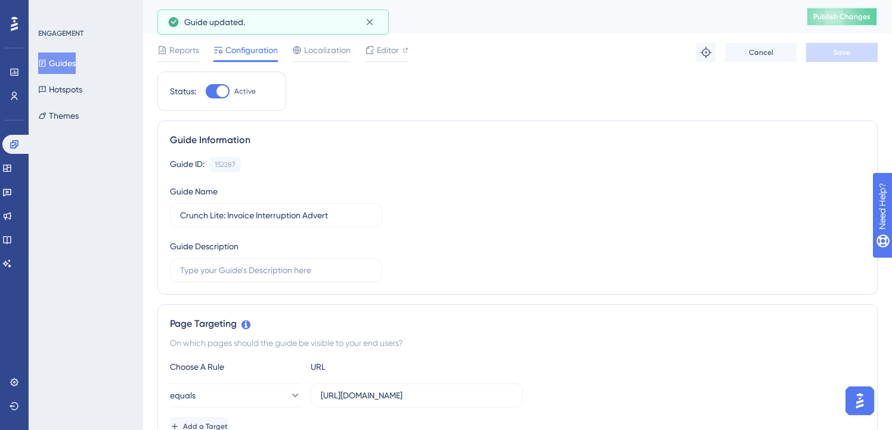
click at [837, 17] on span "Publish Changes" at bounding box center [841, 17] width 57 height 10
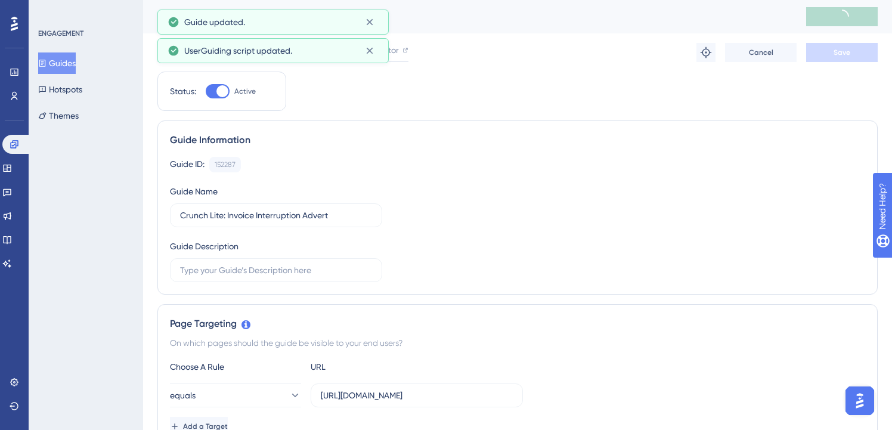
click at [57, 68] on button "Guides" at bounding box center [57, 62] width 38 height 21
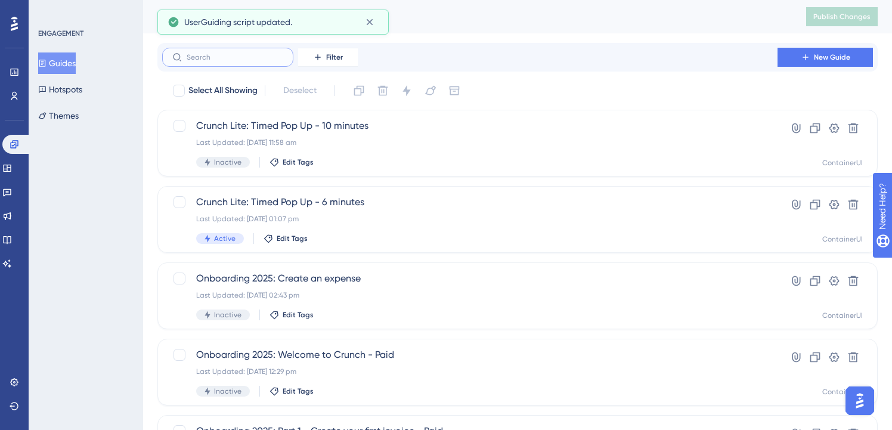
click at [273, 55] on input "text" at bounding box center [235, 57] width 97 height 8
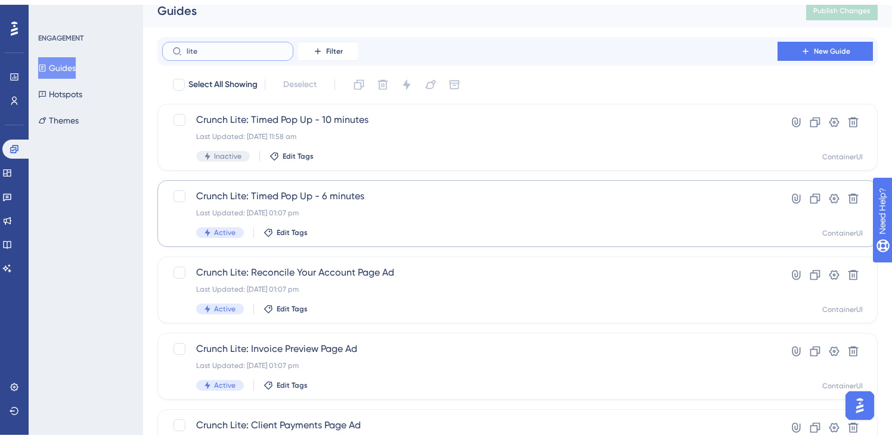
scroll to position [487, 0]
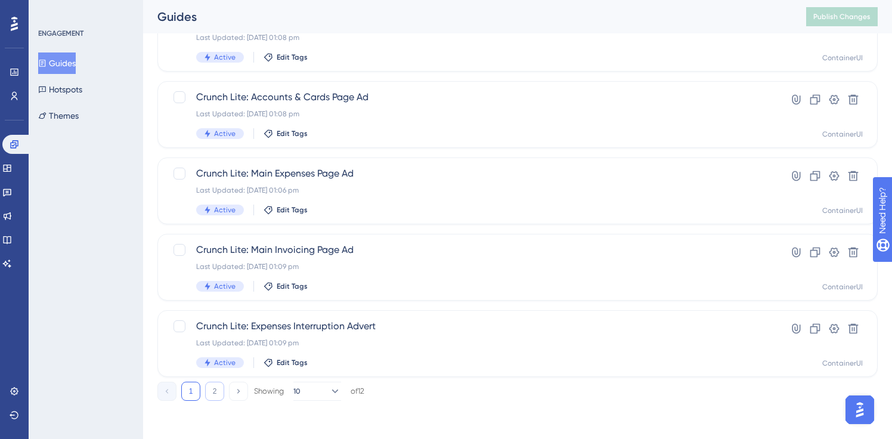
type input "lite"
click at [221, 394] on button "2" at bounding box center [214, 391] width 19 height 19
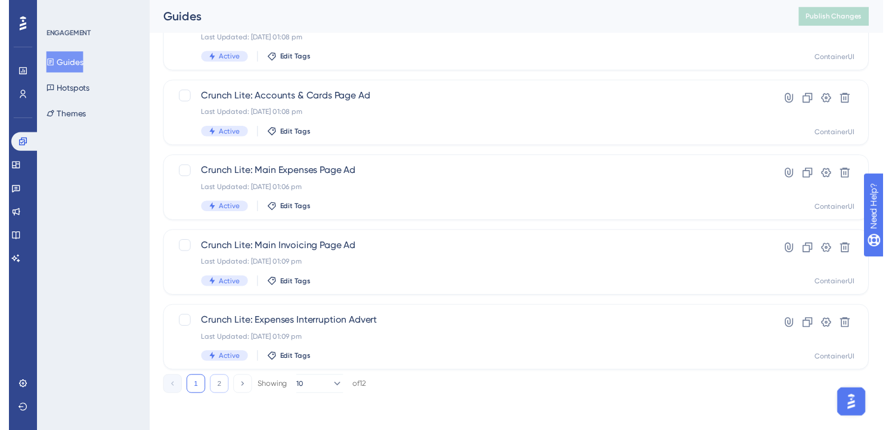
scroll to position [0, 0]
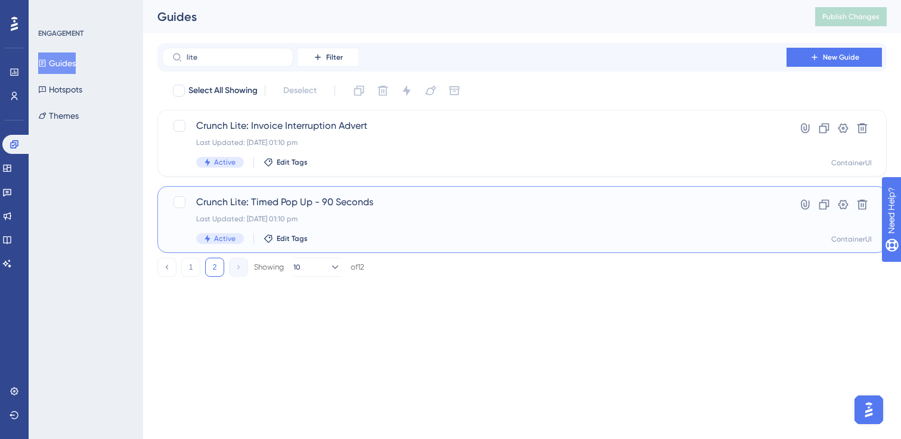
click at [276, 200] on span "Crunch Lite: Timed Pop Up - 90 Seconds" at bounding box center [474, 202] width 556 height 14
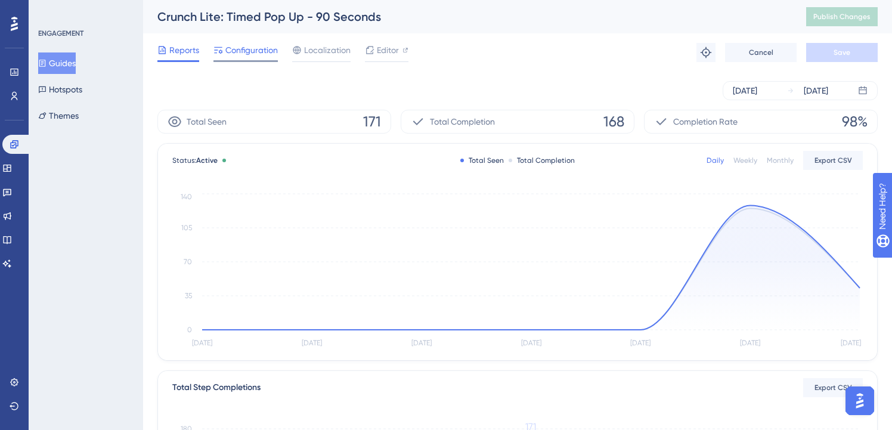
click at [262, 50] on span "Configuration" at bounding box center [251, 50] width 52 height 14
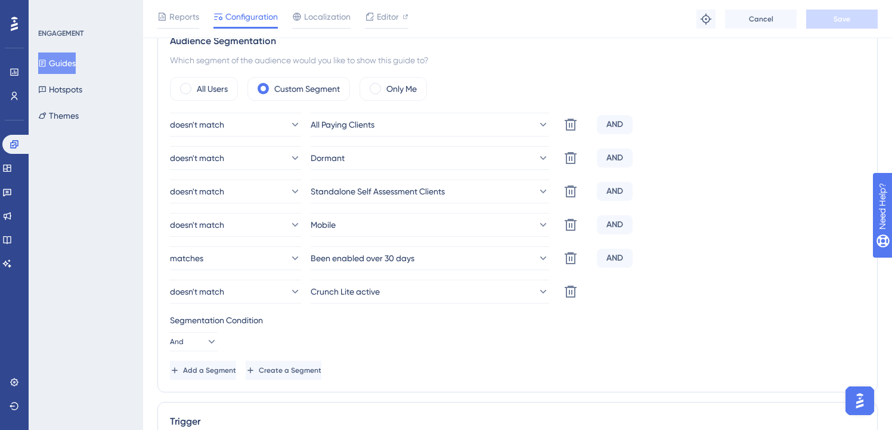
scroll to position [479, 0]
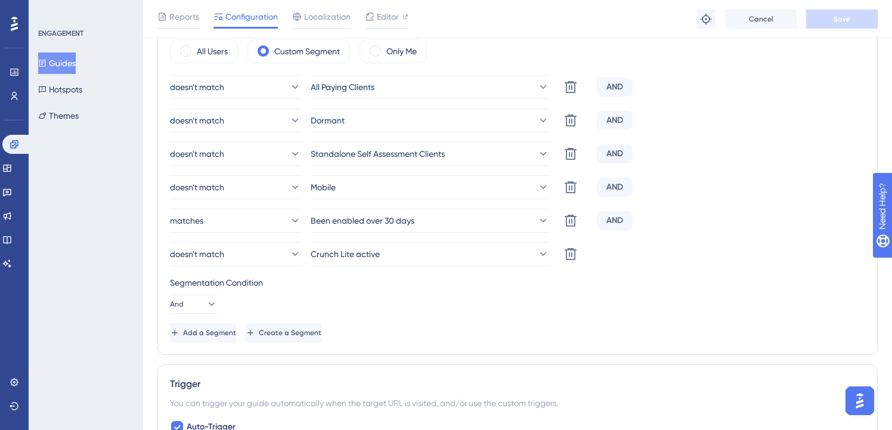
click at [69, 61] on button "Guides" at bounding box center [57, 62] width 38 height 21
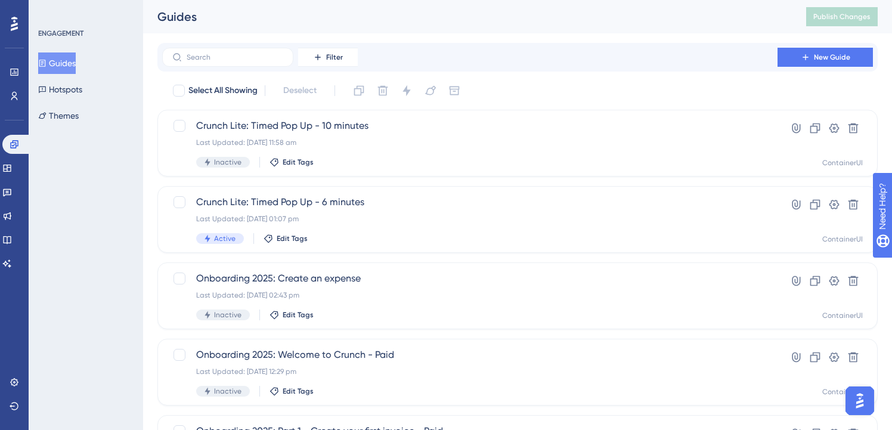
click at [262, 68] on div "Filter New Guide" at bounding box center [517, 57] width 720 height 29
click at [262, 56] on input "text" at bounding box center [235, 57] width 97 height 8
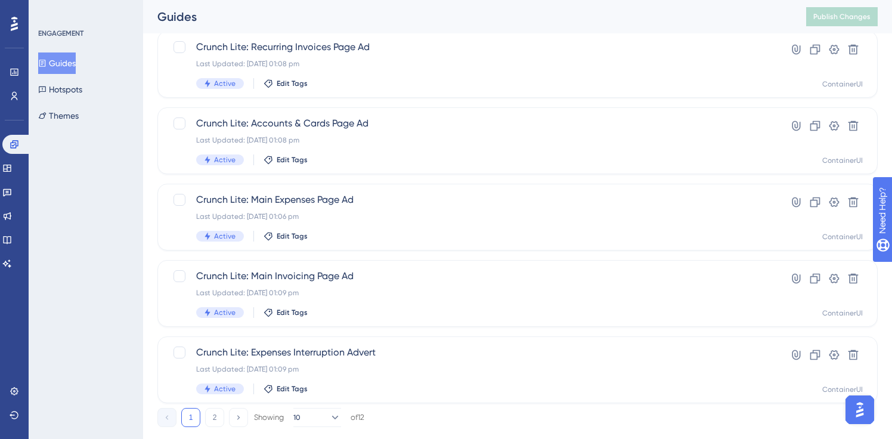
scroll to position [487, 0]
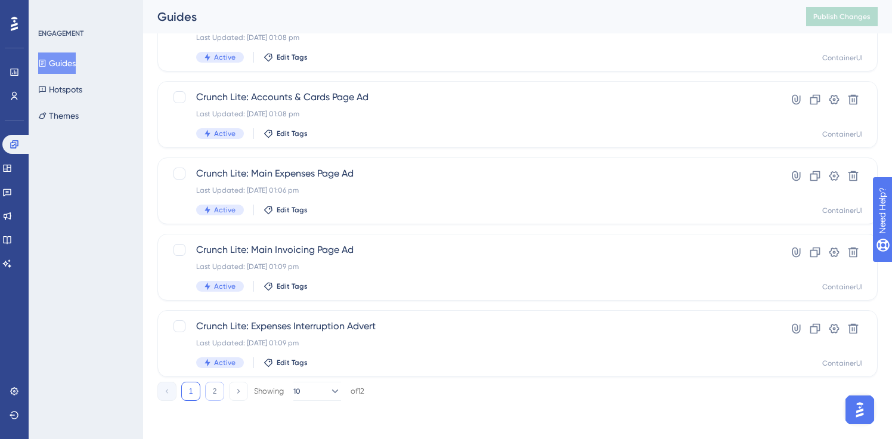
type input "lite"
click at [221, 394] on button "2" at bounding box center [214, 391] width 19 height 19
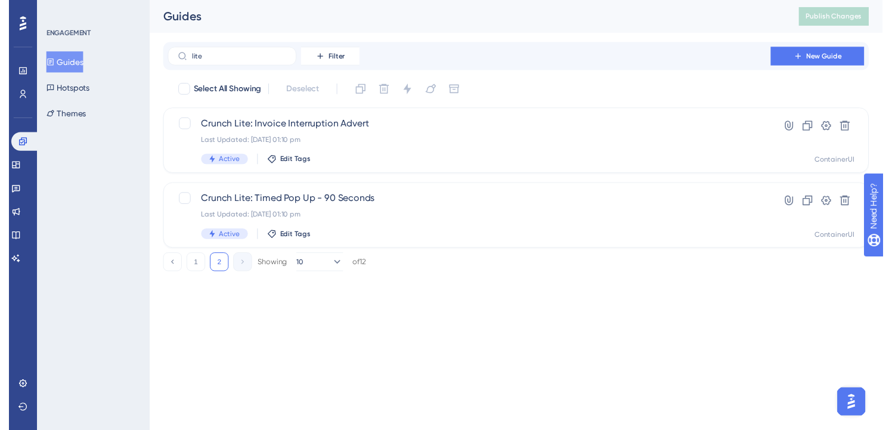
scroll to position [0, 0]
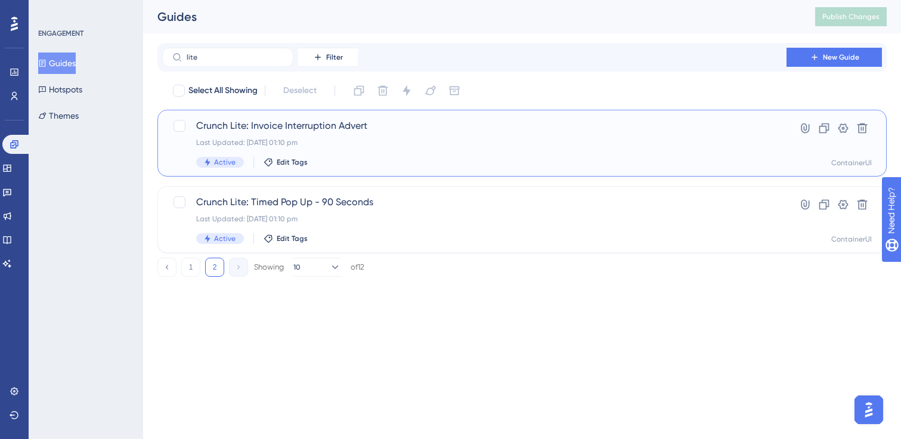
click at [304, 119] on span "Crunch Lite: Invoice Interruption Advert" at bounding box center [474, 126] width 556 height 14
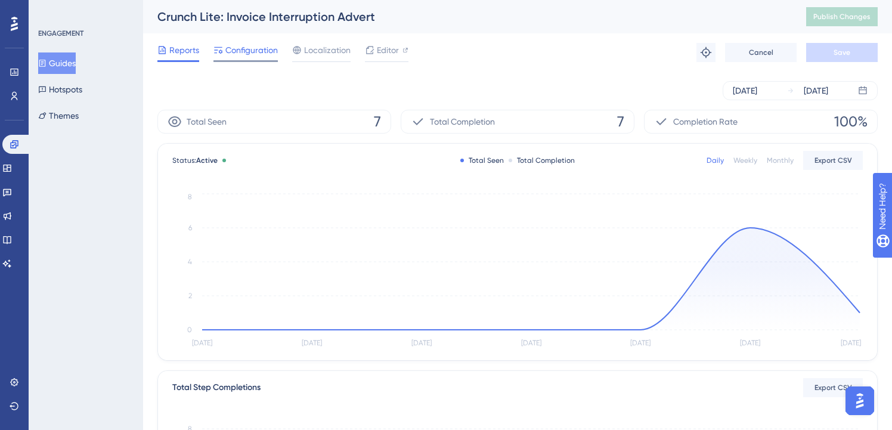
click at [276, 48] on span "Configuration" at bounding box center [251, 50] width 52 height 14
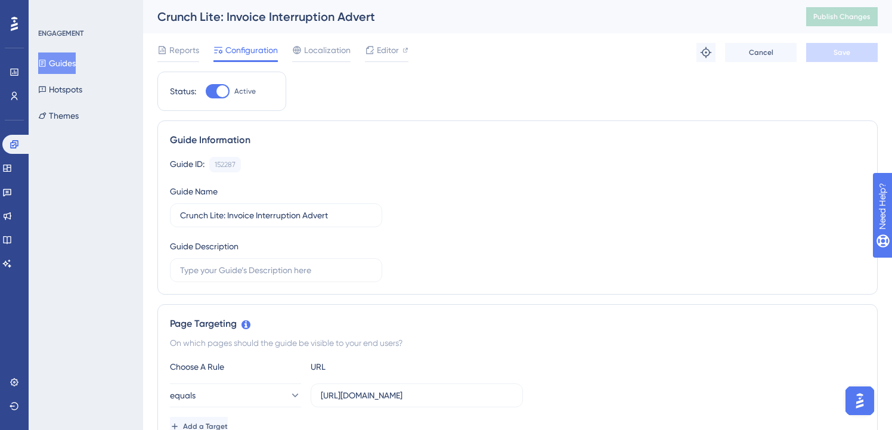
click at [63, 67] on button "Guides" at bounding box center [57, 62] width 38 height 21
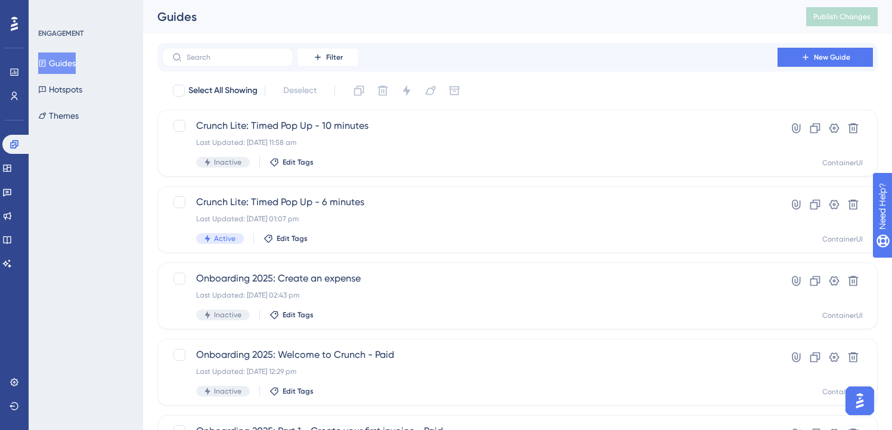
click at [265, 67] on div "Filter New Guide" at bounding box center [517, 57] width 720 height 29
click at [269, 53] on input "text" at bounding box center [235, 57] width 97 height 8
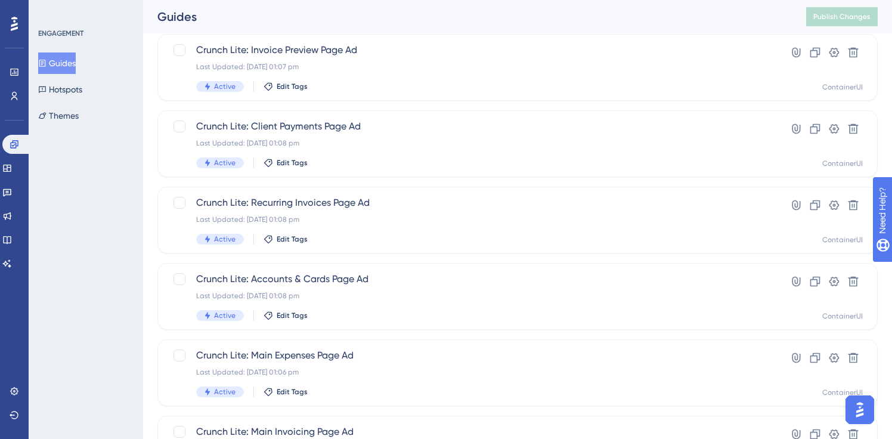
scroll to position [487, 0]
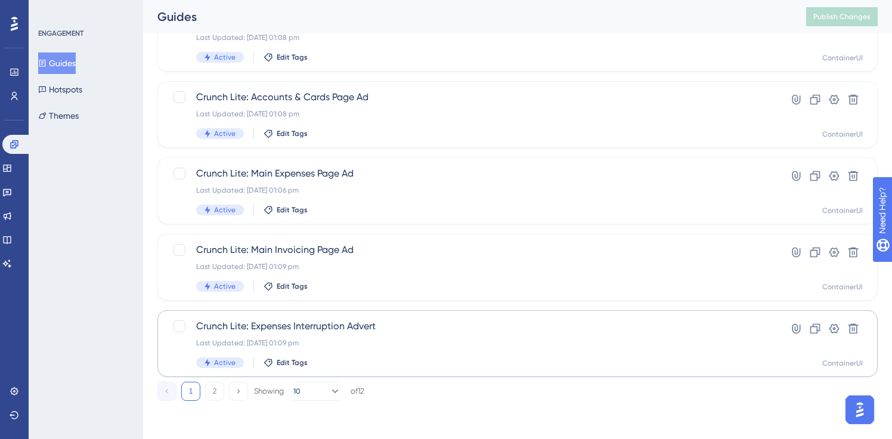
type input "lite"
click at [289, 334] on div "Crunch Lite: Expenses Interruption Advert Last Updated: [DATE] 01:09 pm Active …" at bounding box center [469, 343] width 547 height 49
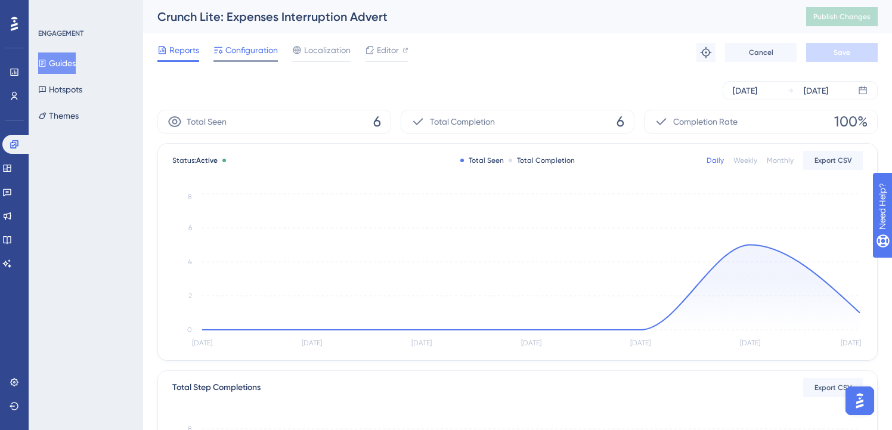
click at [242, 45] on span "Configuration" at bounding box center [251, 50] width 52 height 14
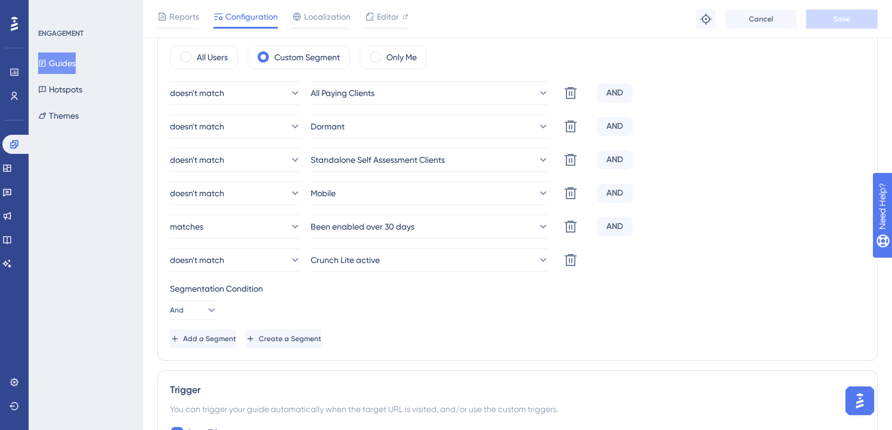
scroll to position [471, 0]
click at [76, 58] on button "Guides" at bounding box center [57, 62] width 38 height 21
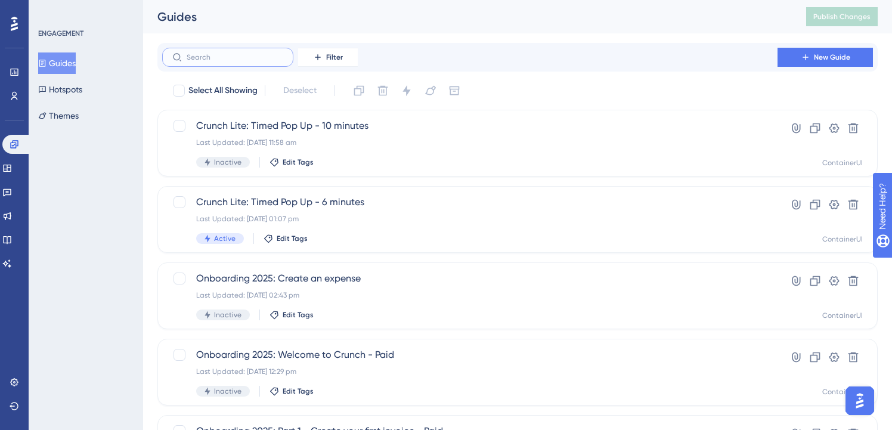
click at [235, 60] on input "text" at bounding box center [235, 57] width 97 height 8
paste input "lite"
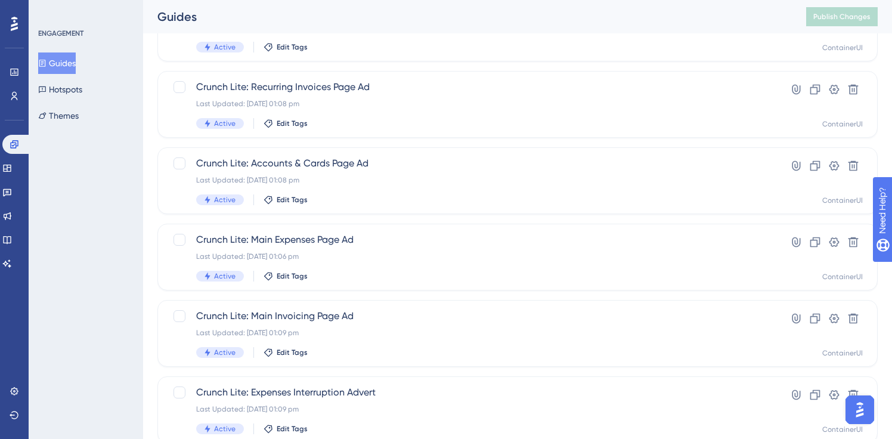
scroll to position [487, 0]
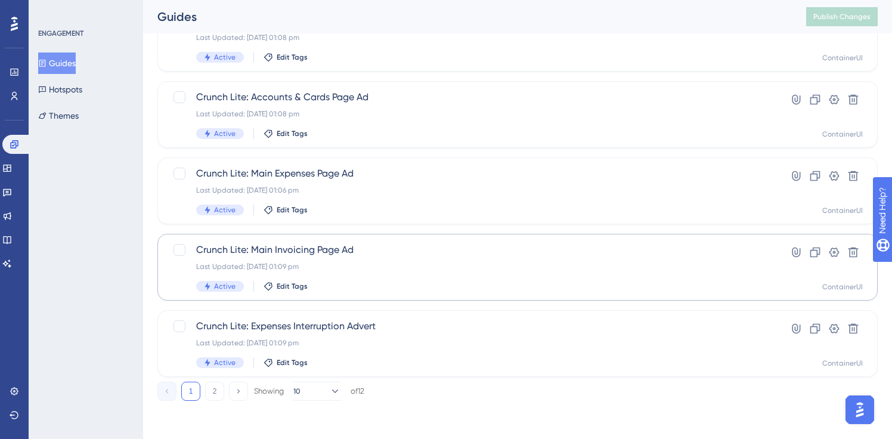
type input "lite"
click at [280, 262] on div "Last Updated: [DATE] 01:09 pm" at bounding box center [469, 267] width 547 height 10
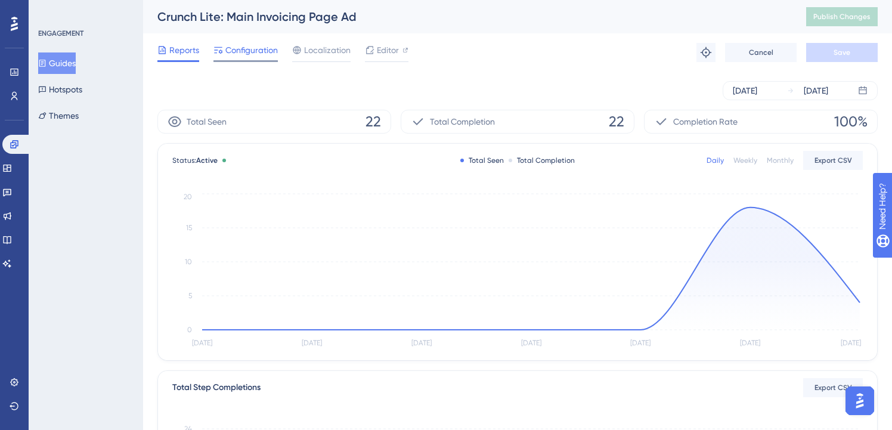
click at [244, 49] on span "Configuration" at bounding box center [251, 50] width 52 height 14
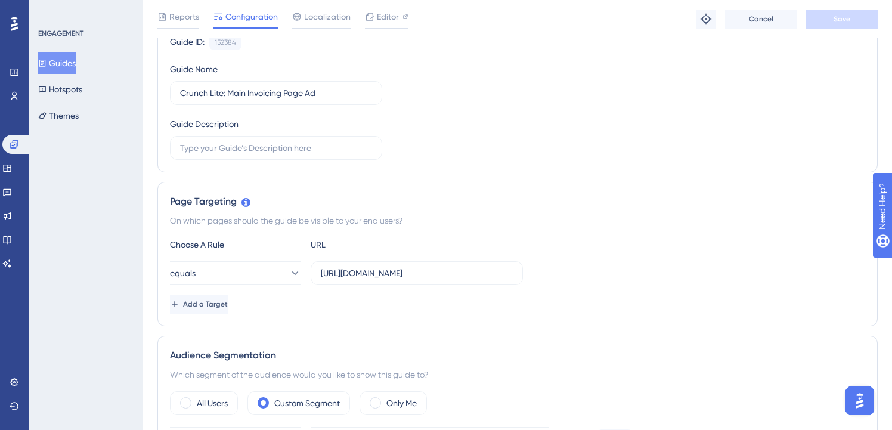
scroll to position [502, 0]
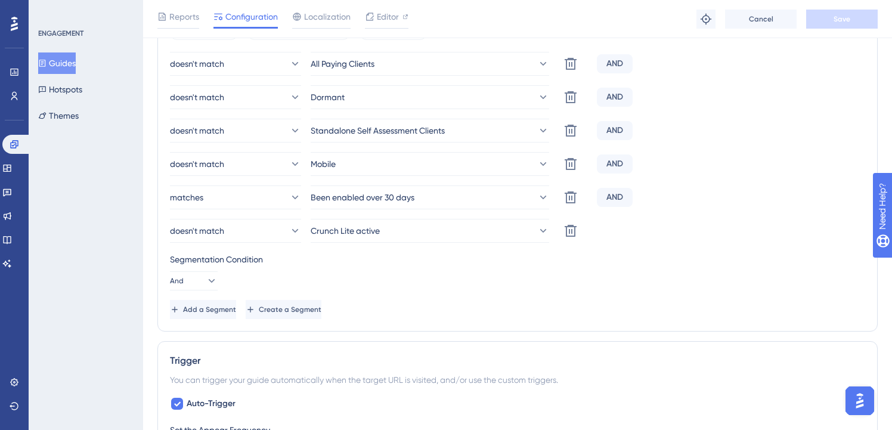
click at [76, 61] on button "Guides" at bounding box center [57, 62] width 38 height 21
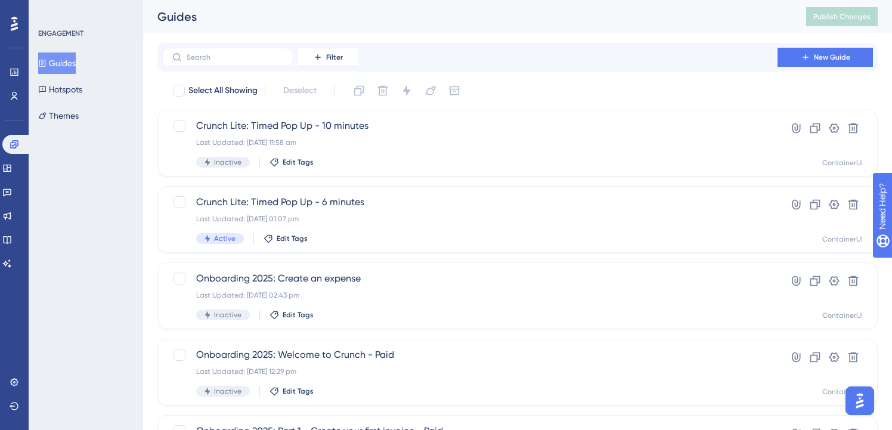
click at [241, 45] on div "Filter New Guide" at bounding box center [517, 57] width 720 height 29
click at [241, 60] on input "text" at bounding box center [235, 57] width 97 height 8
paste input "lite"
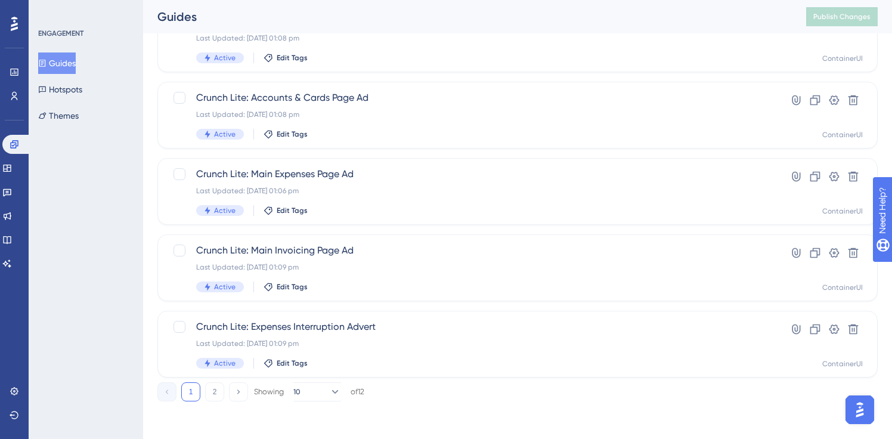
scroll to position [487, 0]
type input "lite"
click at [315, 165] on div "Crunch Lite: Main Expenses Page Ad Last Updated: [DATE] 01:06 pm Active Edit Ta…" at bounding box center [517, 190] width 720 height 67
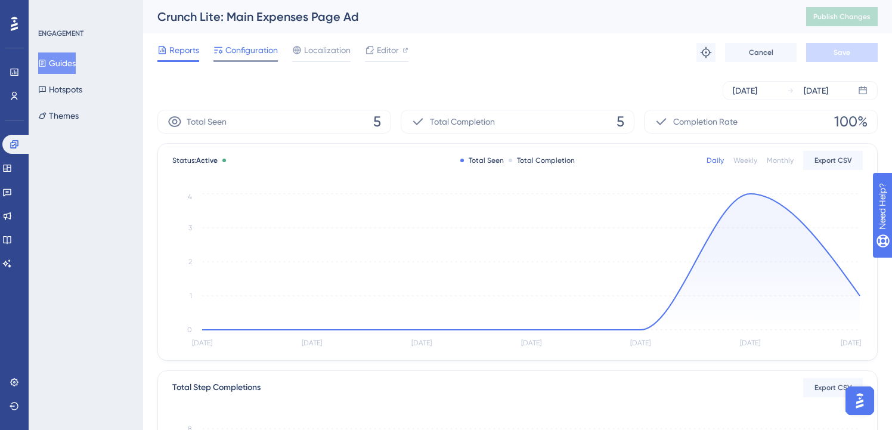
click at [264, 49] on span "Configuration" at bounding box center [251, 50] width 52 height 14
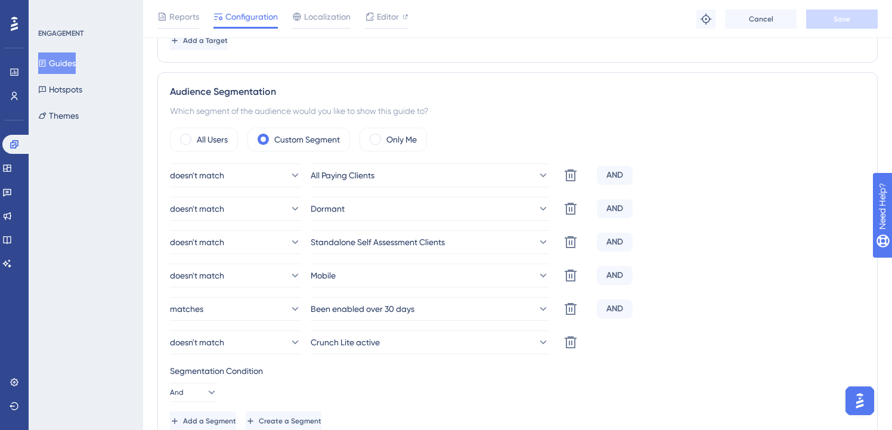
scroll to position [391, 0]
click at [76, 60] on button "Guides" at bounding box center [57, 62] width 38 height 21
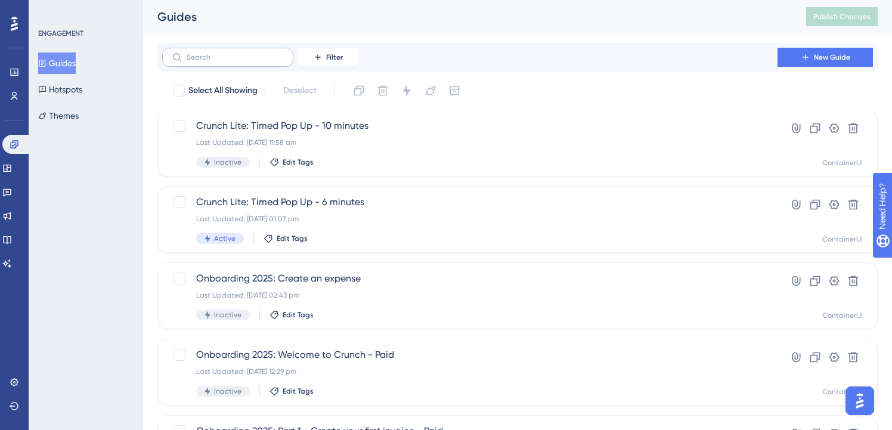
click at [208, 64] on label at bounding box center [227, 57] width 131 height 19
click at [208, 61] on input "text" at bounding box center [235, 57] width 97 height 8
paste input "lite"
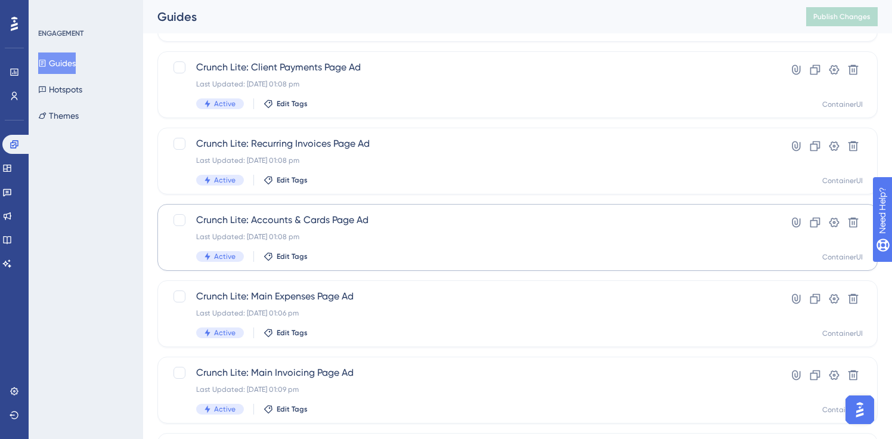
scroll to position [360, 0]
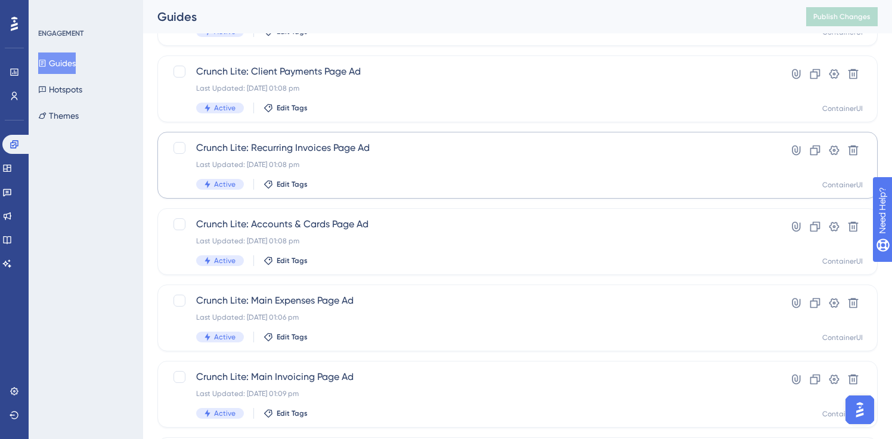
type input "lite"
click at [312, 137] on div "Crunch Lite: Recurring Invoices Page Ad Last Updated: [DATE] 01:08 pm Active Ed…" at bounding box center [517, 165] width 720 height 67
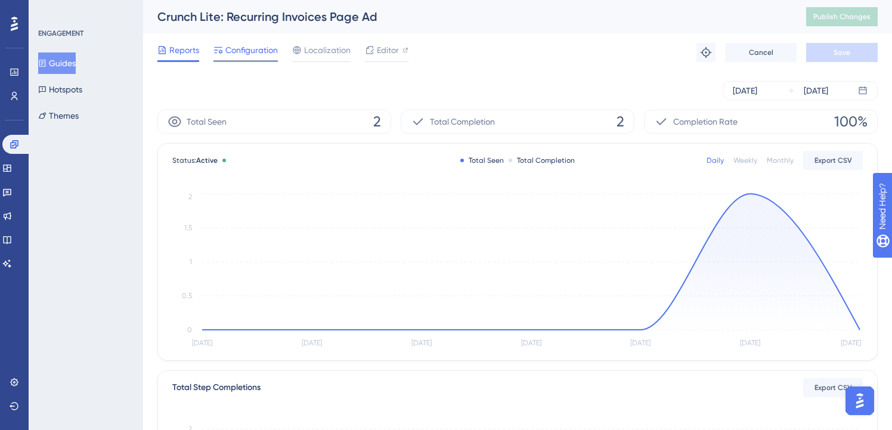
click at [239, 48] on span "Configuration" at bounding box center [251, 50] width 52 height 14
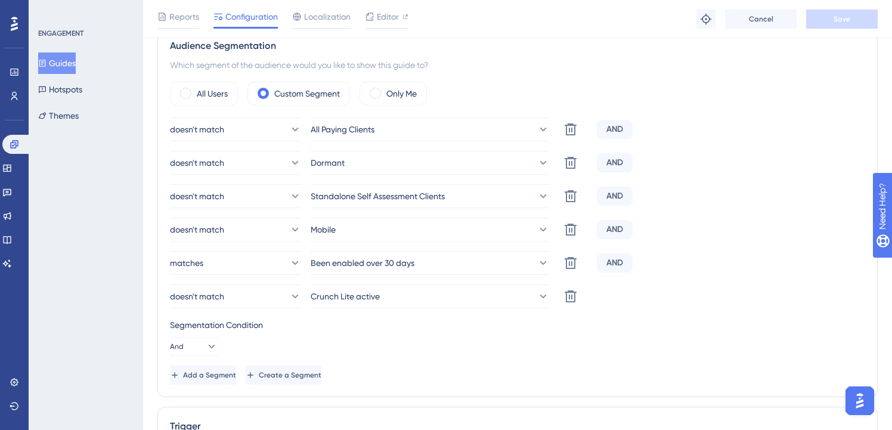
scroll to position [432, 0]
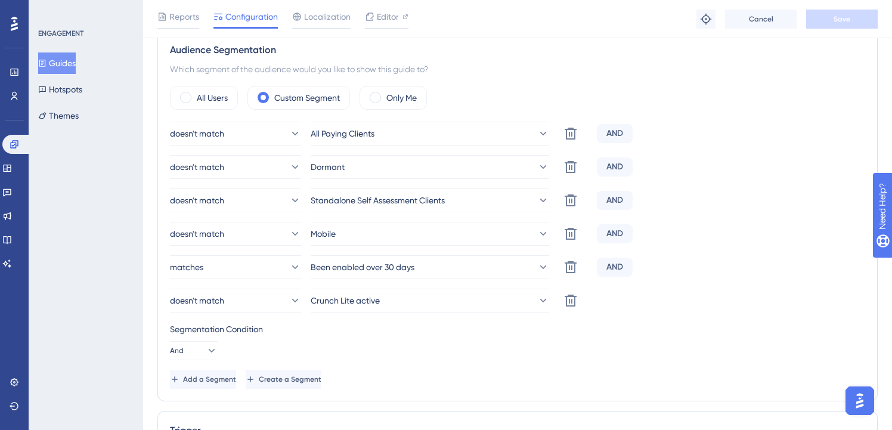
click at [67, 66] on button "Guides" at bounding box center [57, 62] width 38 height 21
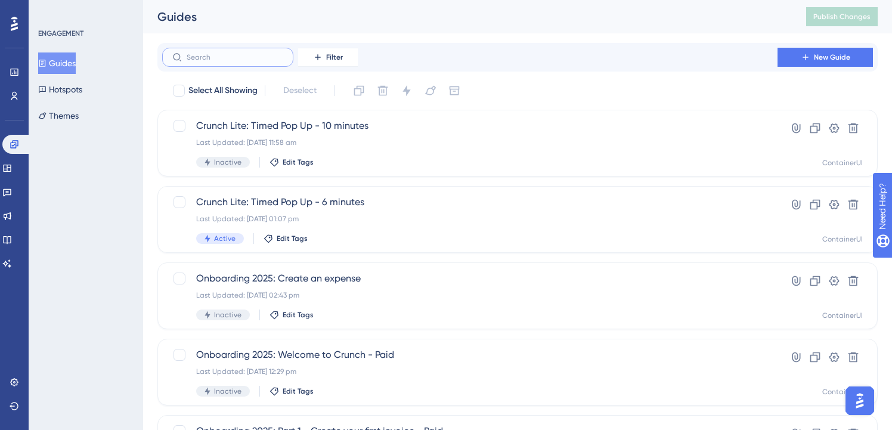
click at [228, 58] on input "text" at bounding box center [235, 57] width 97 height 8
paste input "lite"
type input "lite"
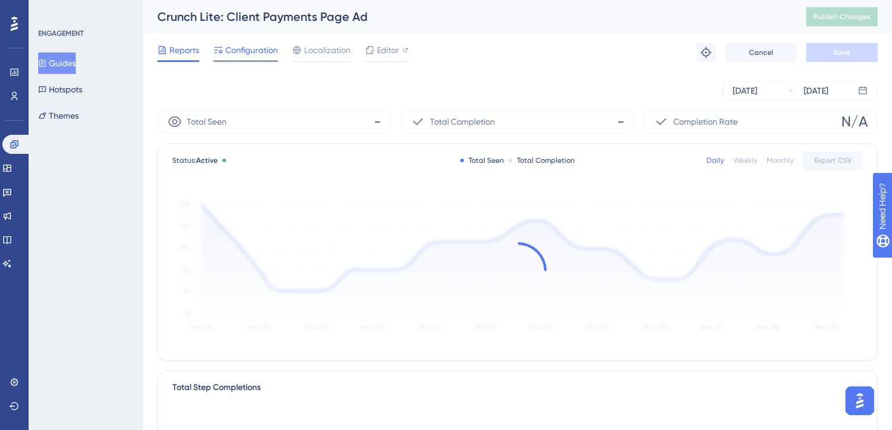
click at [243, 48] on span "Configuration" at bounding box center [251, 50] width 52 height 14
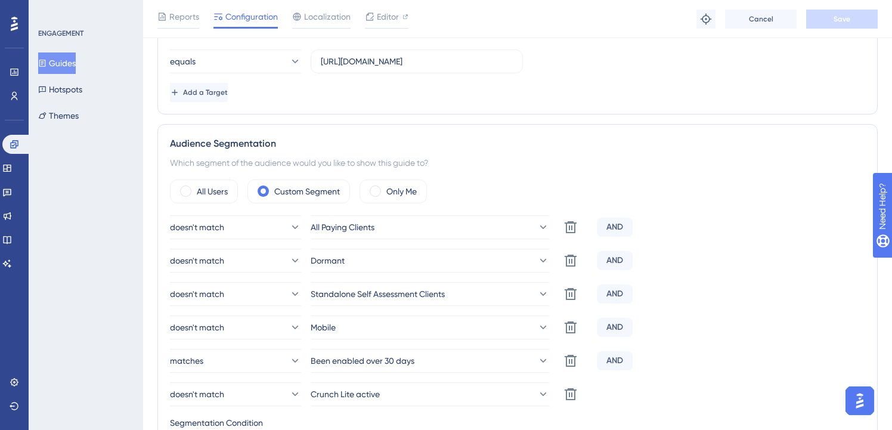
scroll to position [339, 0]
click at [68, 67] on button "Guides" at bounding box center [57, 62] width 38 height 21
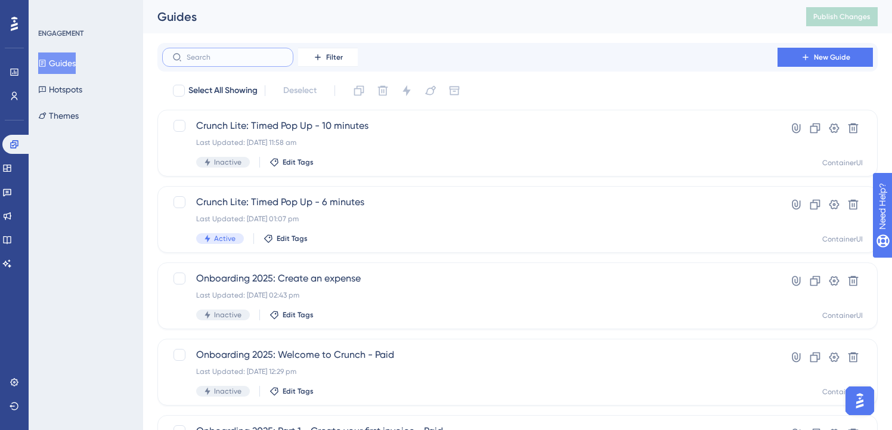
click at [240, 55] on input "text" at bounding box center [235, 57] width 97 height 8
paste input "lite"
type input "lite"
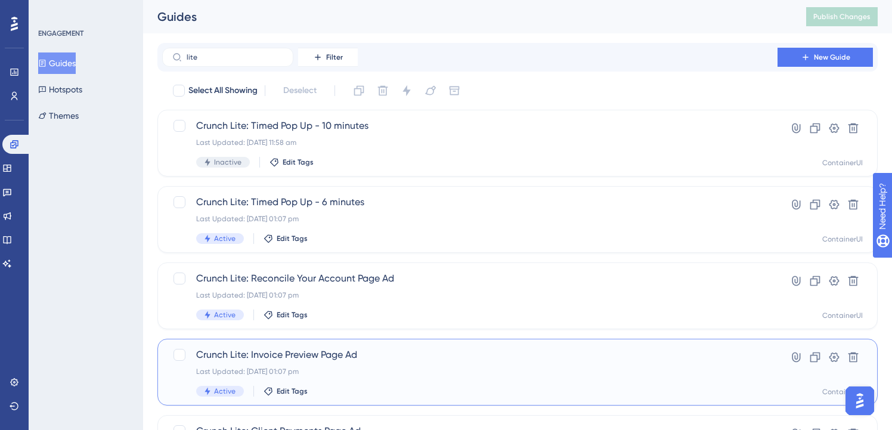
click at [280, 358] on span "Crunch Lite: Invoice Preview Page Ad" at bounding box center [469, 355] width 547 height 14
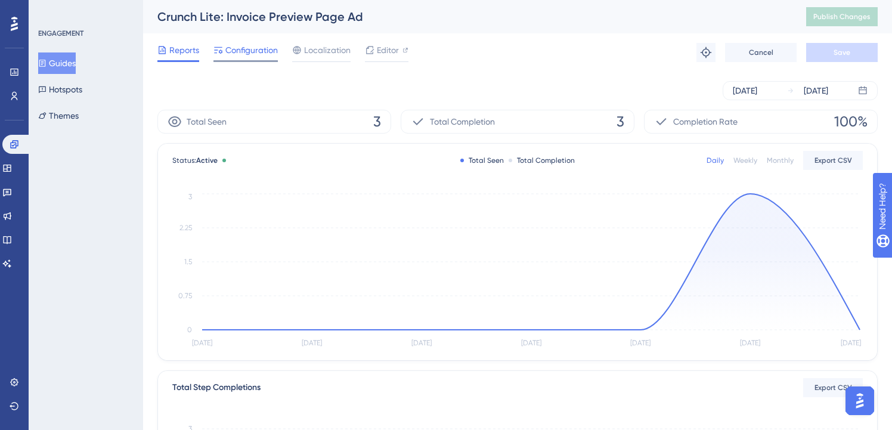
click at [240, 53] on span "Configuration" at bounding box center [251, 50] width 52 height 14
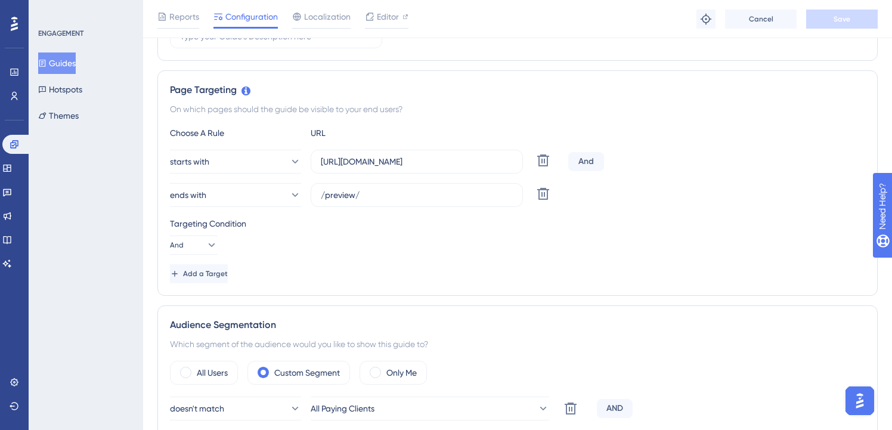
scroll to position [487, 0]
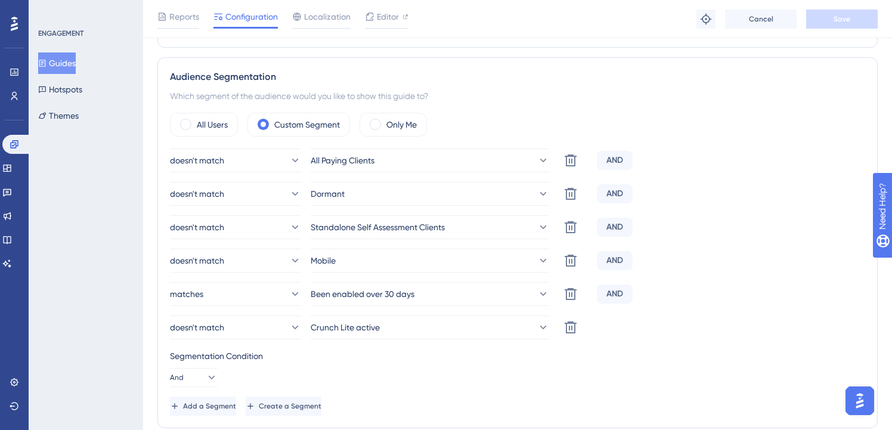
click at [75, 58] on button "Guides" at bounding box center [57, 62] width 38 height 21
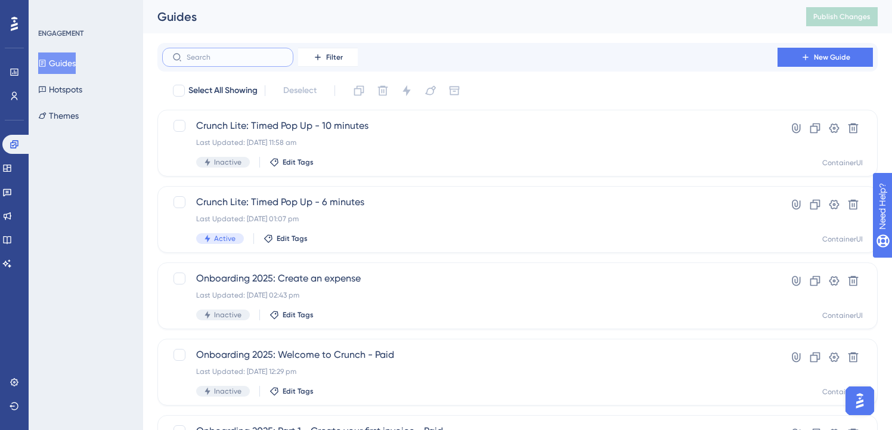
click at [252, 54] on input "text" at bounding box center [235, 57] width 97 height 8
paste input "lite"
type input "lite"
click at [305, 294] on div "Last Updated: [DATE] 01:07 pm" at bounding box center [469, 295] width 547 height 10
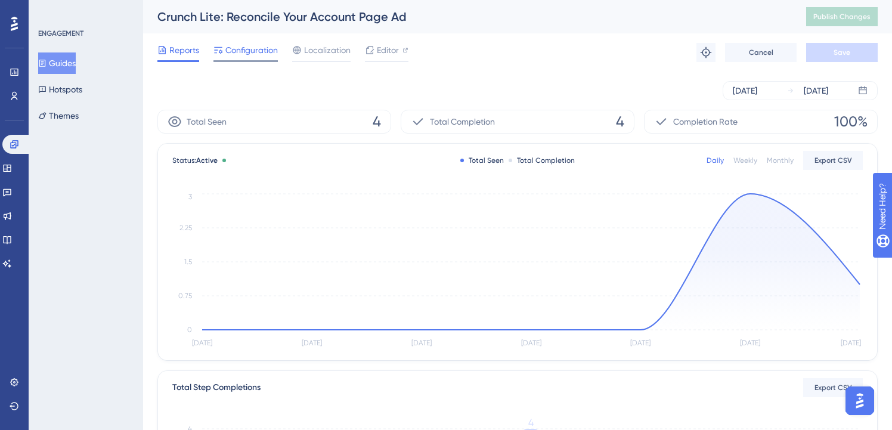
click at [258, 57] on span "Configuration" at bounding box center [251, 50] width 52 height 14
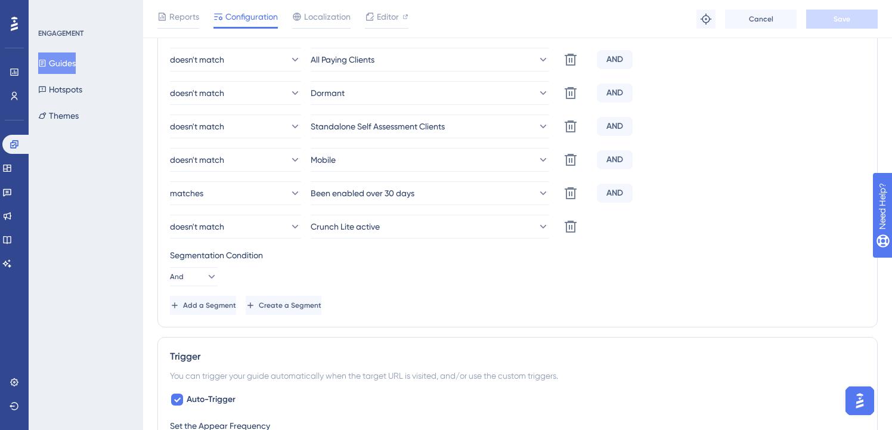
scroll to position [504, 0]
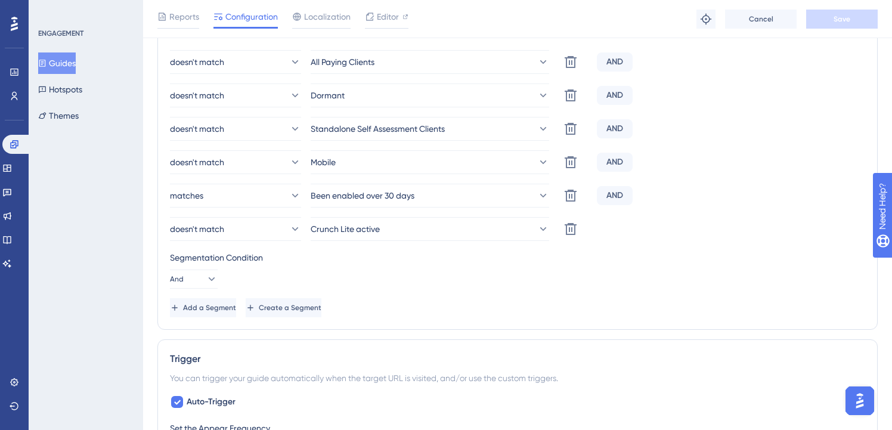
click at [59, 64] on button "Guides" at bounding box center [57, 62] width 38 height 21
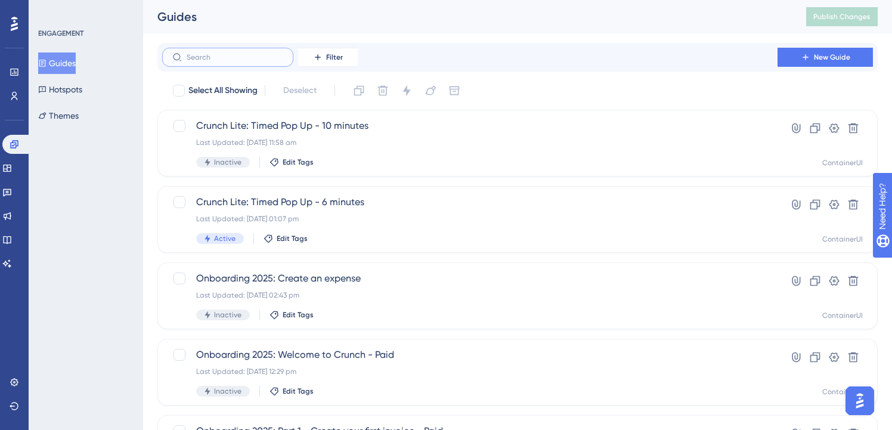
click at [252, 55] on input "text" at bounding box center [235, 57] width 97 height 8
paste input "lite"
type input "lite"
click at [305, 208] on span "Crunch Lite: Timed Pop Up - 6 minutes" at bounding box center [469, 202] width 547 height 14
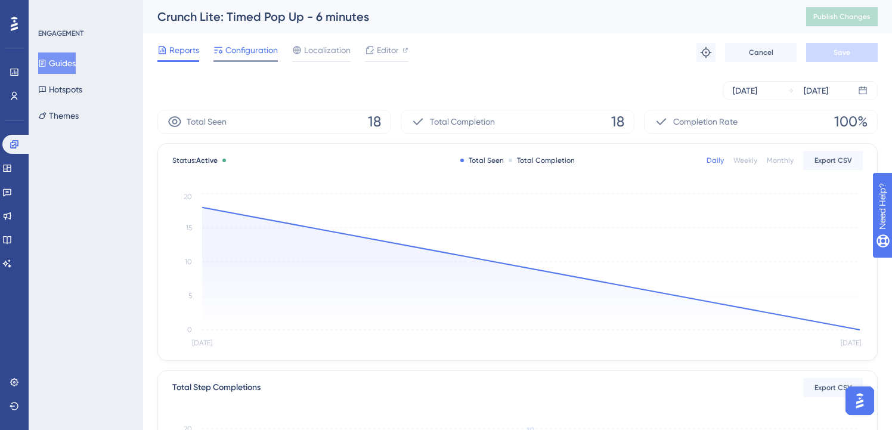
click at [256, 50] on span "Configuration" at bounding box center [251, 50] width 52 height 14
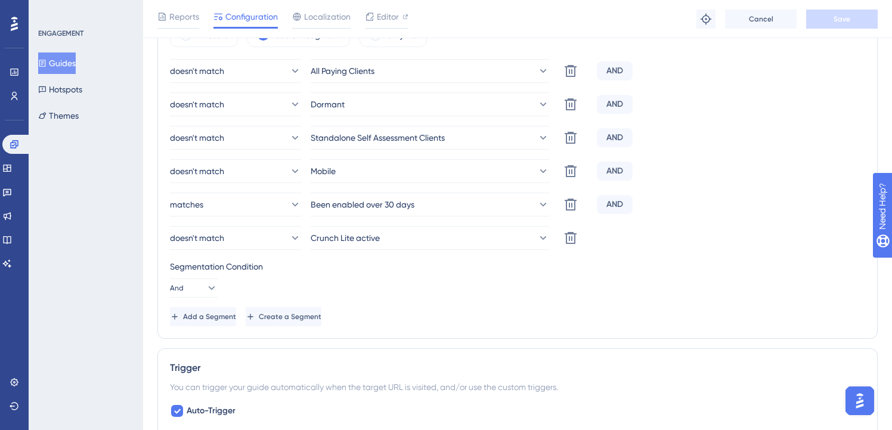
scroll to position [549, 0]
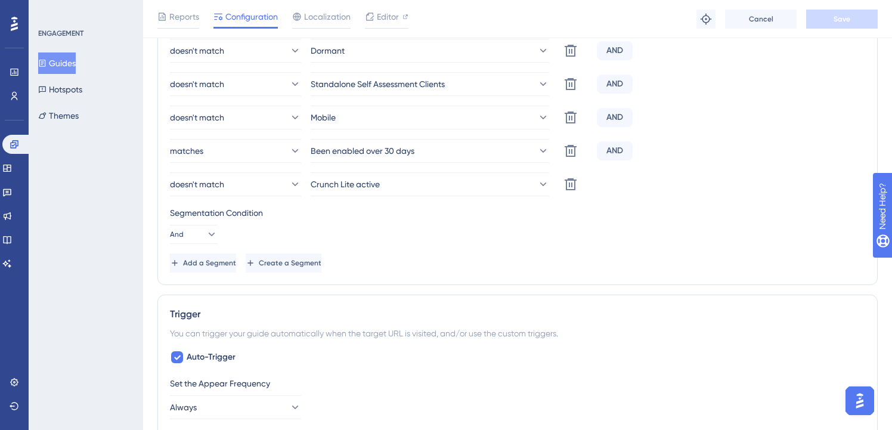
click at [76, 61] on button "Guides" at bounding box center [57, 62] width 38 height 21
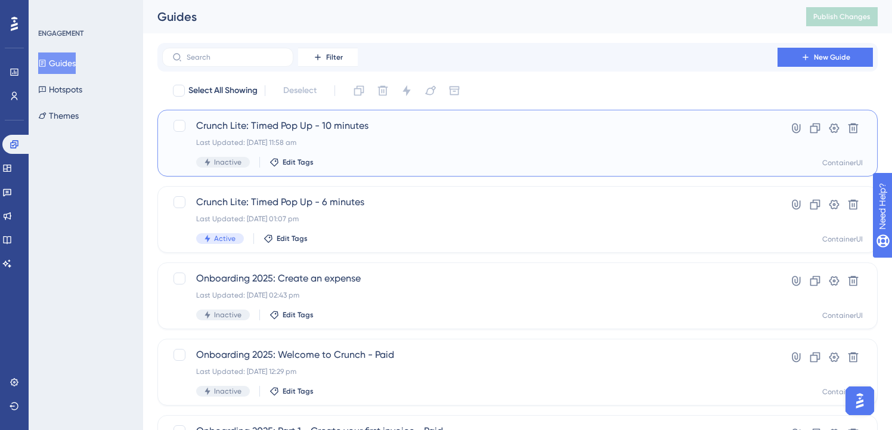
click at [243, 131] on span "Crunch Lite: Timed Pop Up - 10 minutes" at bounding box center [469, 126] width 547 height 14
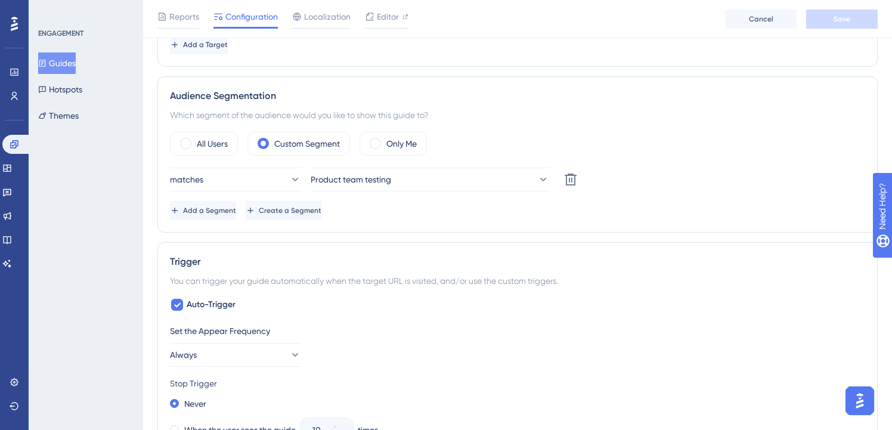
scroll to position [366, 0]
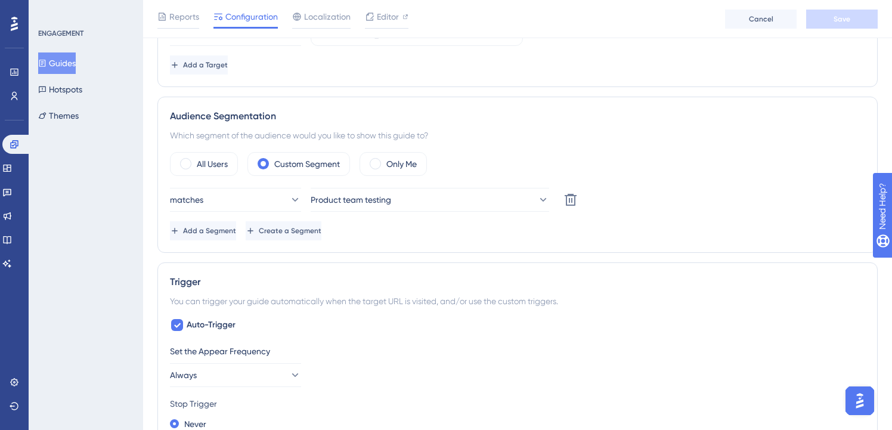
click at [76, 62] on button "Guides" at bounding box center [57, 62] width 38 height 21
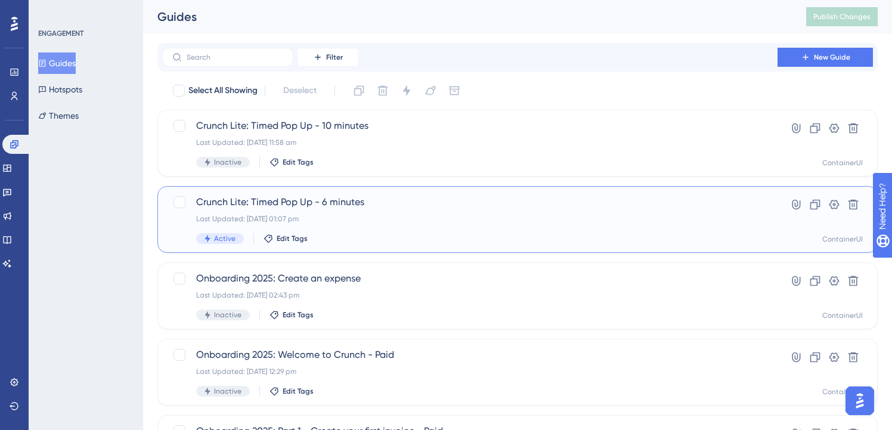
click at [394, 199] on span "Crunch Lite: Timed Pop Up - 6 minutes" at bounding box center [469, 202] width 547 height 14
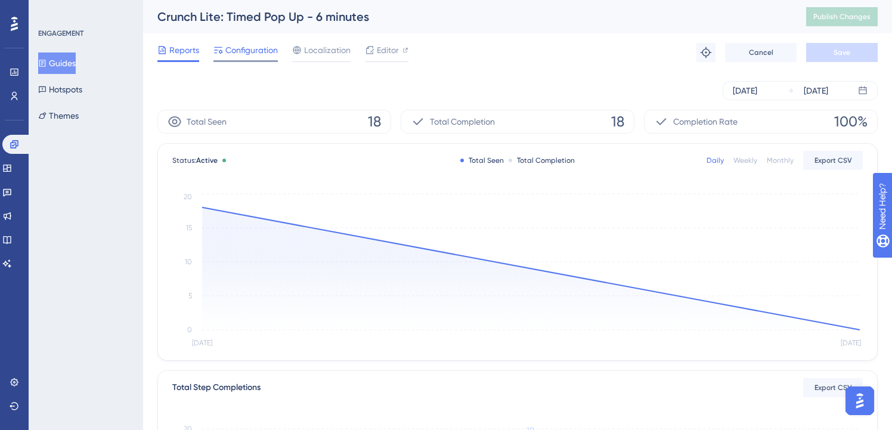
click at [262, 55] on span "Configuration" at bounding box center [251, 50] width 52 height 14
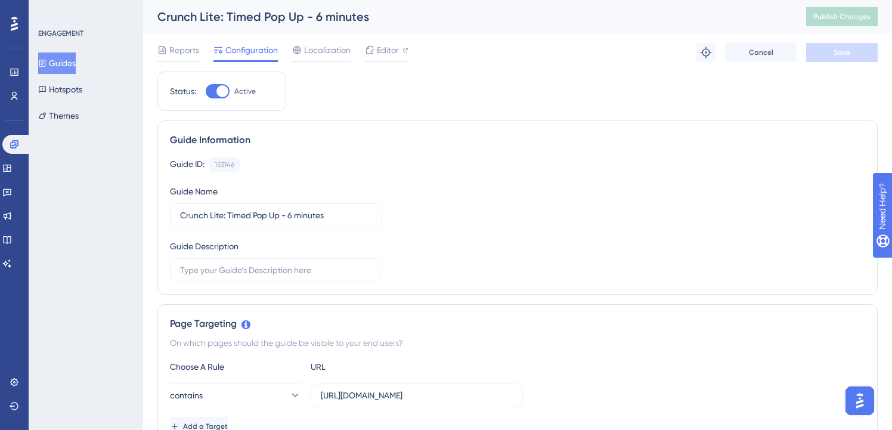
click at [69, 69] on button "Guides" at bounding box center [57, 62] width 38 height 21
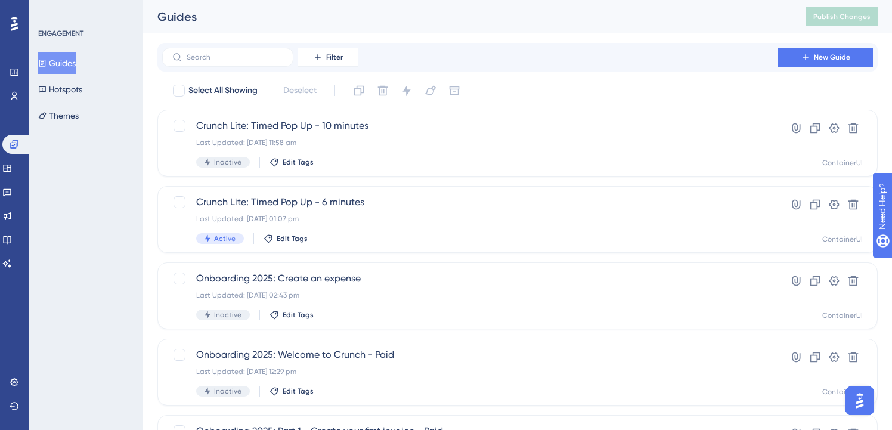
click at [208, 68] on div "Filter New Guide" at bounding box center [517, 57] width 720 height 29
click at [209, 66] on label at bounding box center [227, 57] width 131 height 19
click at [209, 61] on input "text" at bounding box center [235, 57] width 97 height 8
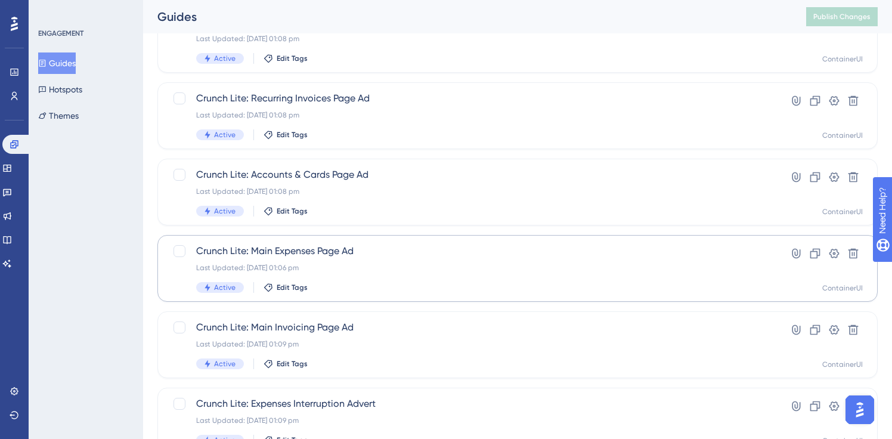
scroll to position [410, 0]
type input "lite"
click at [338, 254] on span "Crunch Lite: Main Expenses Page Ad" at bounding box center [469, 250] width 547 height 14
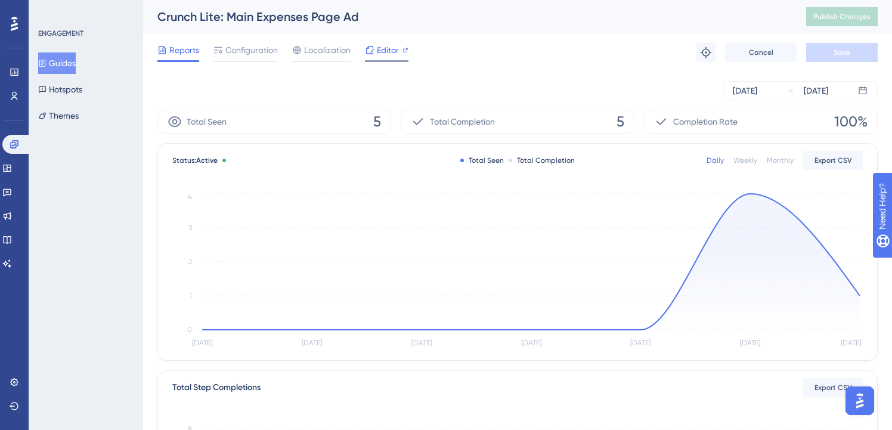
click at [388, 48] on span "Editor" at bounding box center [388, 50] width 22 height 14
click at [64, 61] on button "Guides" at bounding box center [57, 62] width 38 height 21
